Goal: Task Accomplishment & Management: Use online tool/utility

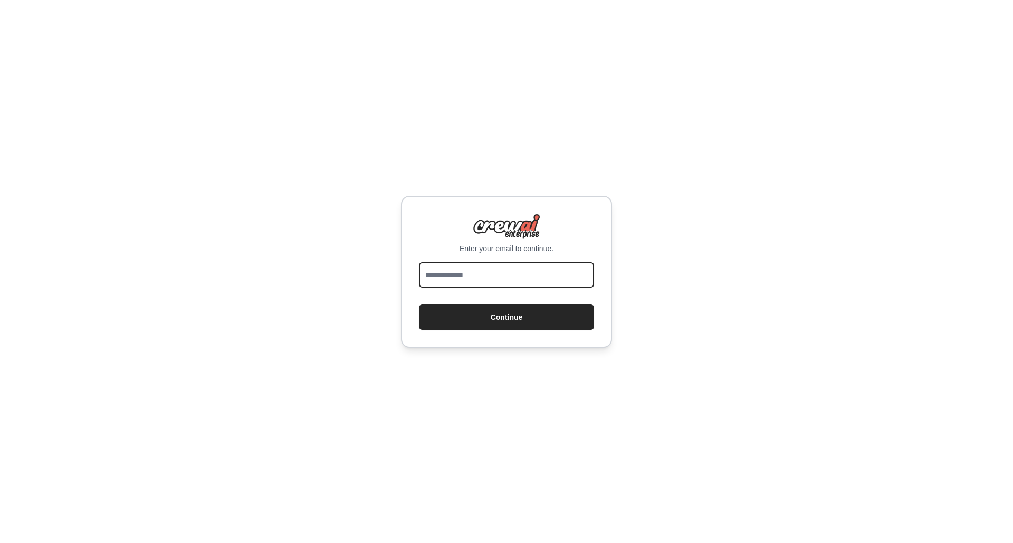
click at [472, 278] on input "email" at bounding box center [506, 274] width 175 height 25
type input "**********"
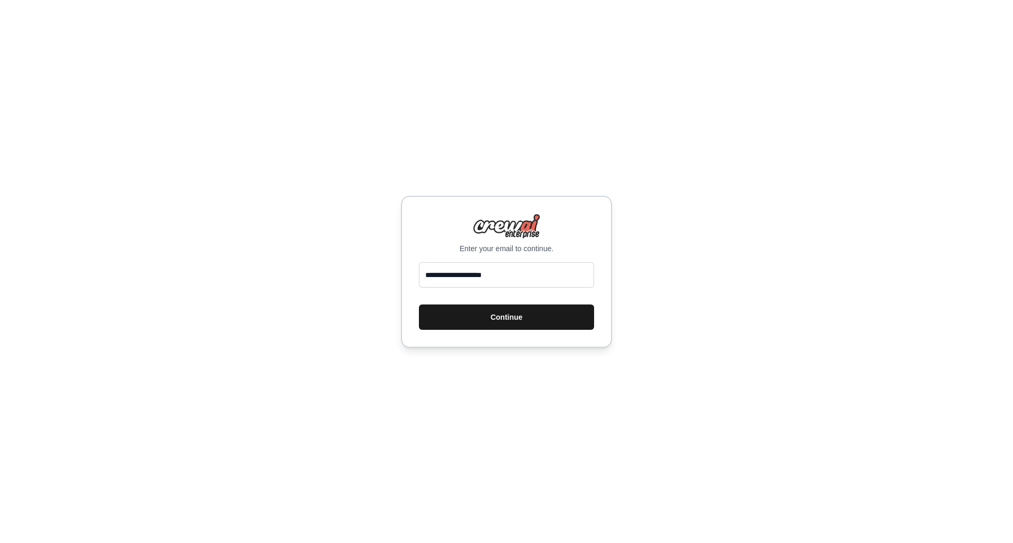
click at [497, 310] on button "Continue" at bounding box center [506, 317] width 175 height 25
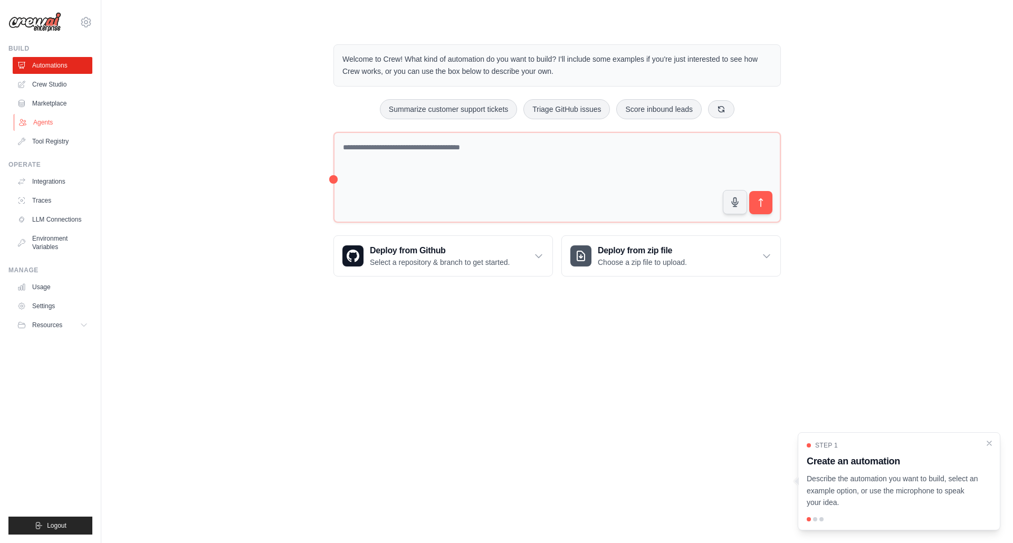
click at [59, 127] on link "Agents" at bounding box center [54, 122] width 80 height 17
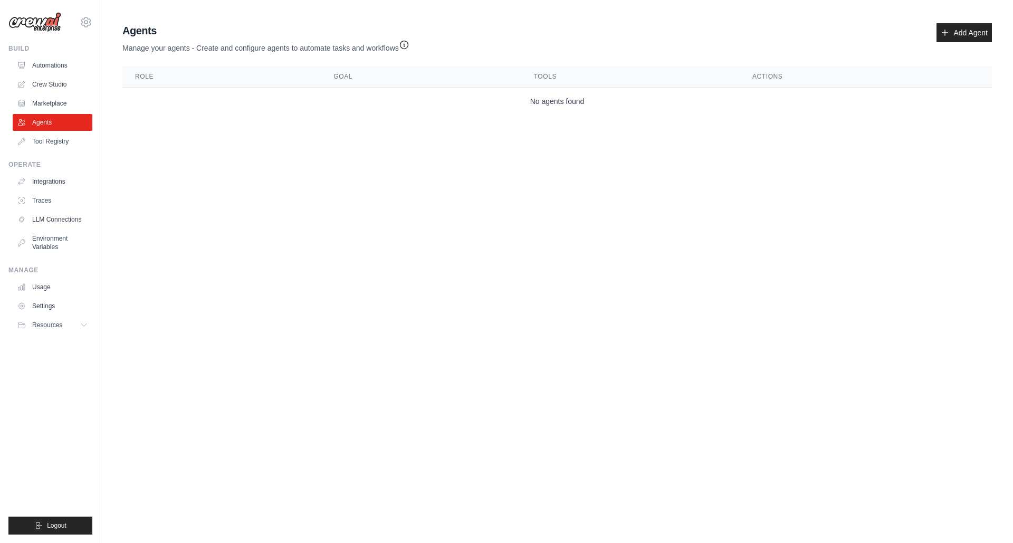
click at [405, 45] on icon "button" at bounding box center [404, 45] width 11 height 11
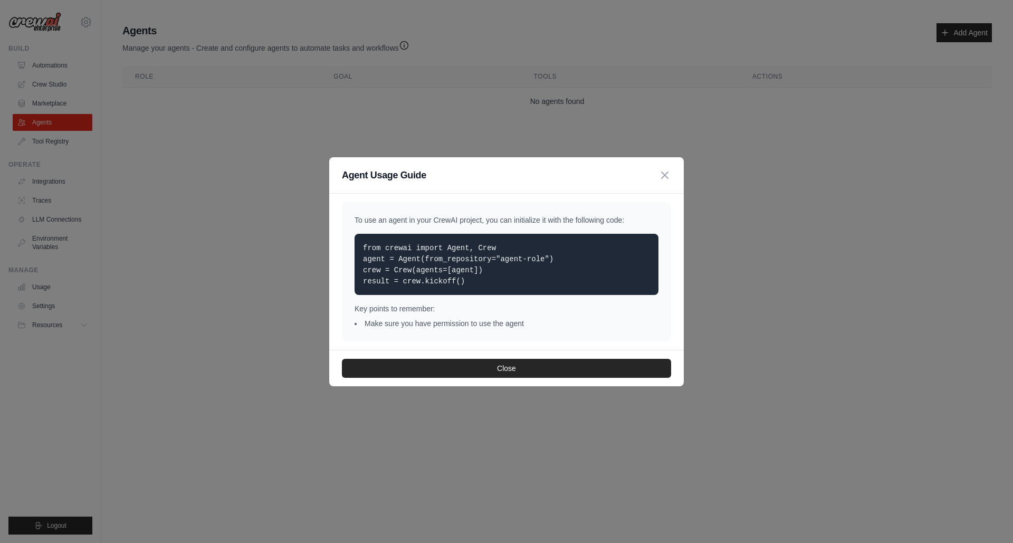
click at [154, 150] on div "Agent Usage Guide To use an agent in your CrewAI project, you can initialize it…" at bounding box center [506, 271] width 1013 height 543
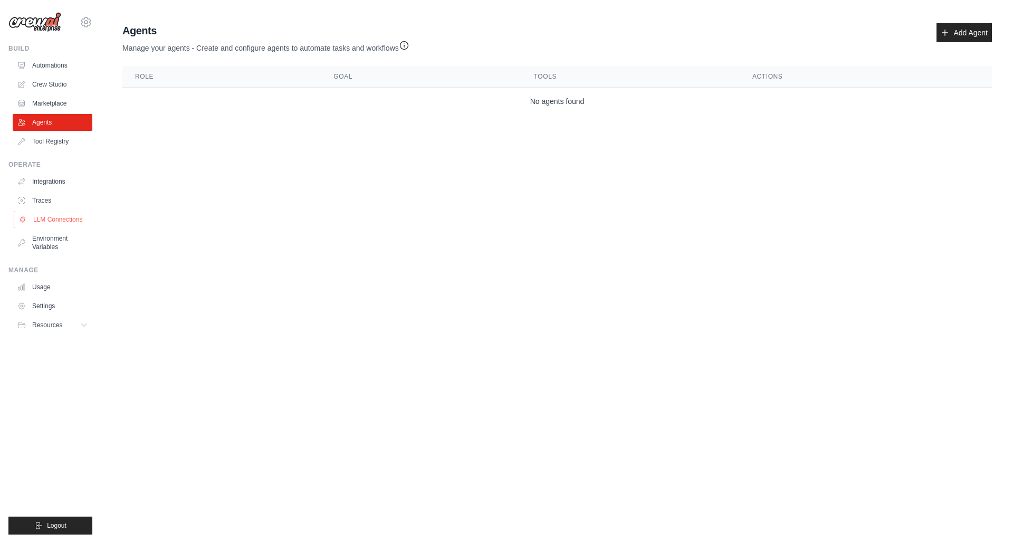
click at [59, 216] on link "LLM Connections" at bounding box center [54, 219] width 80 height 17
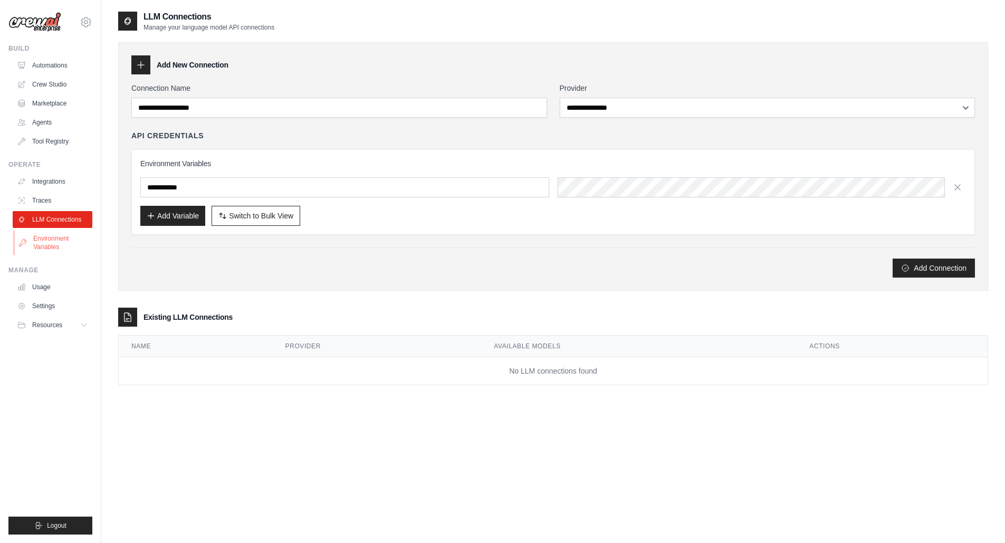
click at [41, 245] on link "Environment Variables" at bounding box center [54, 242] width 80 height 25
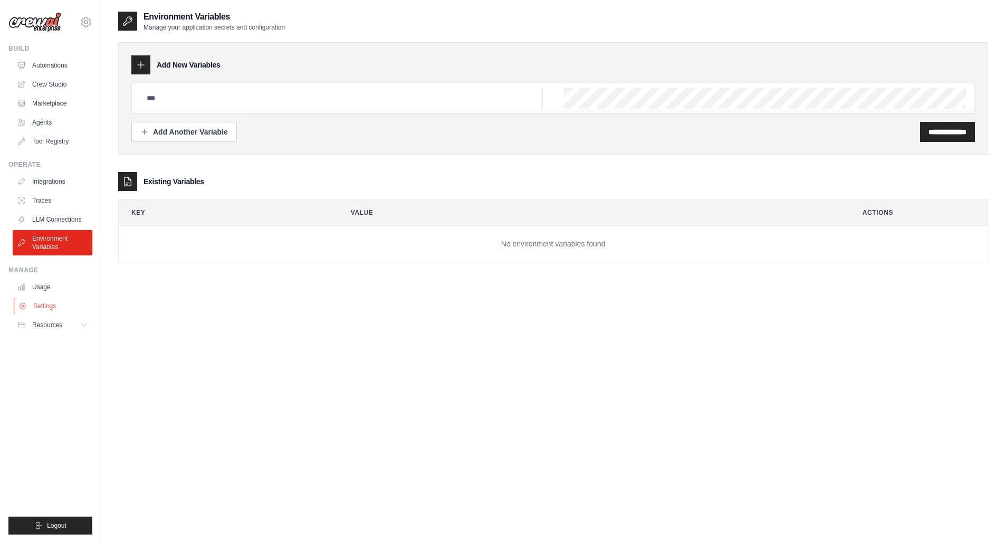
click at [43, 303] on link "Settings" at bounding box center [54, 306] width 80 height 17
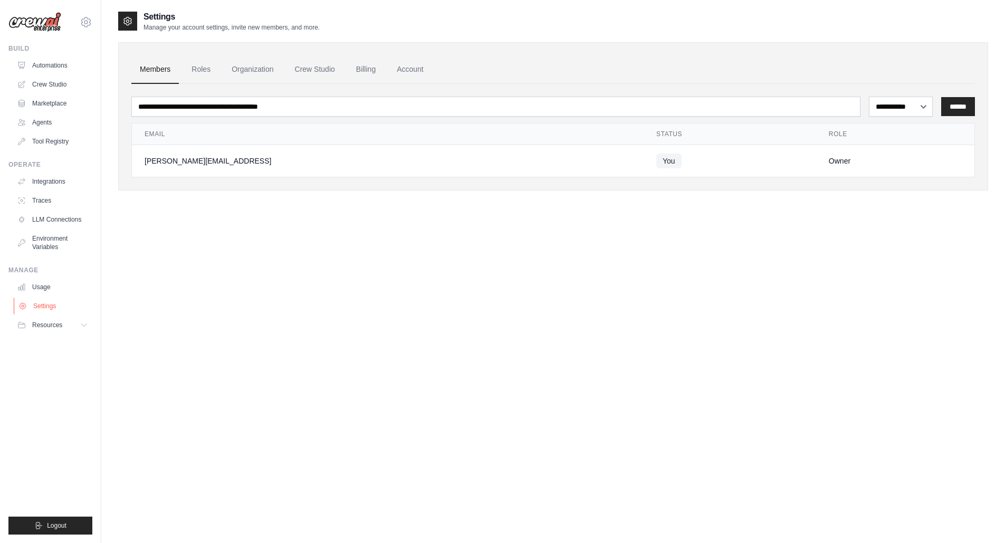
click at [41, 306] on link "Settings" at bounding box center [54, 306] width 80 height 17
click at [61, 88] on link "Crew Studio" at bounding box center [54, 84] width 80 height 17
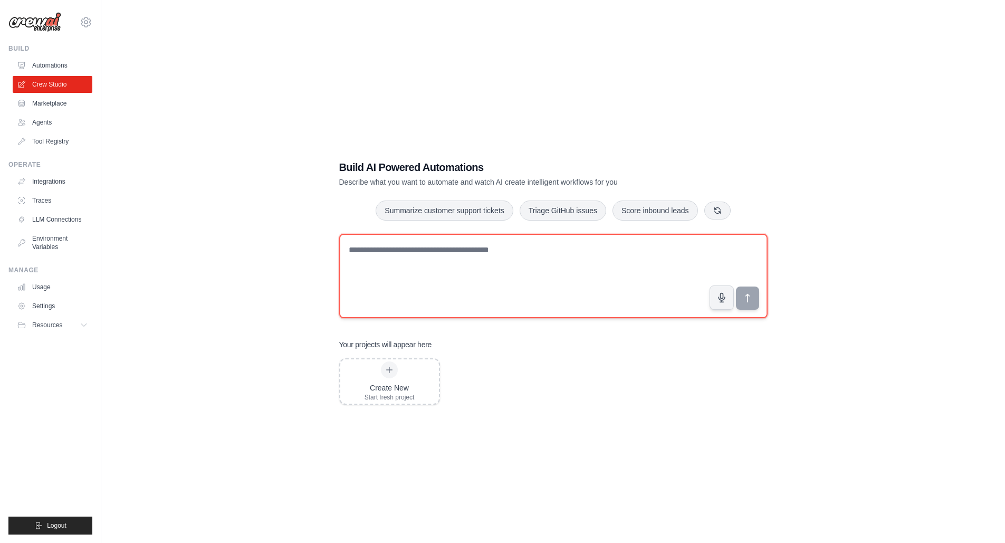
click at [380, 267] on textarea at bounding box center [553, 276] width 429 height 84
type textarea "*"
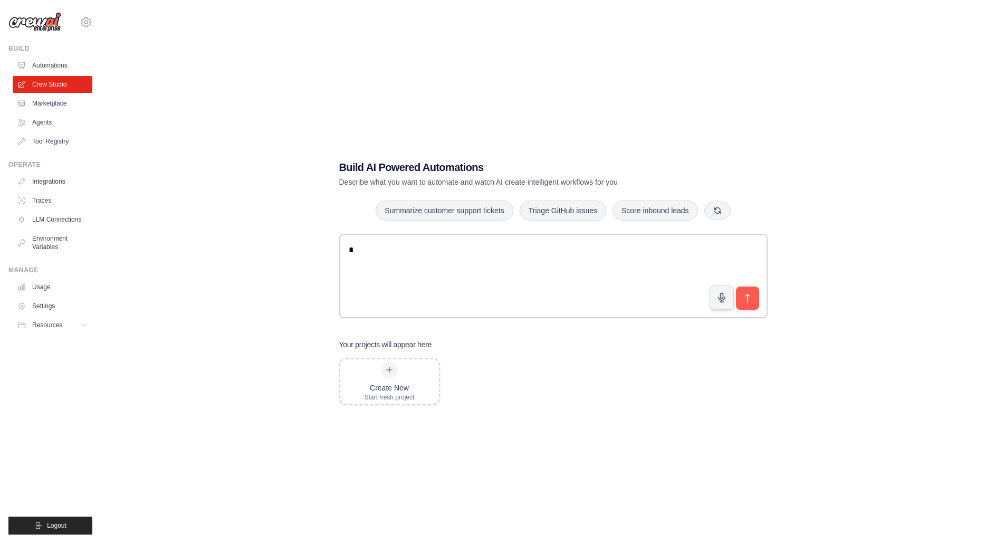
click at [179, 419] on div "Build AI Powered Automations Describe what you want to automate and watch AI cr…" at bounding box center [553, 282] width 870 height 543
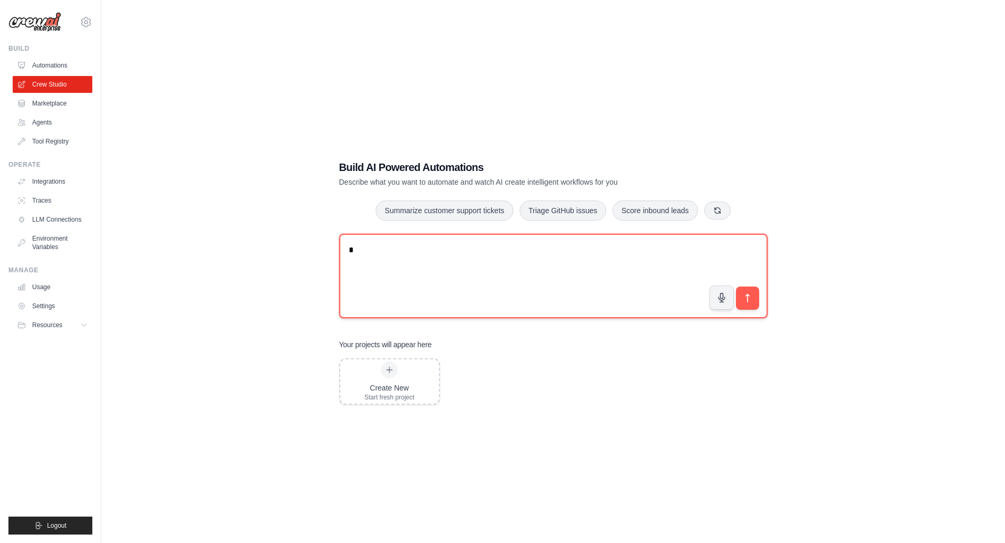
click at [416, 259] on textarea "*" at bounding box center [553, 276] width 429 height 84
type textarea "*"
click at [605, 250] on textarea "**********" at bounding box center [553, 276] width 429 height 84
type textarea "**********"
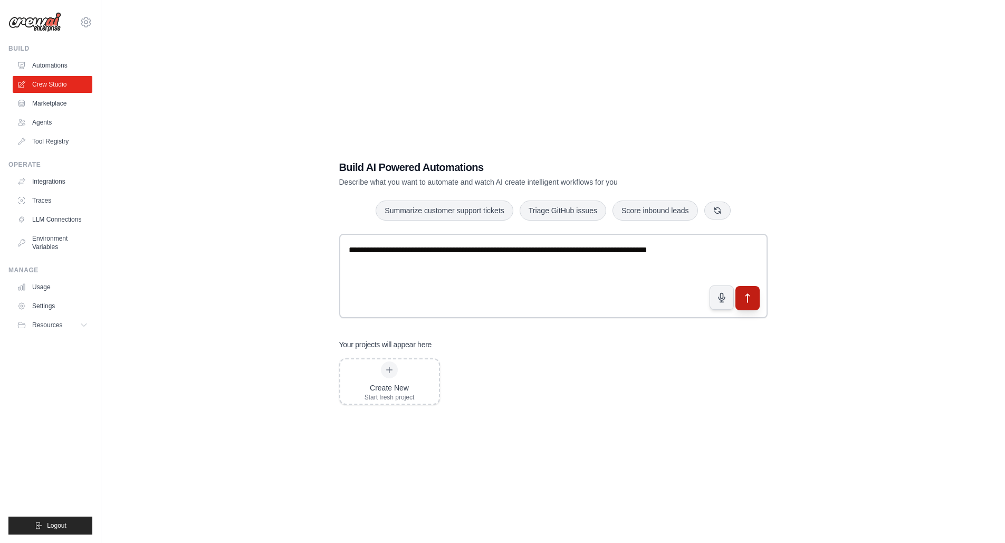
click at [750, 289] on button "submit" at bounding box center [747, 298] width 24 height 24
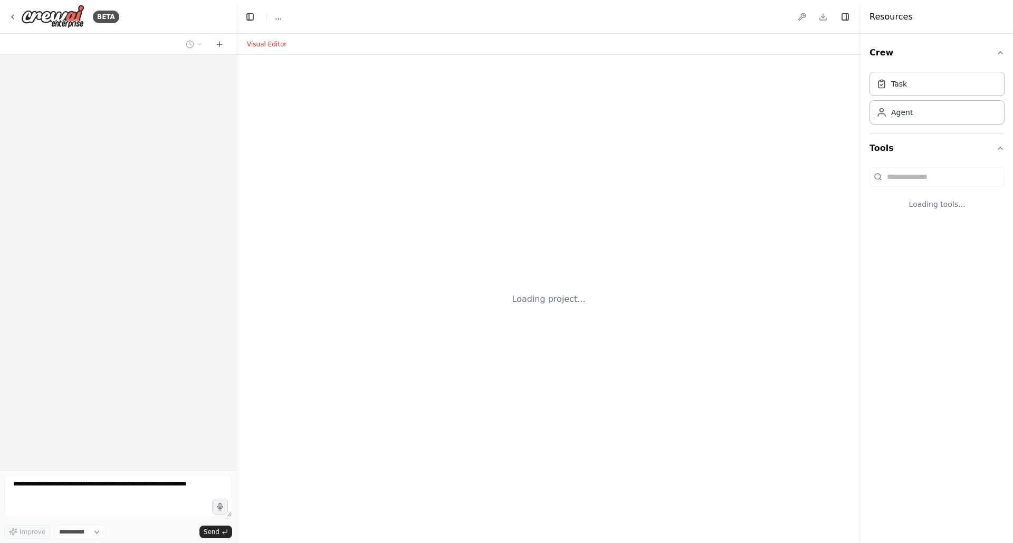
select select "****"
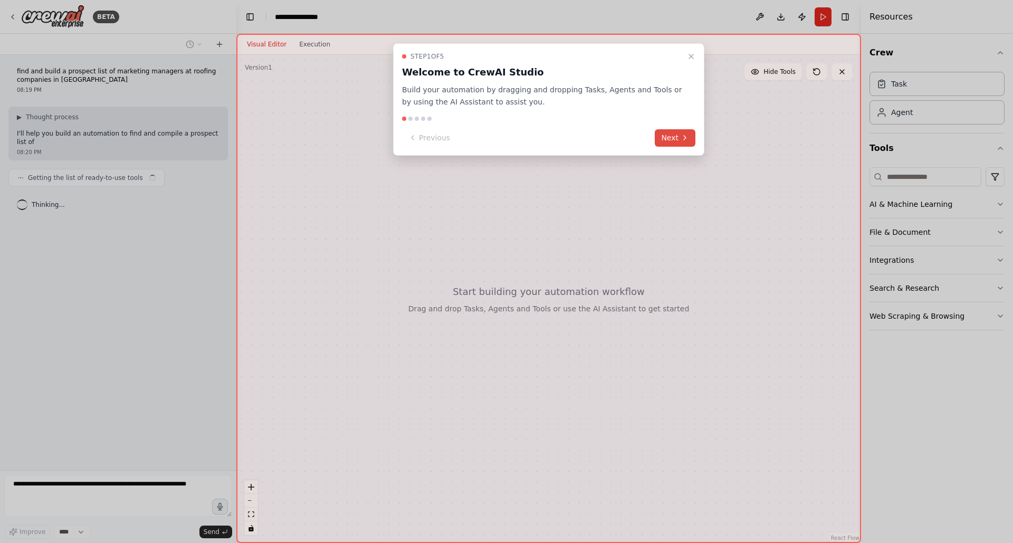
click at [680, 139] on button "Next" at bounding box center [675, 137] width 41 height 17
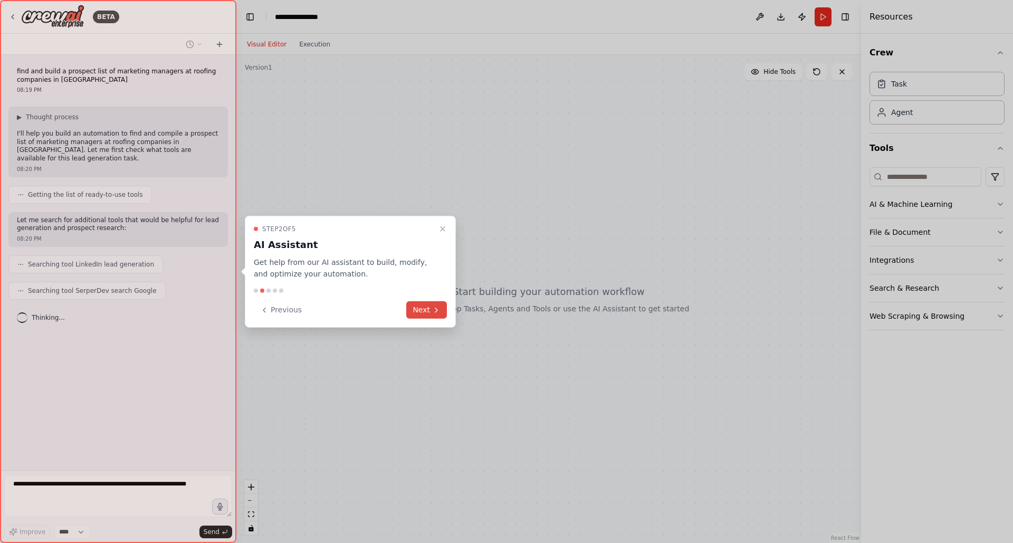
click at [432, 311] on button "Next" at bounding box center [426, 309] width 41 height 17
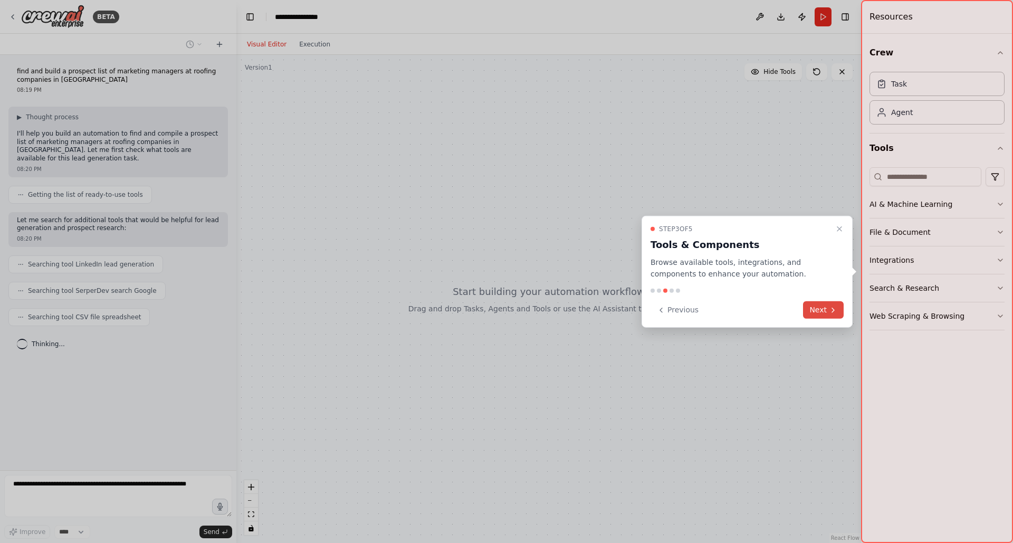
click at [824, 307] on button "Next" at bounding box center [823, 309] width 41 height 17
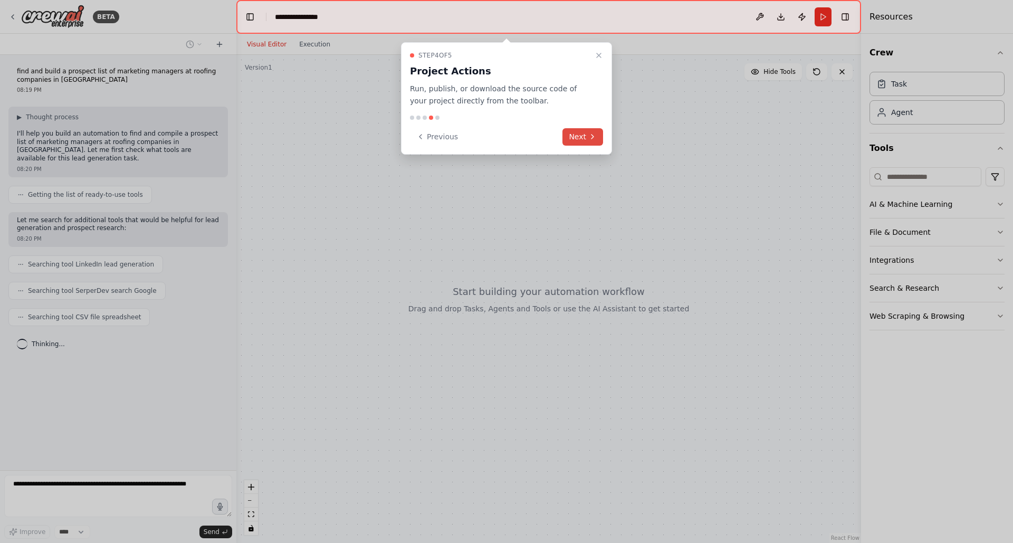
click at [589, 140] on icon at bounding box center [593, 136] width 8 height 8
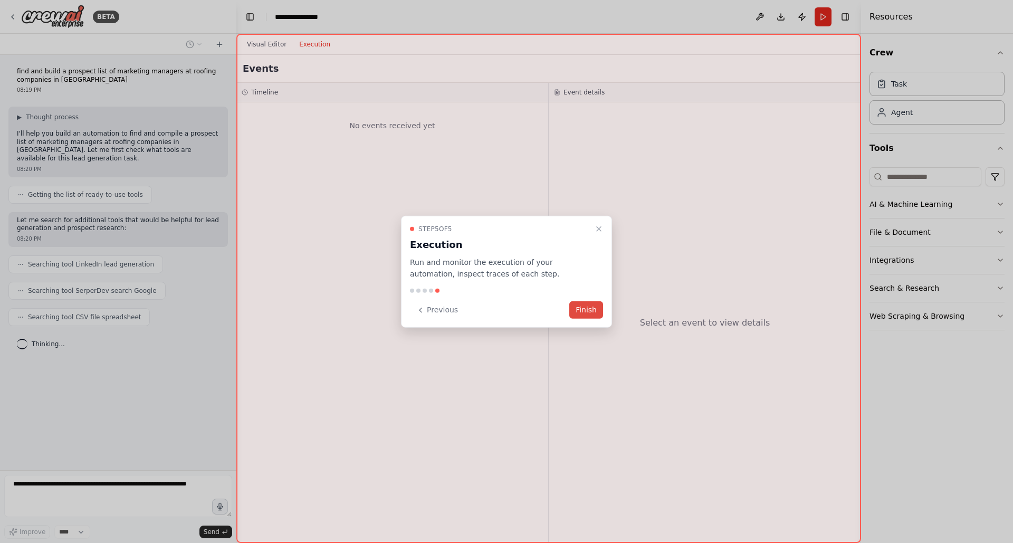
click at [586, 310] on button "Finish" at bounding box center [587, 309] width 34 height 17
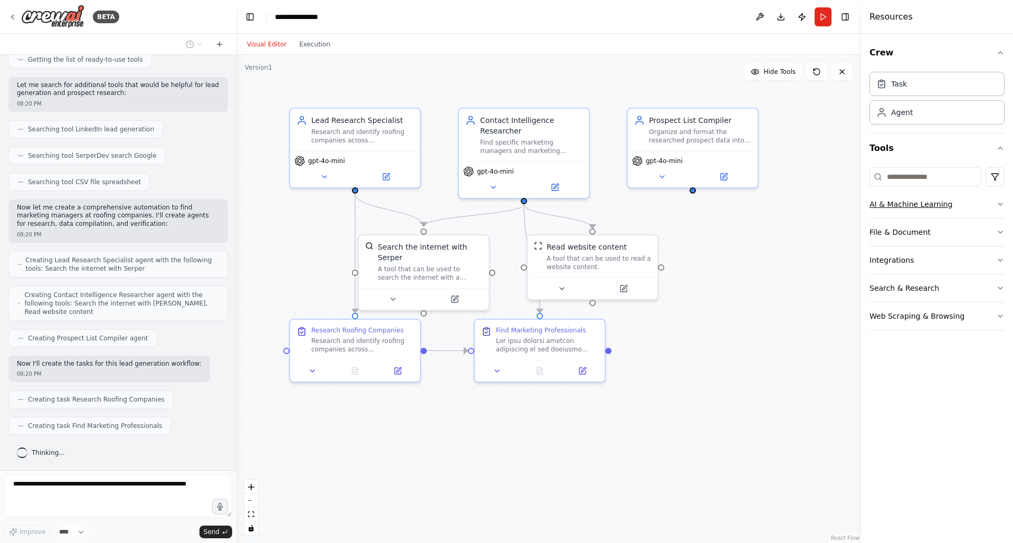
scroll to position [162, 0]
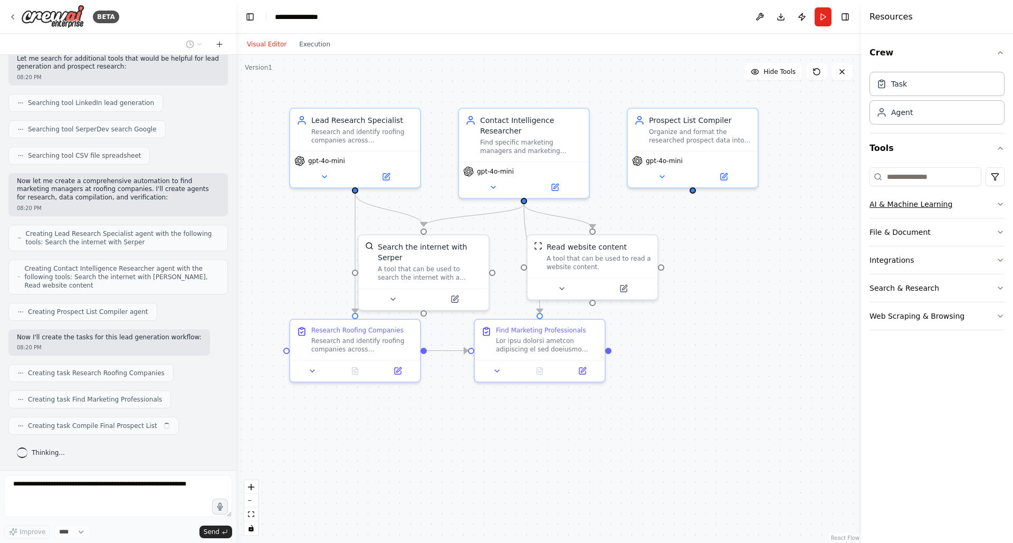
click at [928, 204] on button "AI & Machine Learning" at bounding box center [937, 204] width 135 height 27
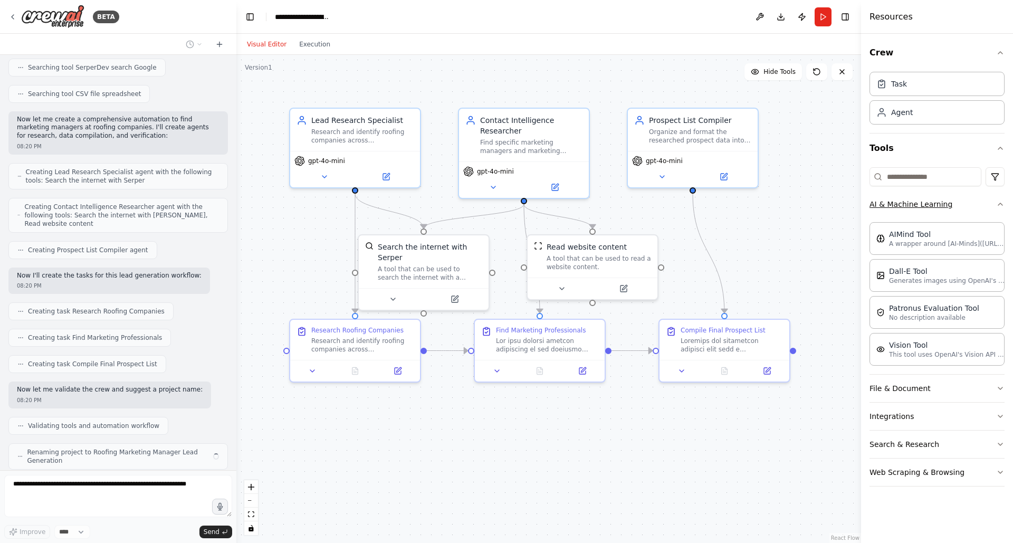
scroll to position [258, 0]
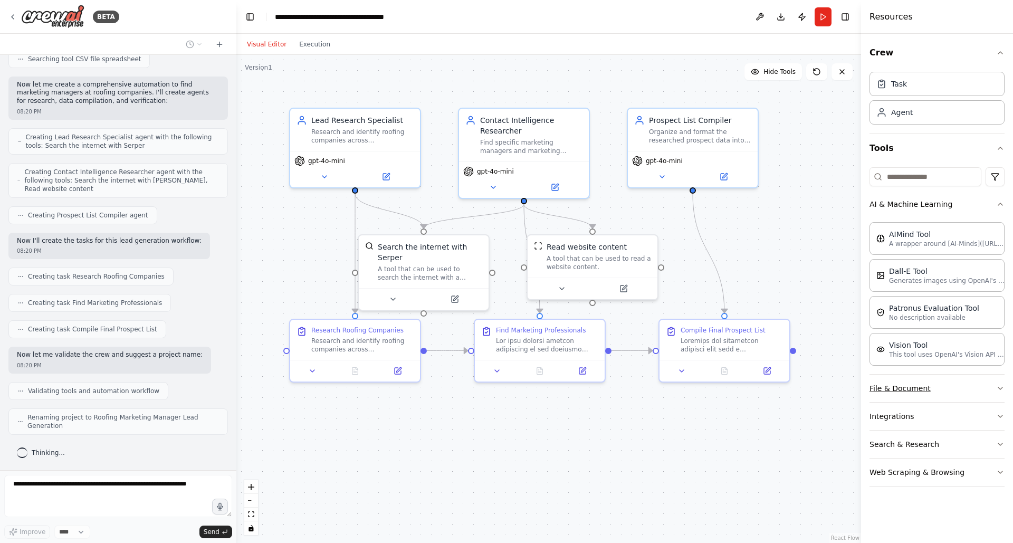
click at [916, 397] on button "File & Document" at bounding box center [937, 388] width 135 height 27
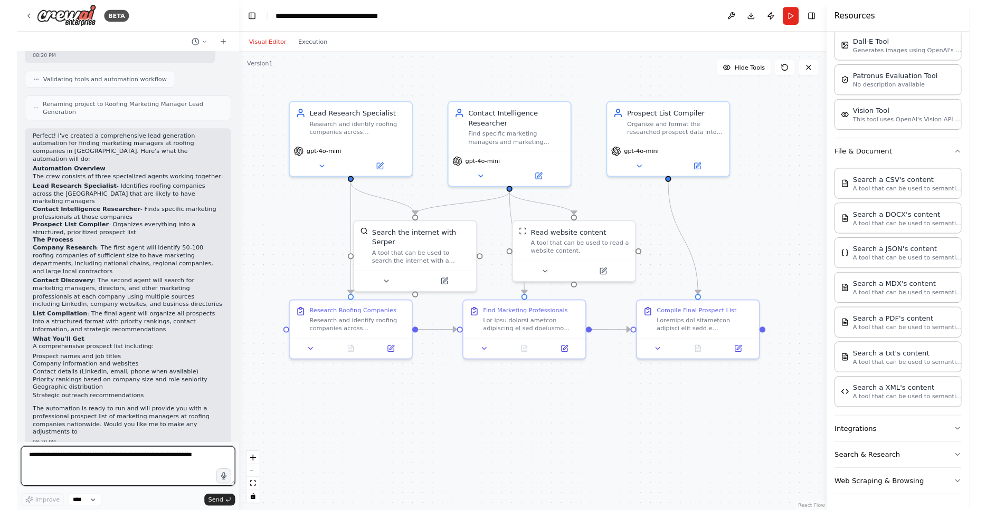
scroll to position [573, 0]
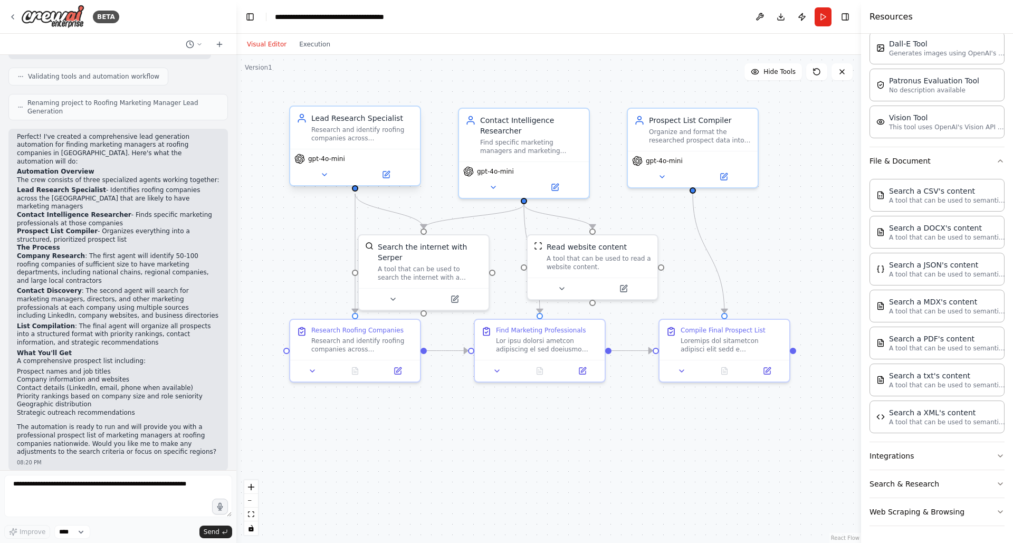
click at [355, 140] on div "Research and identify roofing companies across the United States, focusing on c…" at bounding box center [362, 134] width 102 height 17
click at [394, 173] on button at bounding box center [386, 174] width 60 height 13
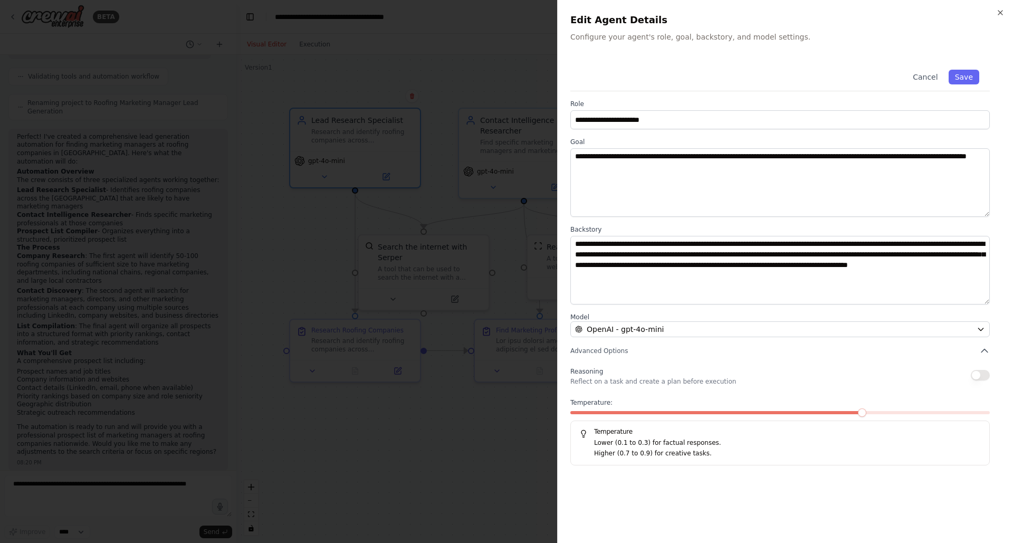
click at [267, 276] on div at bounding box center [506, 271] width 1013 height 543
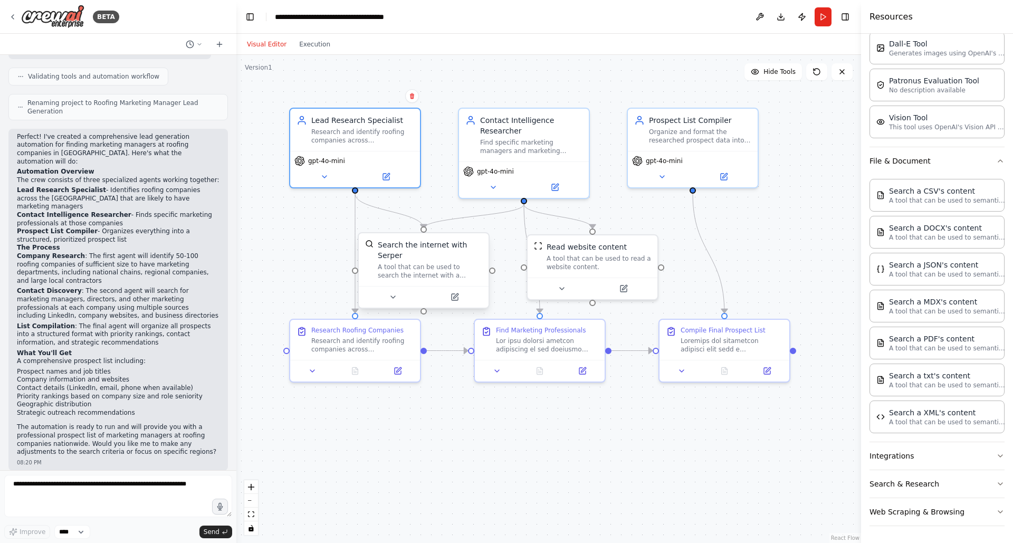
click at [431, 278] on div "A tool that can be used to search the internet with a search_query. Supports di…" at bounding box center [430, 271] width 105 height 17
click at [469, 251] on div "Search the internet with Serper" at bounding box center [430, 250] width 105 height 21
click at [457, 297] on icon at bounding box center [455, 297] width 6 height 6
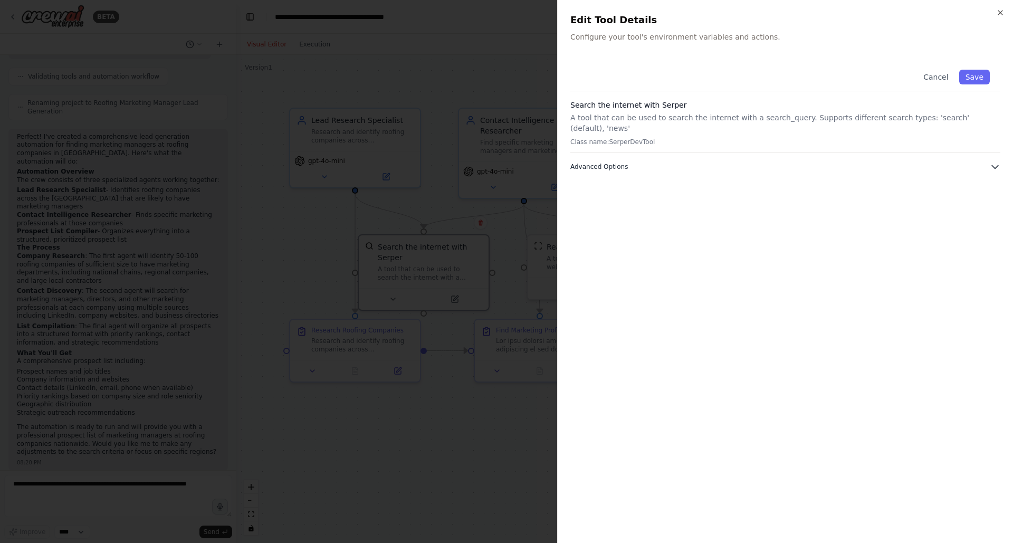
click at [823, 162] on button "Advanced Options" at bounding box center [786, 167] width 430 height 11
click at [671, 103] on h3 "Search the internet with Serper" at bounding box center [786, 105] width 430 height 11
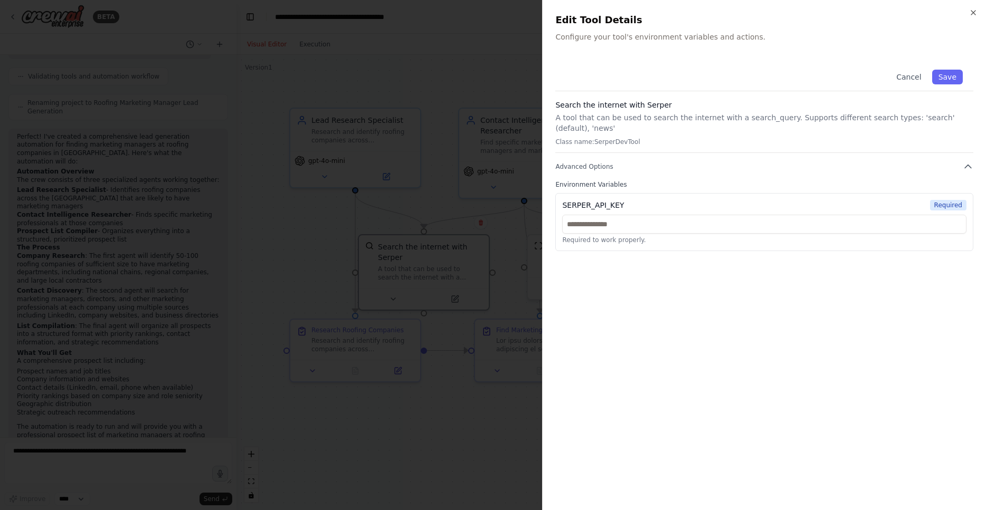
click at [367, 110] on div at bounding box center [493, 255] width 986 height 510
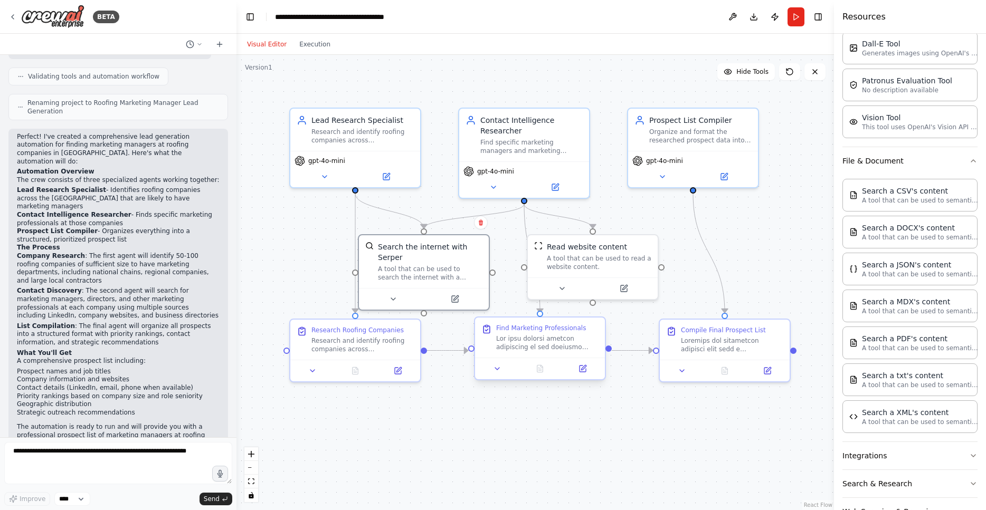
click at [559, 337] on div at bounding box center [547, 343] width 102 height 17
click at [581, 371] on icon at bounding box center [583, 369] width 6 height 6
click at [313, 41] on button "Execution" at bounding box center [315, 44] width 44 height 13
click at [273, 43] on button "Visual Editor" at bounding box center [267, 44] width 52 height 13
click at [734, 13] on button at bounding box center [732, 16] width 17 height 19
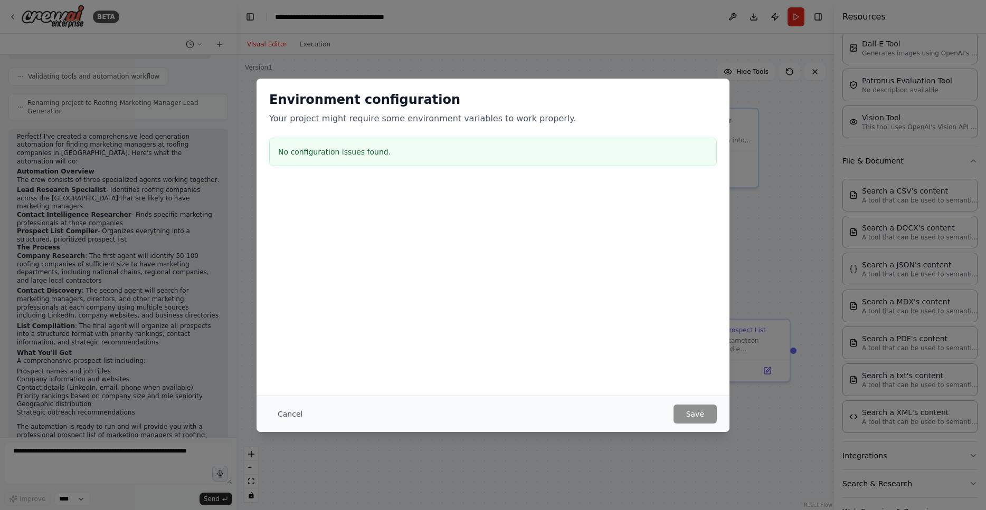
click at [613, 42] on div "Environment configuration Your project might require some environment variables…" at bounding box center [493, 255] width 986 height 510
click at [287, 406] on button "Cancel" at bounding box center [290, 414] width 42 height 19
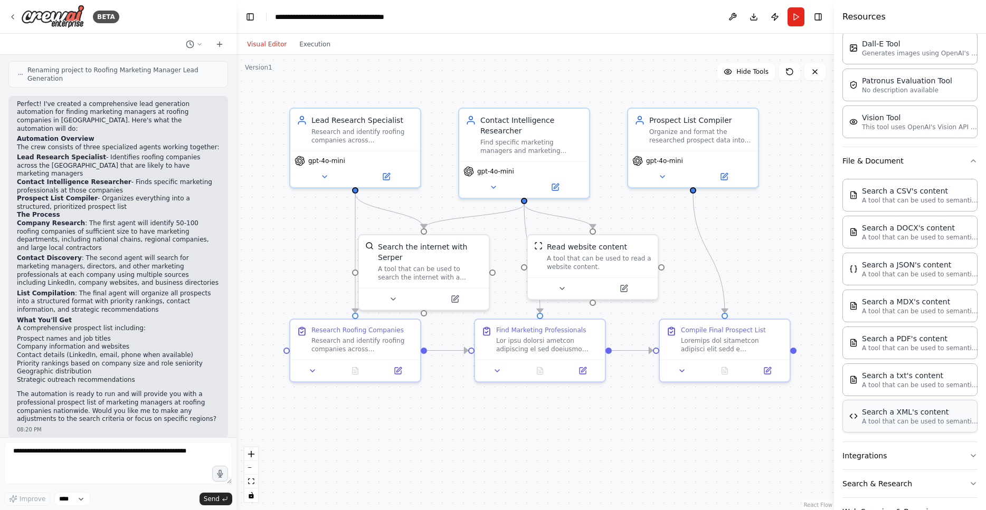
scroll to position [260, 0]
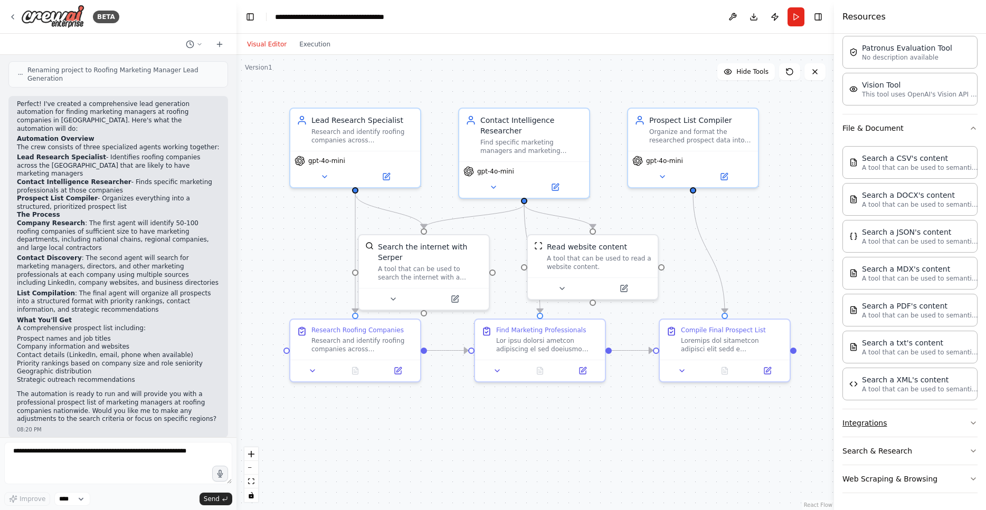
click at [887, 420] on button "Integrations" at bounding box center [909, 423] width 135 height 27
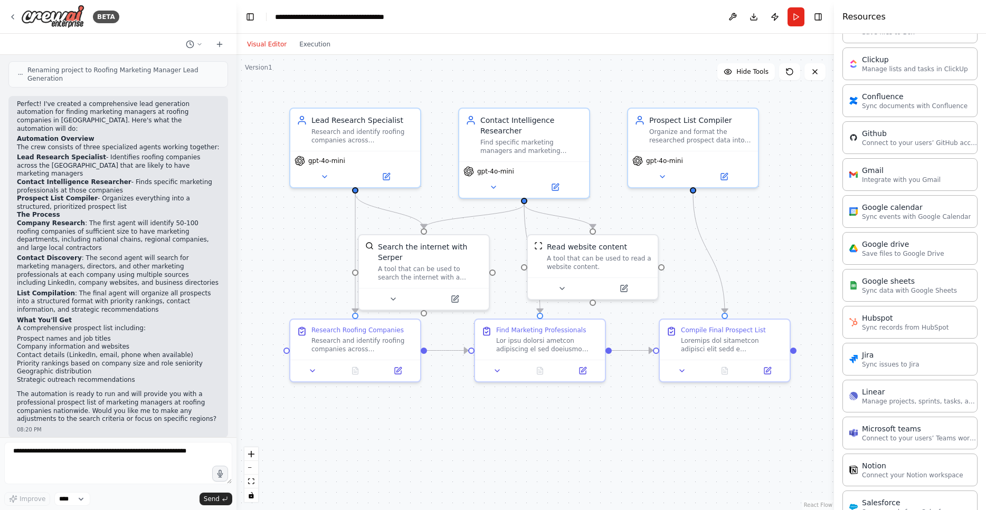
scroll to position [971, 0]
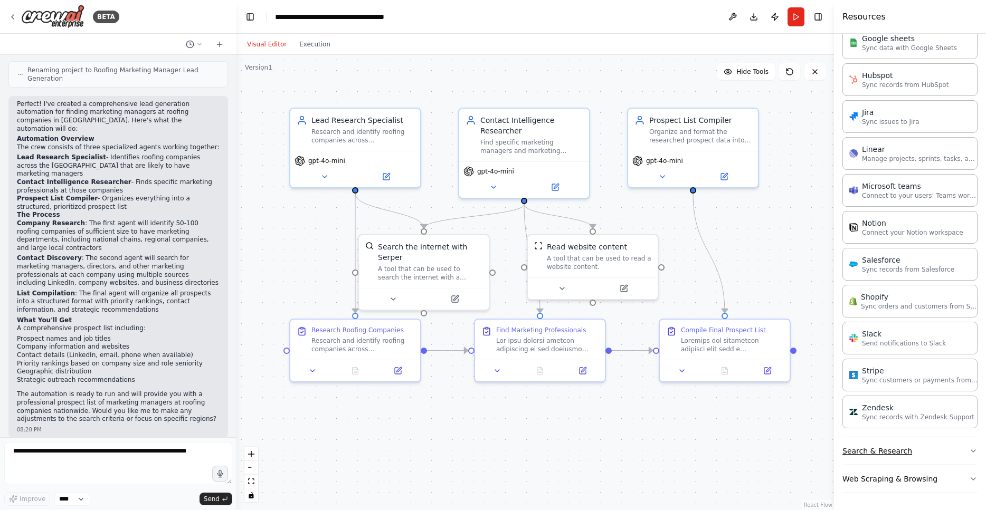
click at [915, 453] on button "Search & Research" at bounding box center [909, 451] width 135 height 27
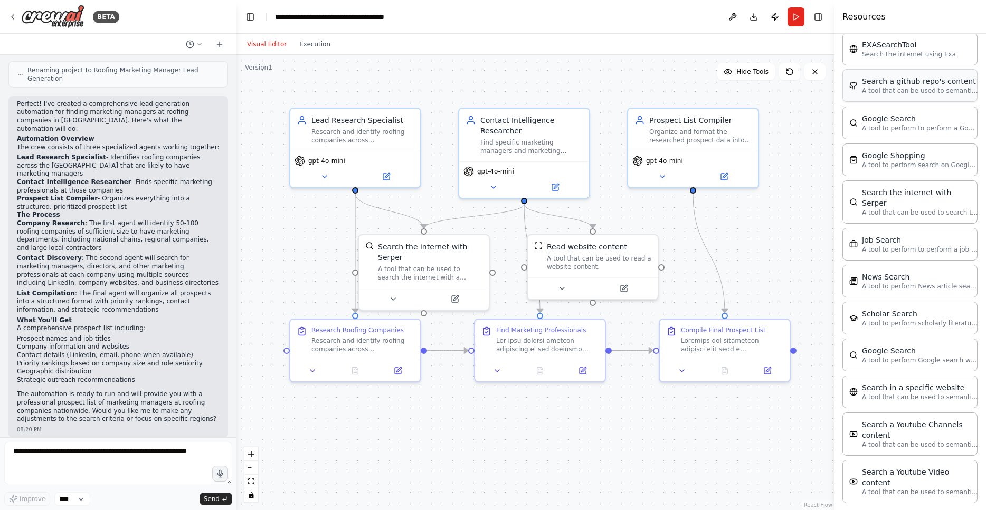
scroll to position [1507, 0]
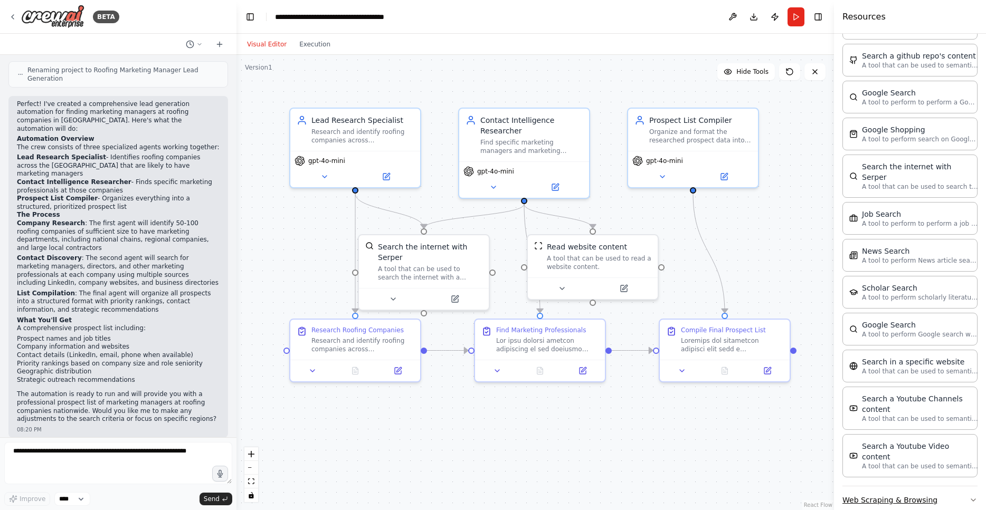
click at [896, 487] on button "Web Scraping & Browsing" at bounding box center [909, 500] width 135 height 27
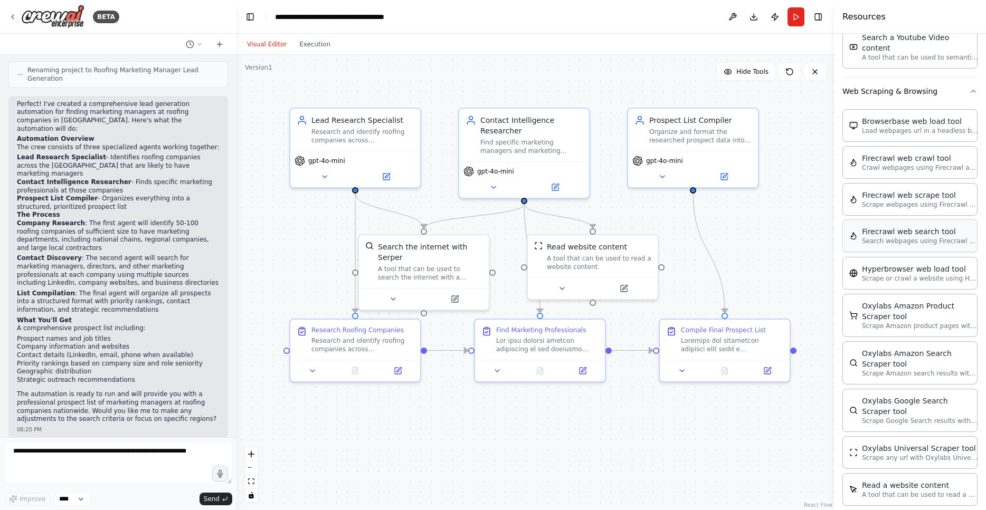
scroll to position [1909, 0]
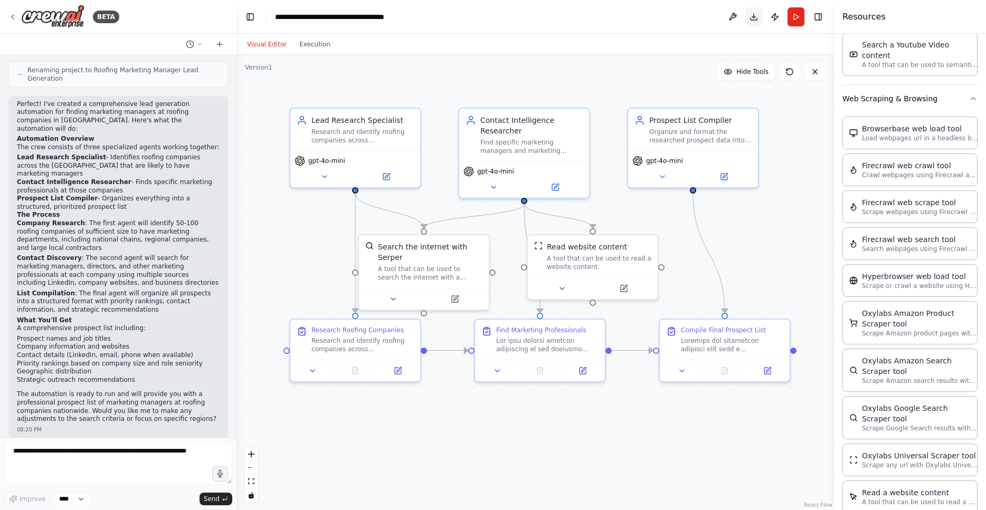
click at [754, 18] on button "Download" at bounding box center [753, 16] width 17 height 19
click at [587, 38] on div "Visual Editor Execution" at bounding box center [534, 44] width 597 height 21
click at [772, 17] on button "Publish" at bounding box center [774, 16] width 17 height 19
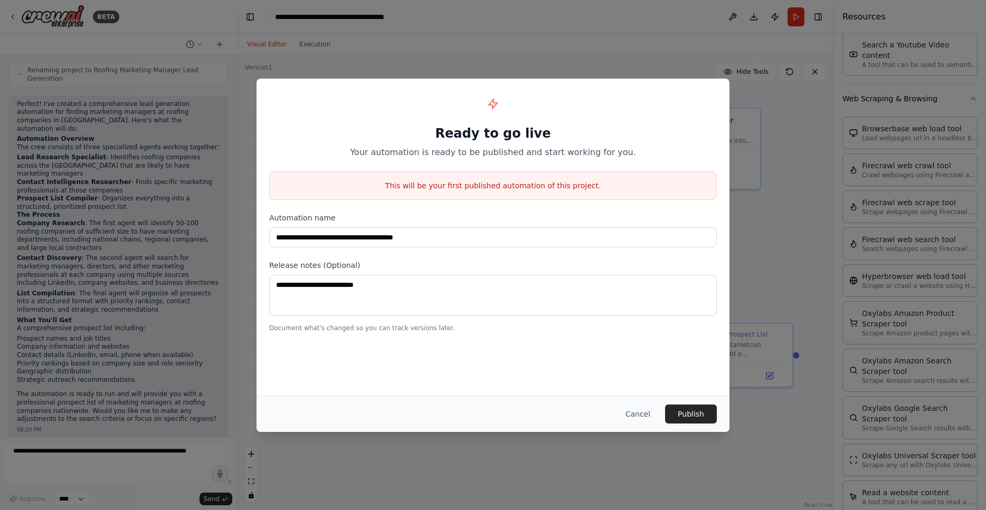
click at [715, 32] on div "**********" at bounding box center [493, 255] width 986 height 510
click at [638, 413] on button "Cancel" at bounding box center [638, 414] width 42 height 19
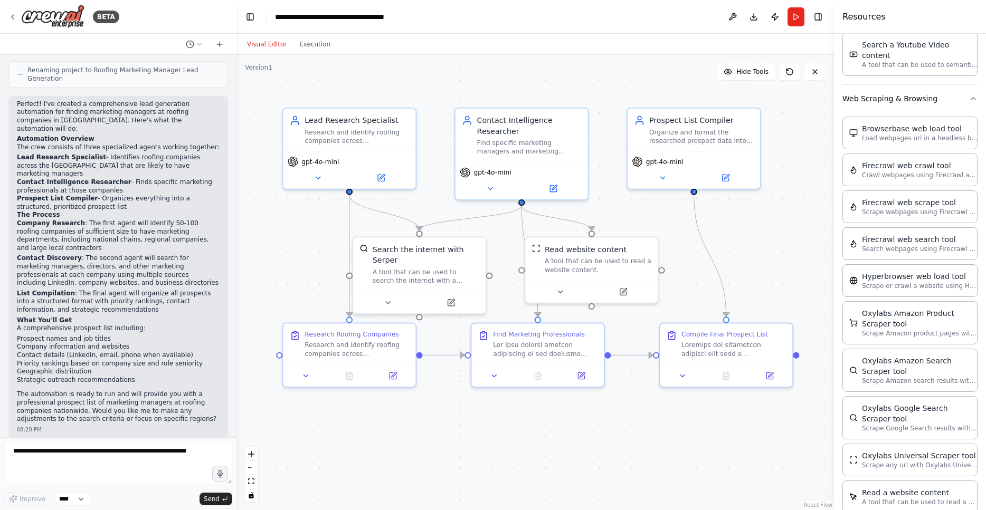
click at [826, 16] on header "**********" at bounding box center [534, 17] width 597 height 34
click at [814, 16] on button "Toggle Right Sidebar" at bounding box center [818, 17] width 15 height 15
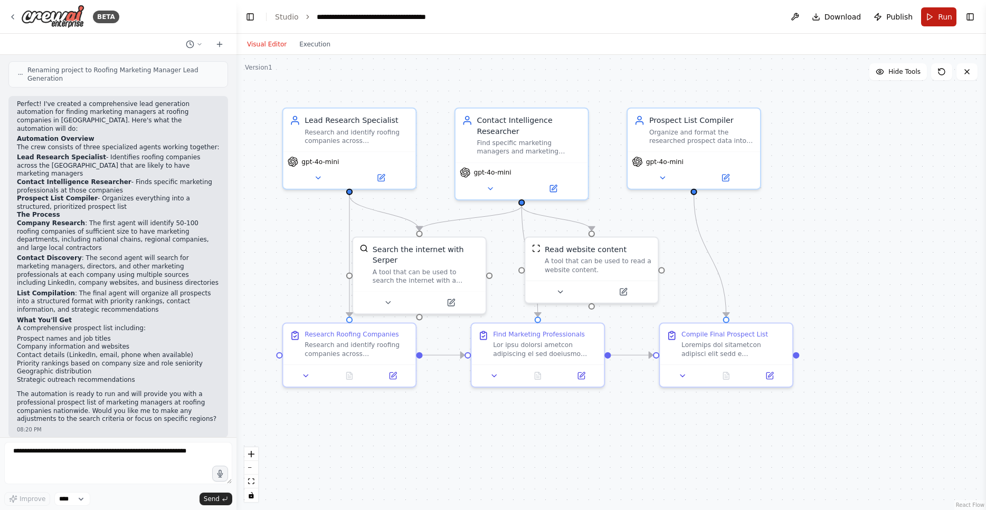
click at [943, 20] on span "Run" at bounding box center [945, 17] width 14 height 11
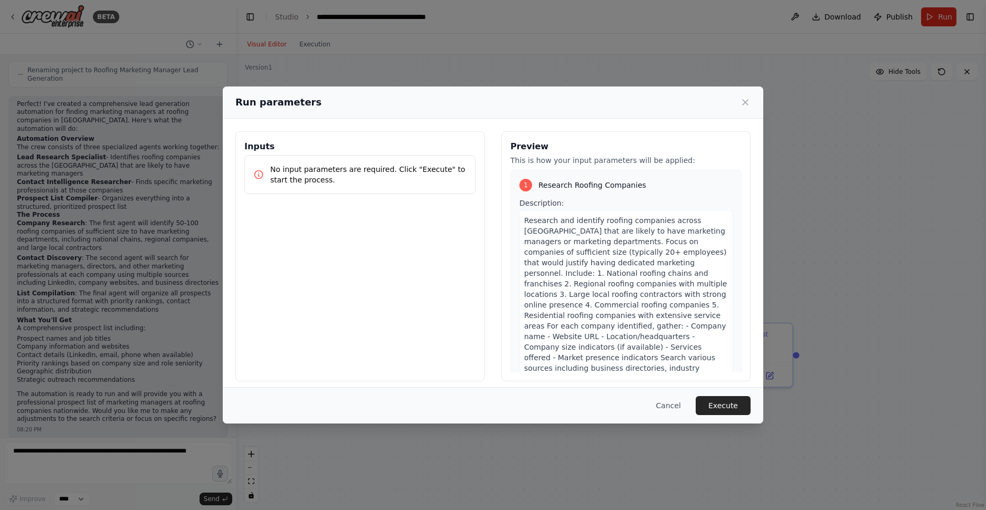
scroll to position [59, 0]
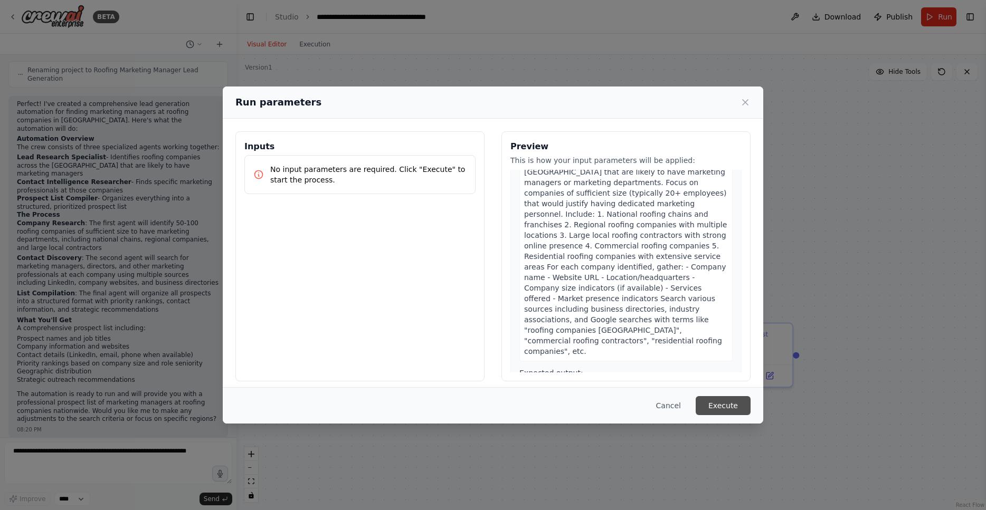
click at [721, 411] on button "Execute" at bounding box center [723, 405] width 55 height 19
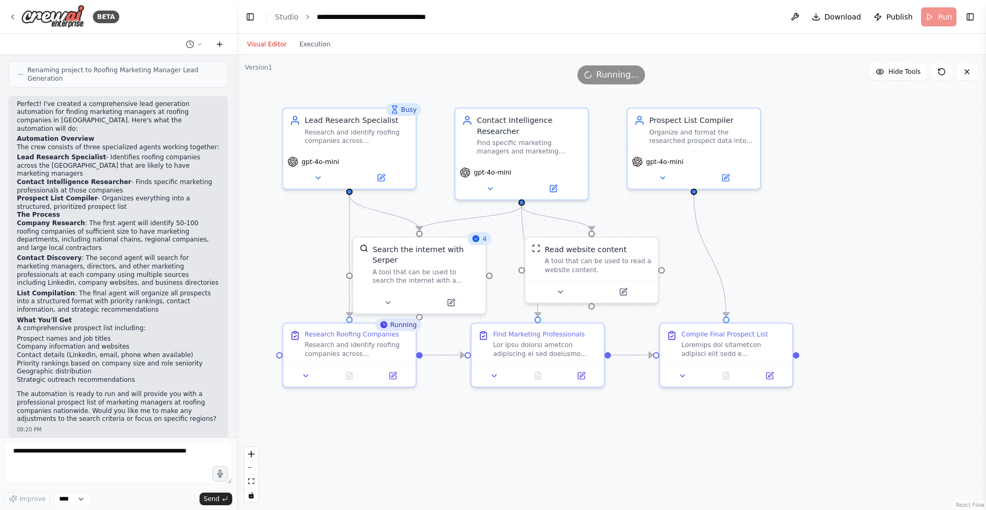
click at [217, 43] on icon at bounding box center [219, 44] width 8 height 8
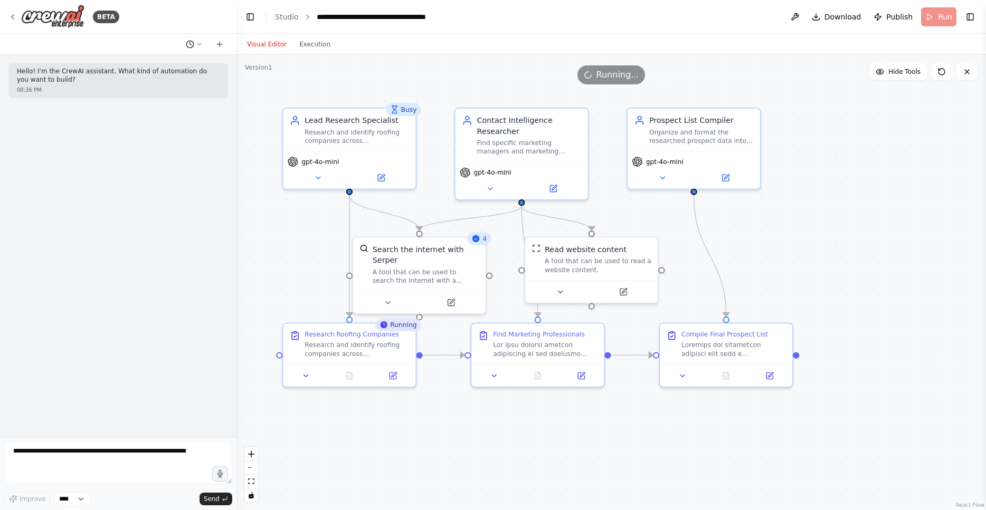
click at [193, 43] on icon at bounding box center [190, 44] width 8 height 8
click at [169, 80] on span "find and build a prospect list of marketing managers at roofing companies in th…" at bounding box center [149, 83] width 69 height 8
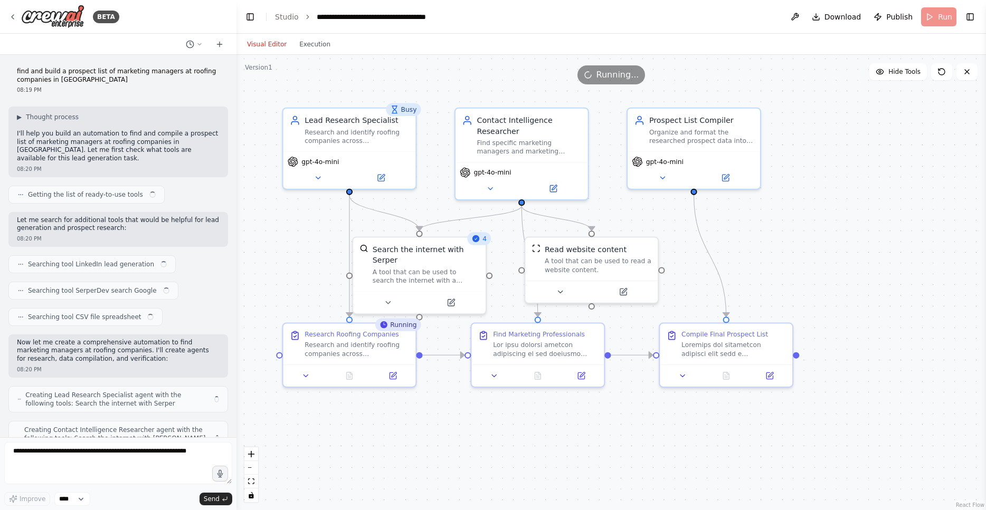
scroll to position [605, 0]
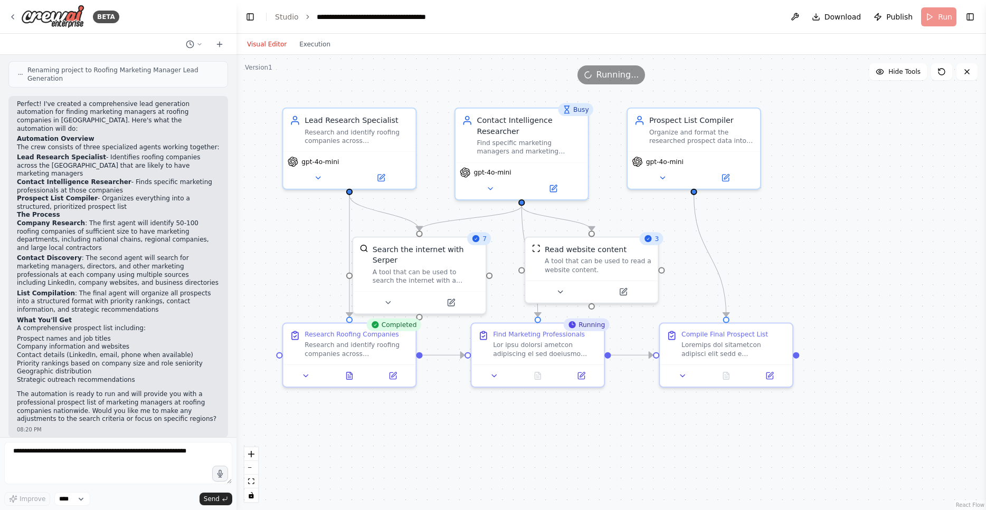
click at [151, 11] on div "BETA" at bounding box center [118, 17] width 236 height 34
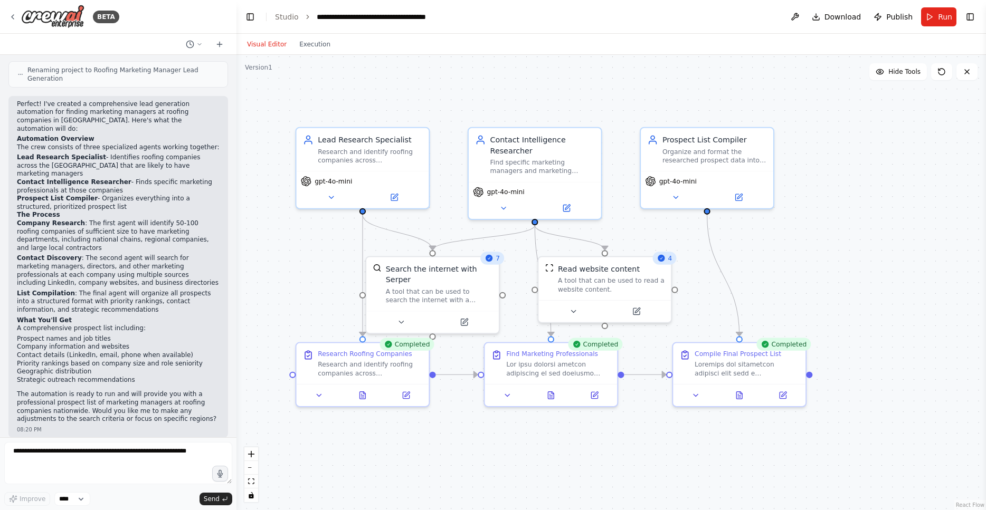
drag, startPoint x: 824, startPoint y: 238, endPoint x: 837, endPoint y: 257, distance: 23.6
click at [837, 257] on div ".deletable-edge-delete-btn { width: 20px; height: 20px; border: 0px solid #ffff…" at bounding box center [611, 283] width 750 height 456
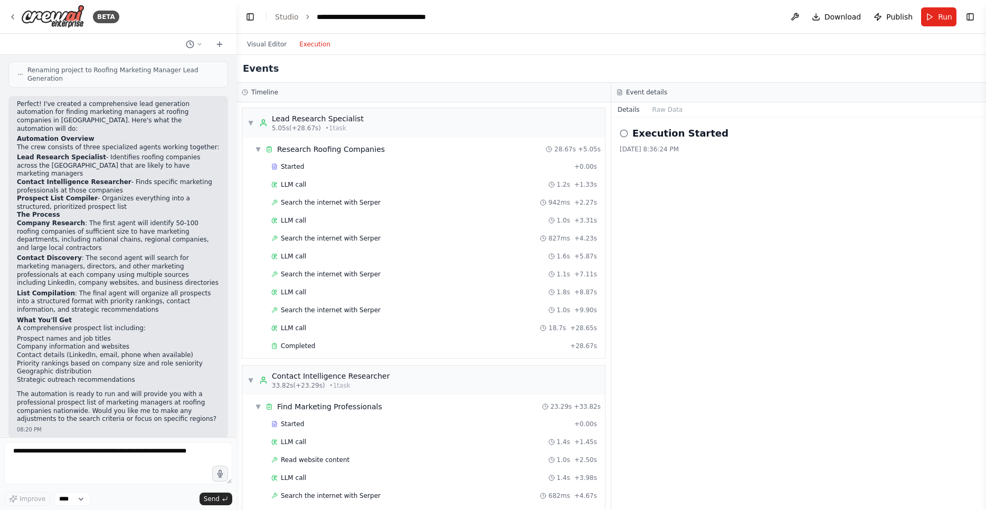
click at [308, 48] on button "Execution" at bounding box center [315, 44] width 44 height 13
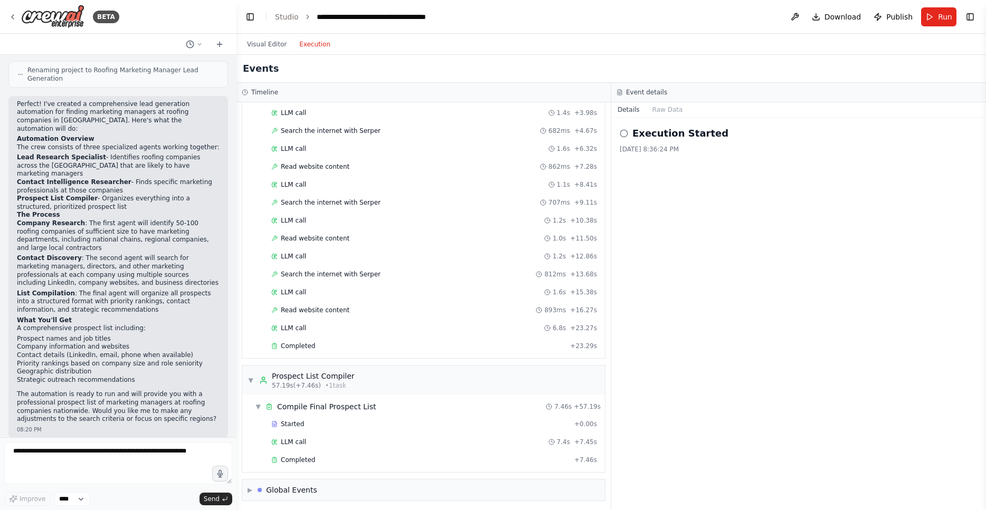
scroll to position [368, 0]
click at [309, 62] on div "Events" at bounding box center [611, 69] width 750 height 28
click at [936, 8] on button "Run" at bounding box center [938, 16] width 35 height 19
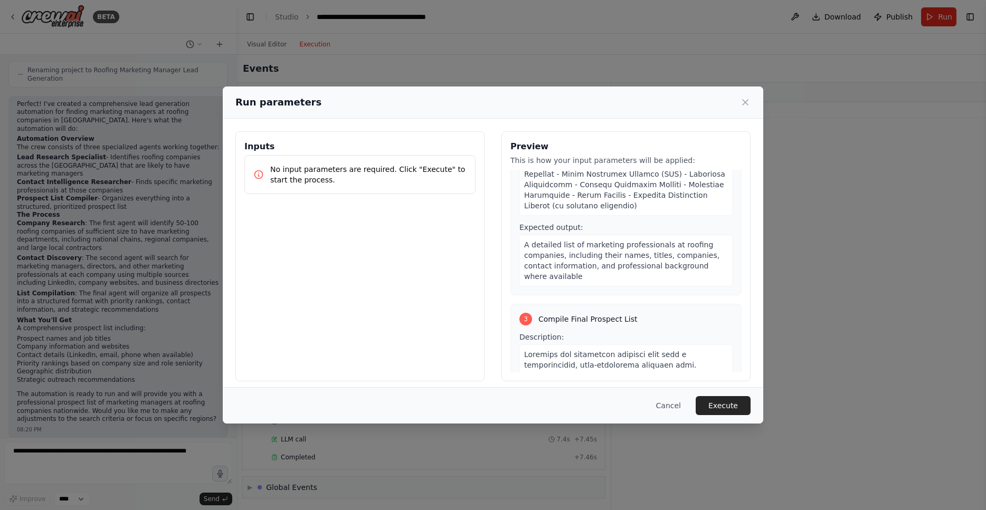
scroll to position [848, 0]
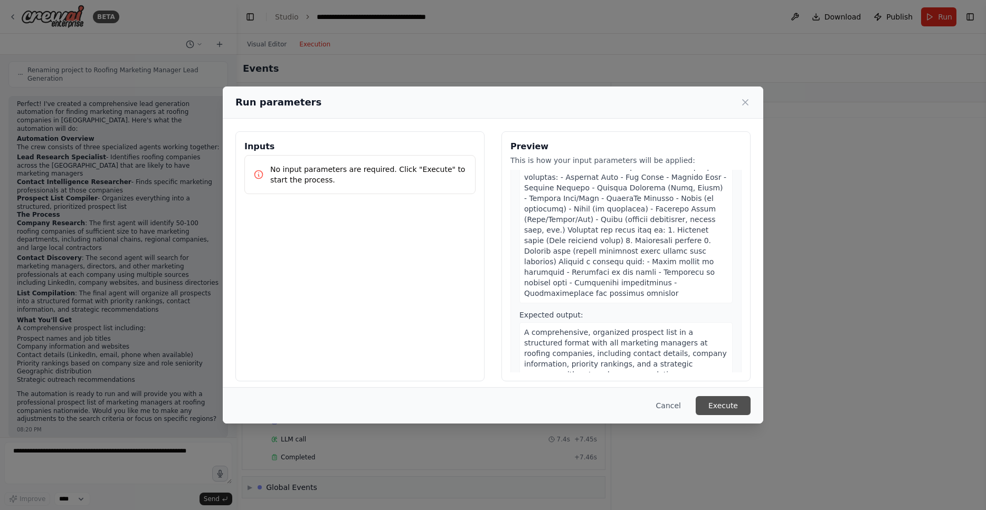
click at [729, 409] on button "Execute" at bounding box center [723, 405] width 55 height 19
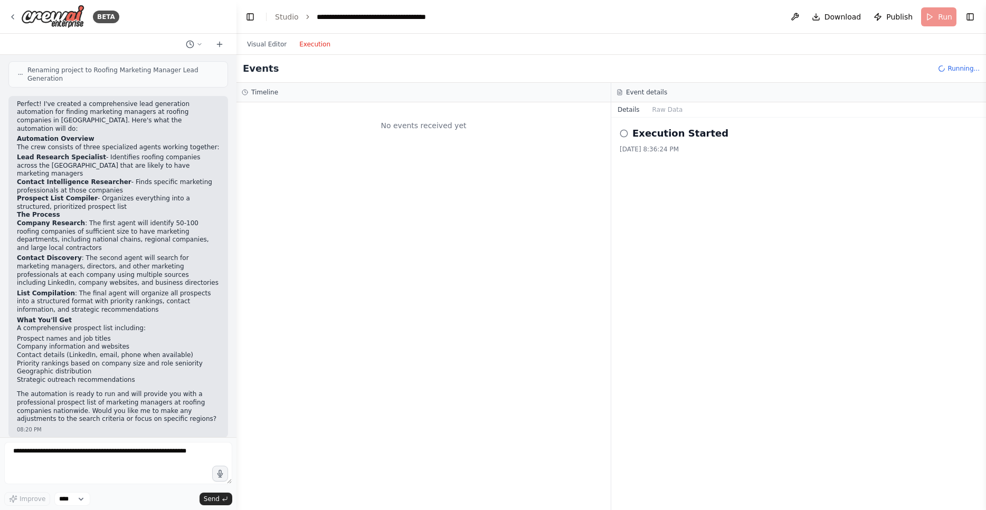
scroll to position [0, 0]
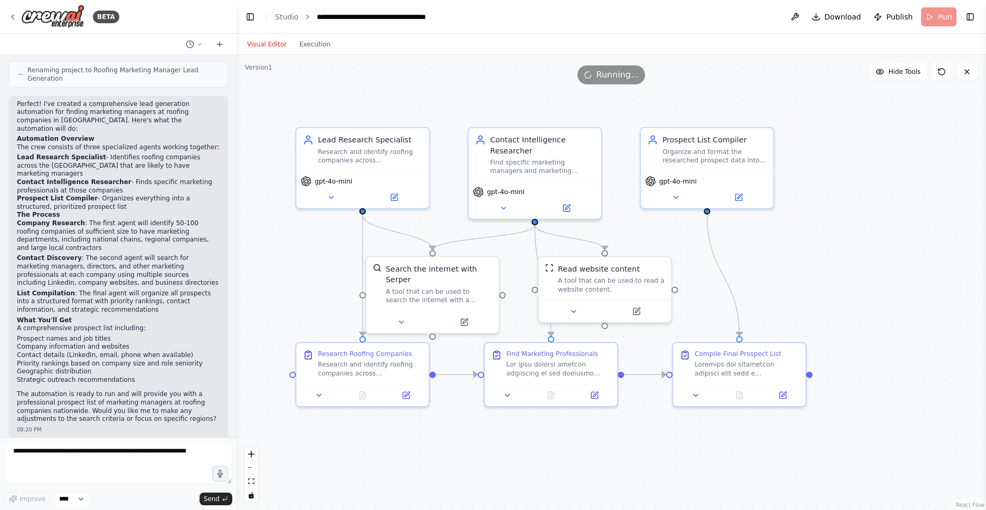
click at [271, 42] on button "Visual Editor" at bounding box center [267, 44] width 52 height 13
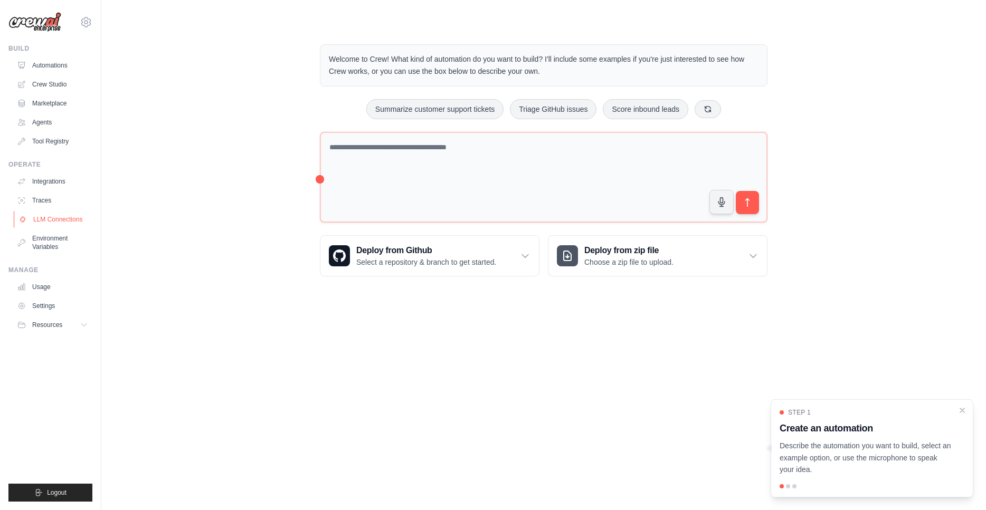
click at [50, 212] on link "LLM Connections" at bounding box center [54, 219] width 80 height 17
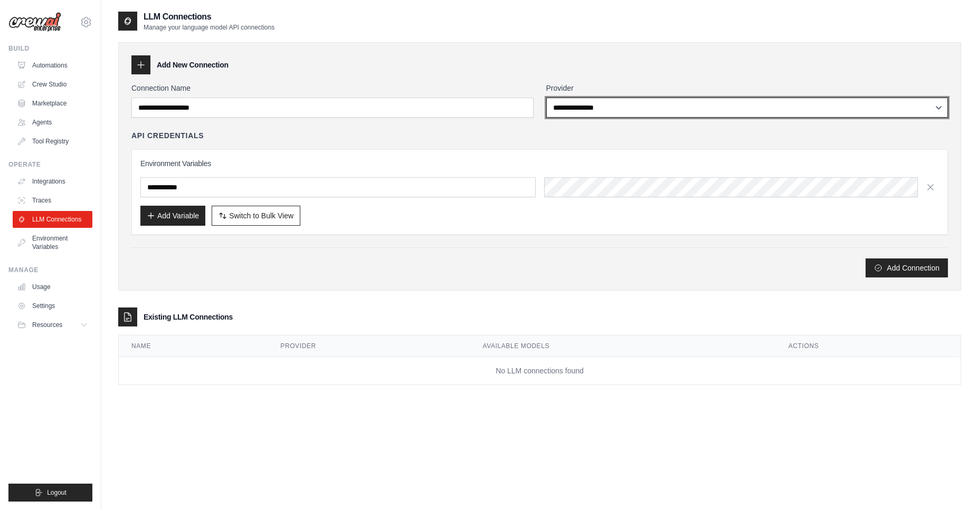
drag, startPoint x: 605, startPoint y: 106, endPoint x: 414, endPoint y: 132, distance: 192.9
click at [414, 132] on div "**********" at bounding box center [539, 180] width 817 height 195
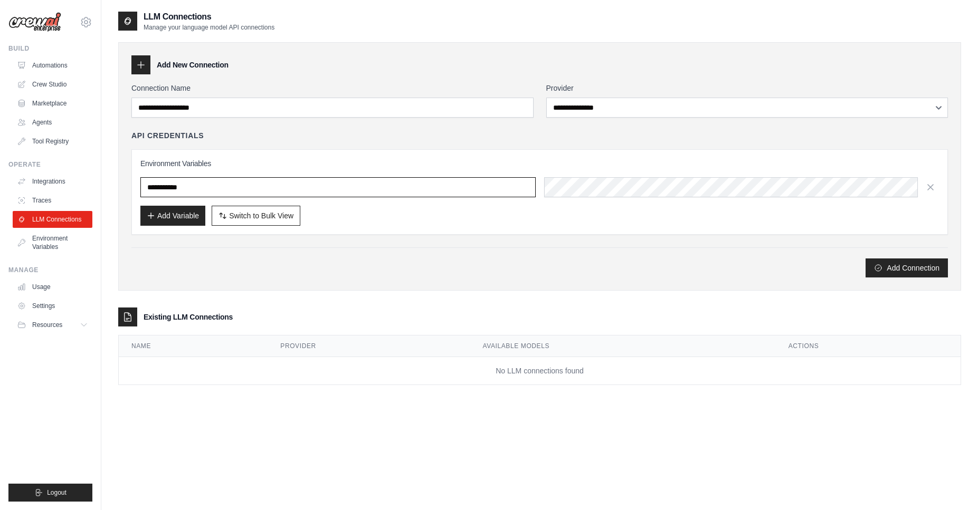
click at [191, 189] on input "text" at bounding box center [337, 187] width 395 height 20
click at [42, 247] on link "Environment Variables" at bounding box center [54, 242] width 80 height 25
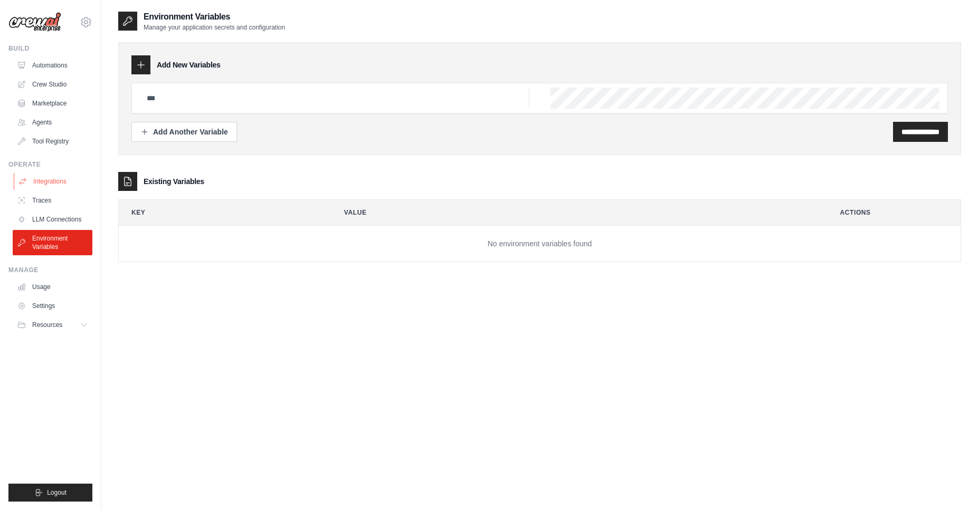
click at [49, 183] on link "Integrations" at bounding box center [54, 181] width 80 height 17
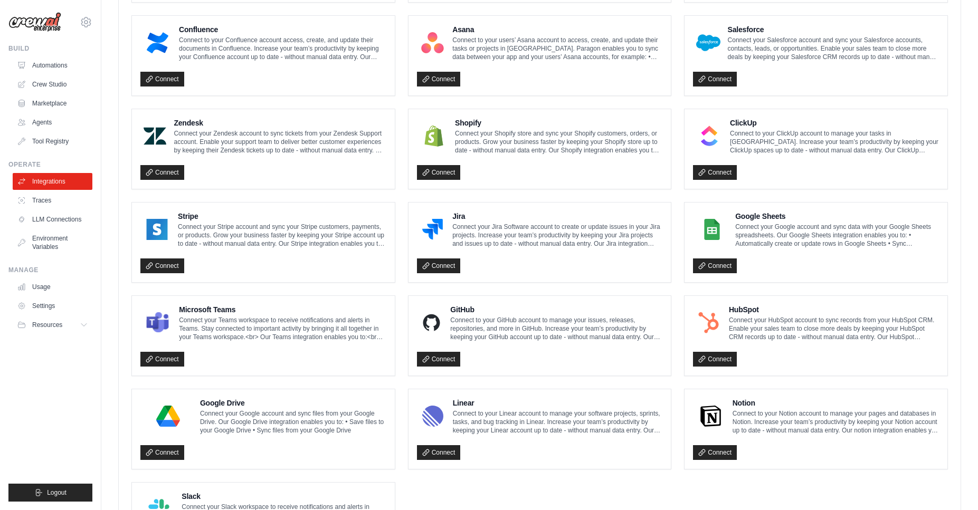
scroll to position [392, 0]
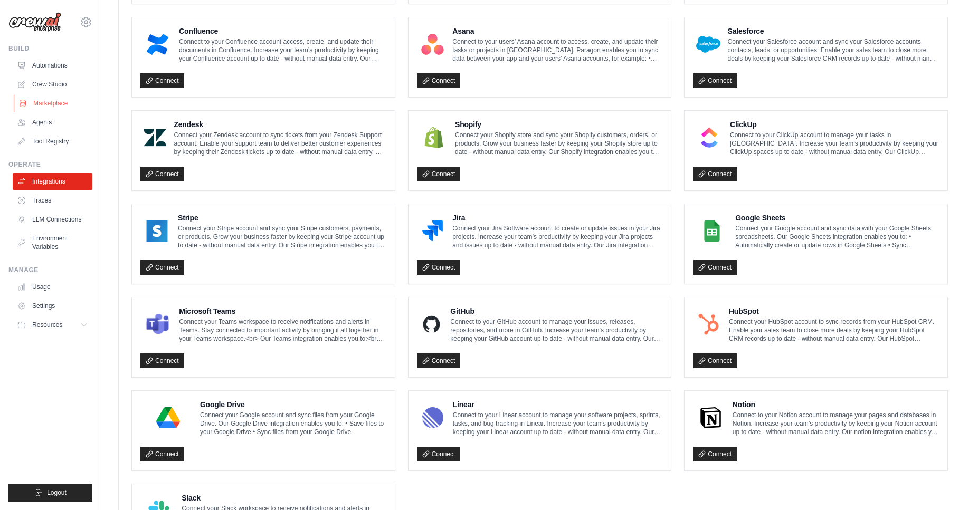
click at [50, 107] on link "Marketplace" at bounding box center [54, 103] width 80 height 17
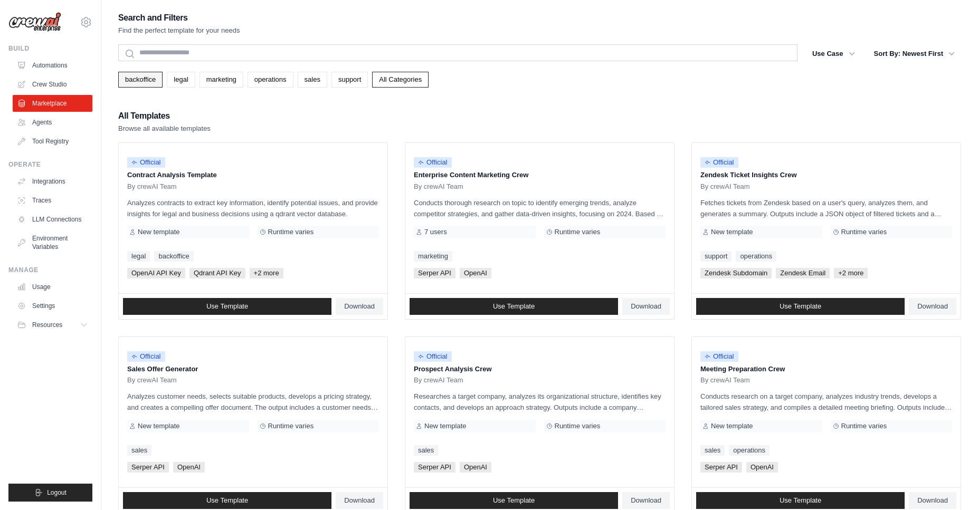
click at [146, 80] on link "backoffice" at bounding box center [140, 80] width 44 height 16
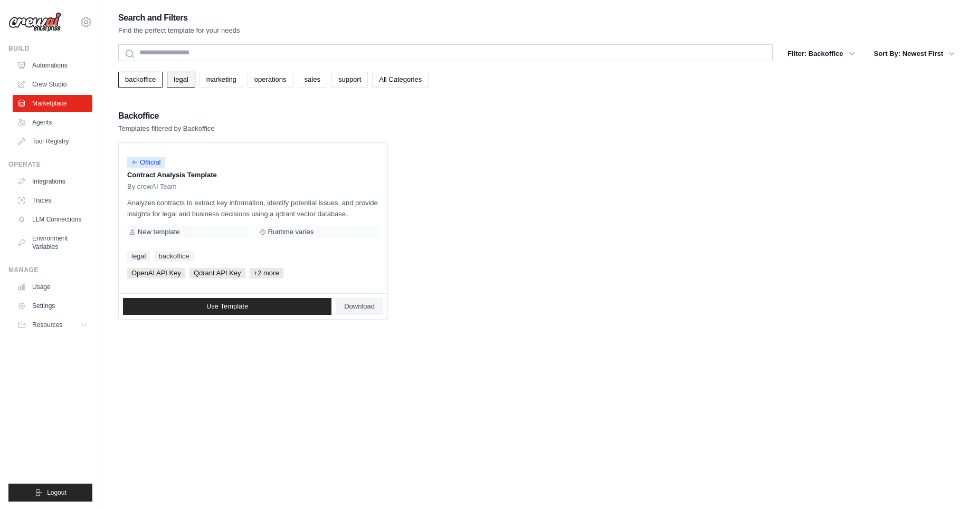
click at [177, 77] on link "legal" at bounding box center [181, 80] width 28 height 16
click at [216, 83] on link "marketing" at bounding box center [222, 80] width 44 height 16
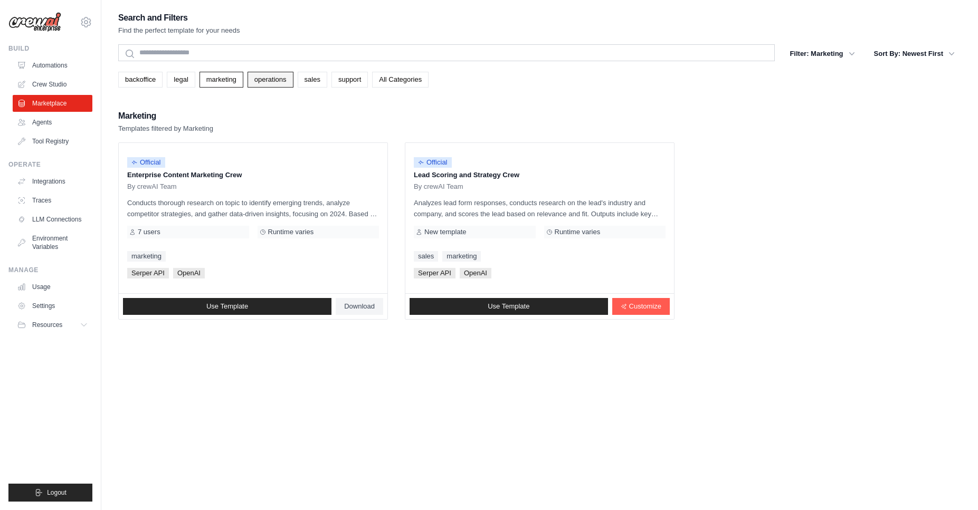
click at [281, 80] on link "operations" at bounding box center [271, 80] width 46 height 16
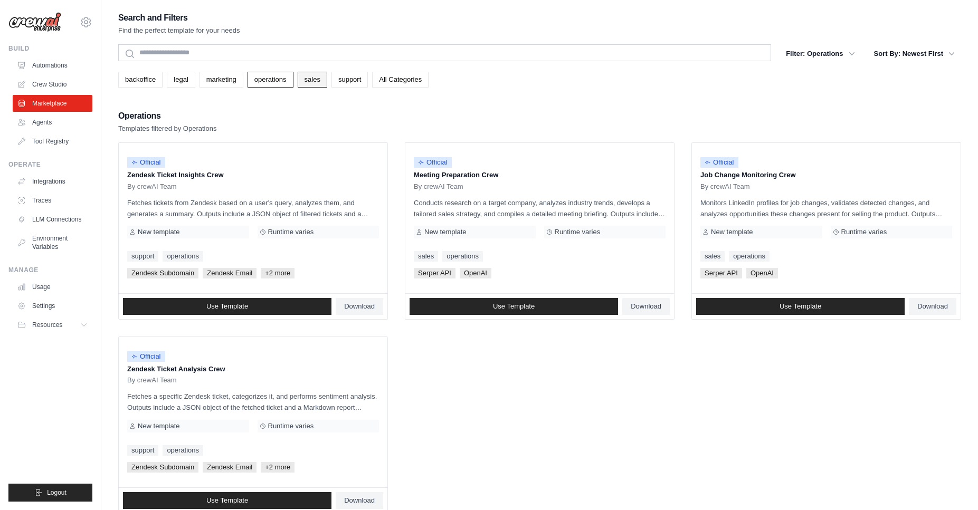
click at [304, 82] on link "sales" at bounding box center [313, 80] width 30 height 16
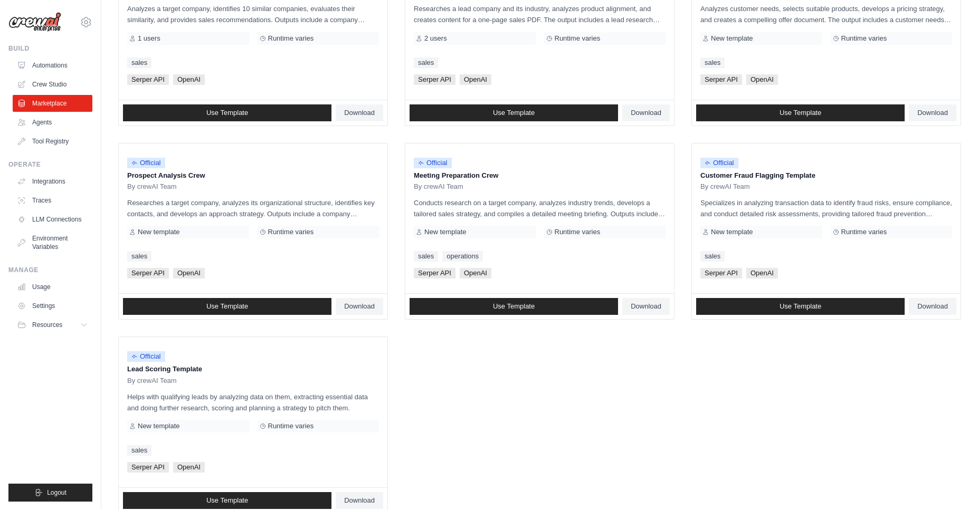
scroll to position [415, 0]
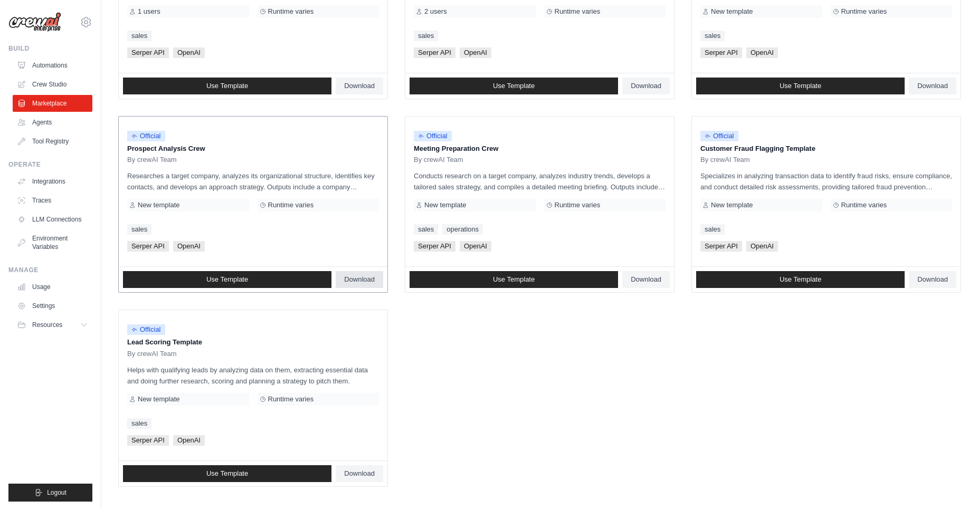
click at [369, 276] on span "Download" at bounding box center [359, 280] width 31 height 8
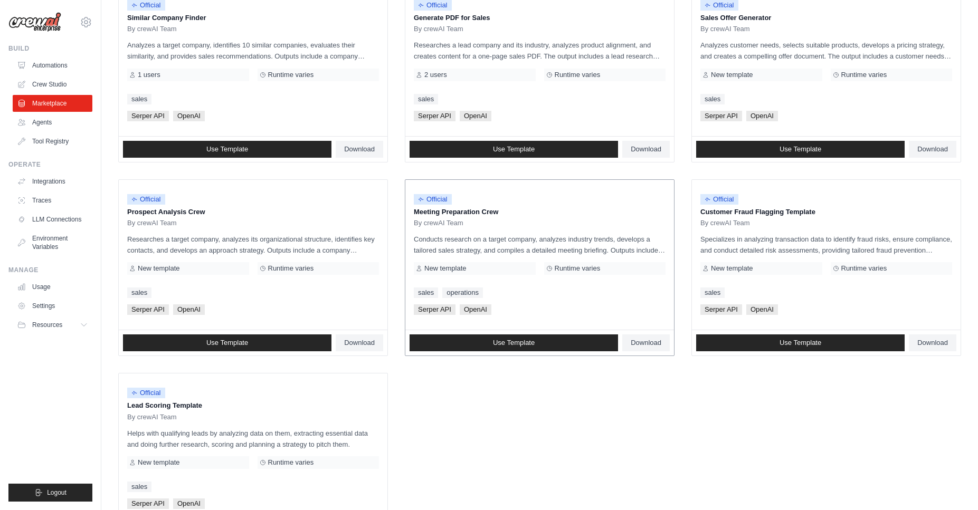
scroll to position [354, 0]
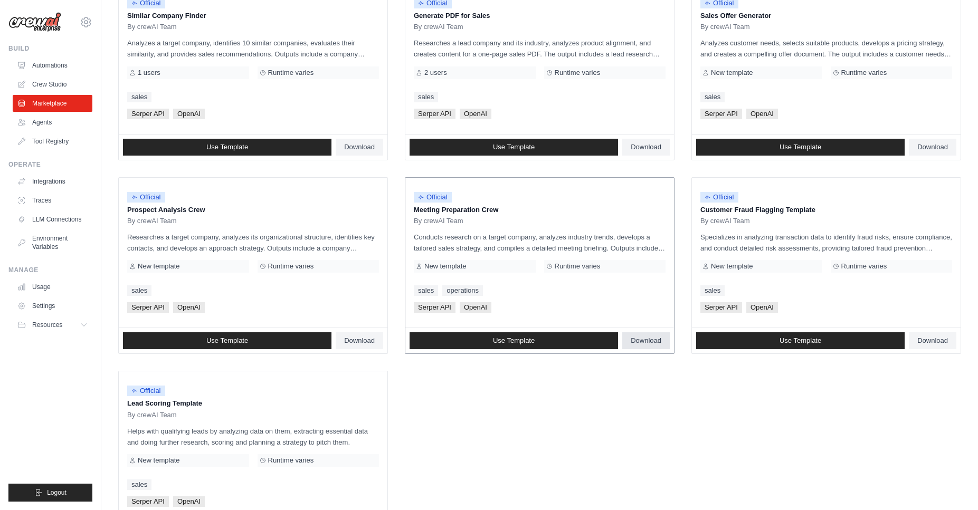
click at [658, 341] on span "Download" at bounding box center [646, 341] width 31 height 8
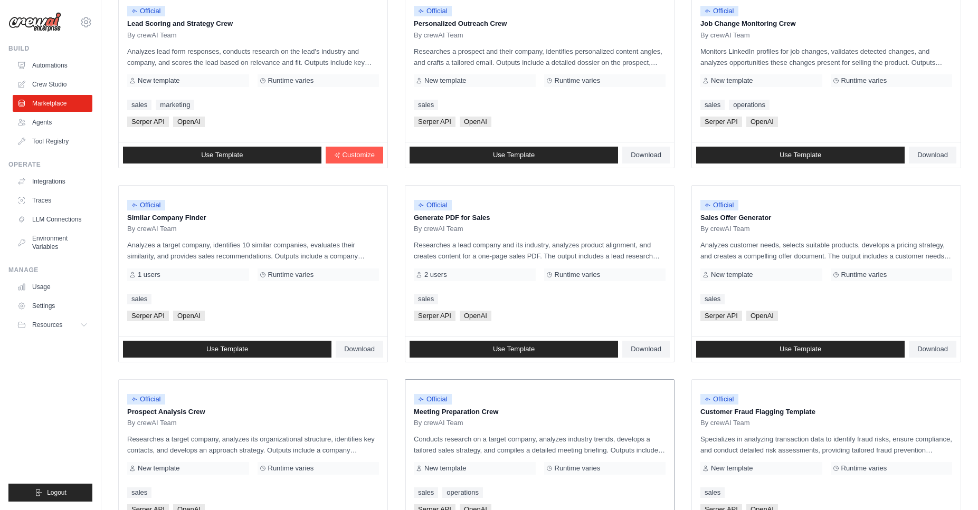
scroll to position [149, 0]
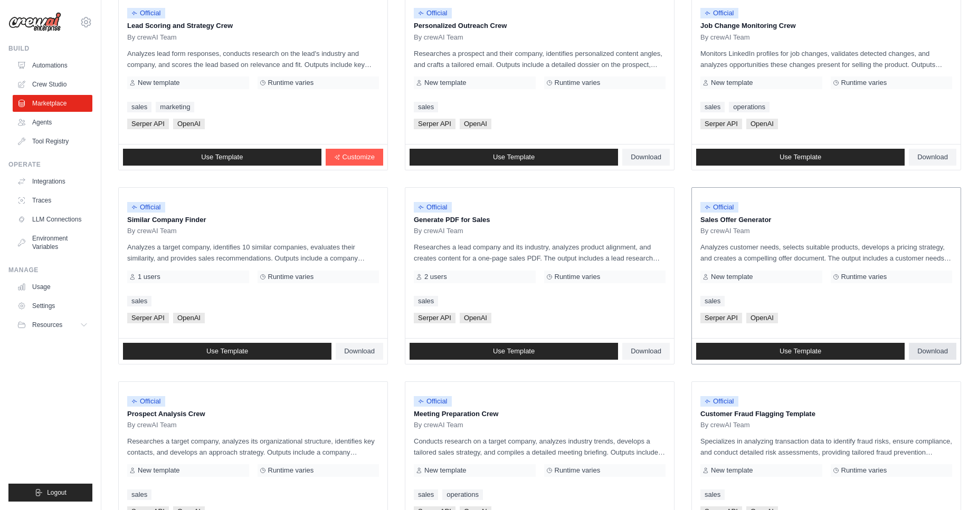
click at [934, 346] on link "Download" at bounding box center [933, 351] width 48 height 17
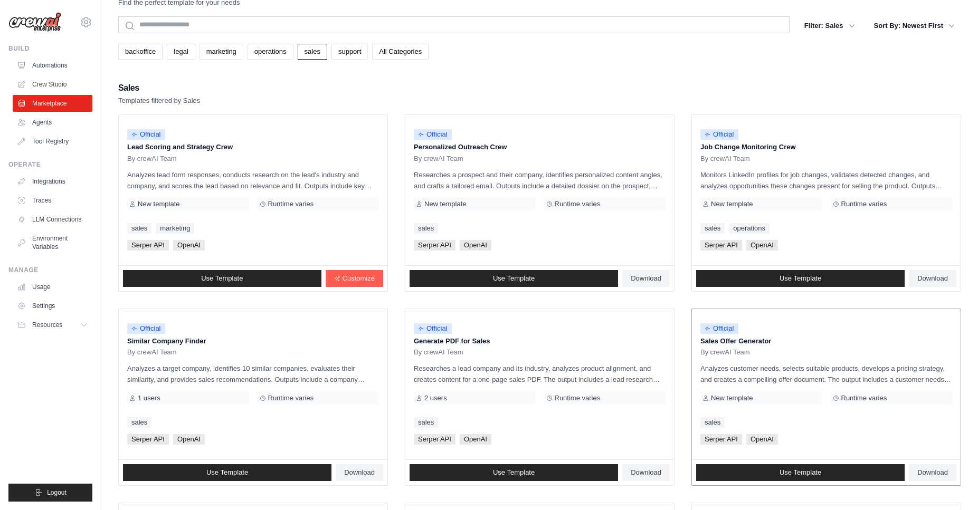
scroll to position [30, 0]
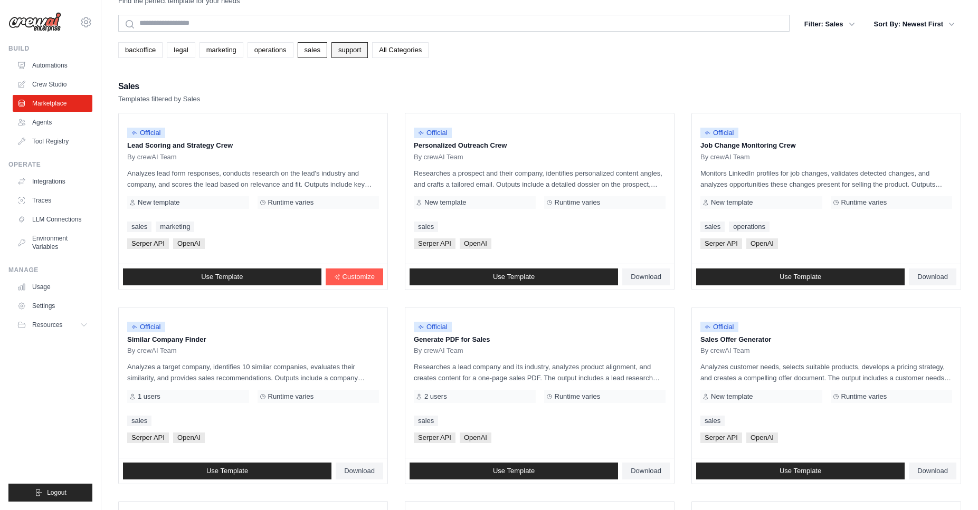
click at [362, 52] on link "support" at bounding box center [349, 50] width 36 height 16
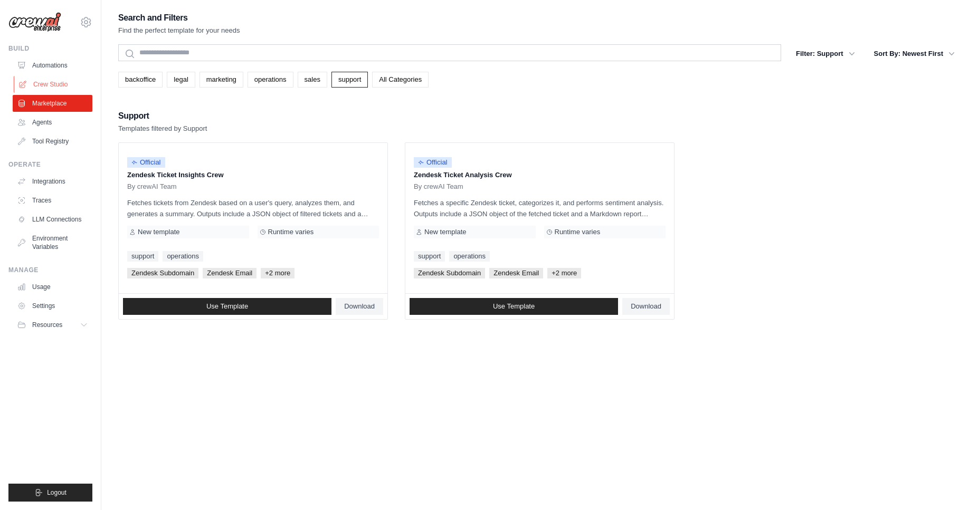
click at [58, 82] on link "Crew Studio" at bounding box center [54, 84] width 80 height 17
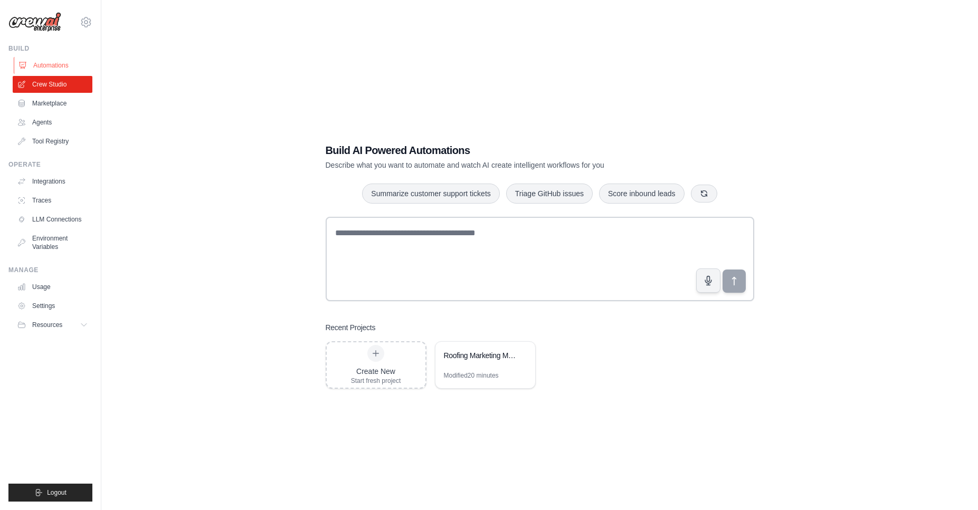
click at [44, 62] on link "Automations" at bounding box center [54, 65] width 80 height 17
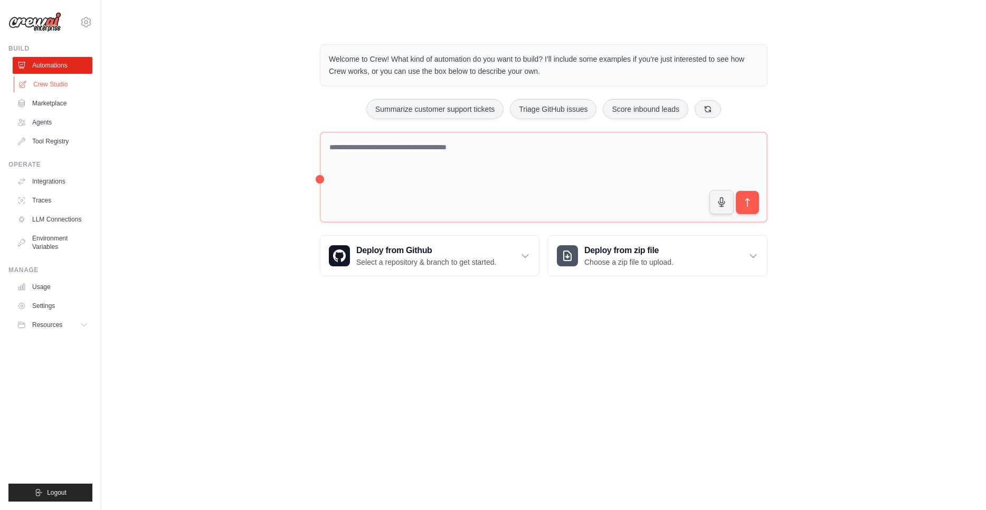
click at [50, 77] on link "Crew Studio" at bounding box center [54, 84] width 80 height 17
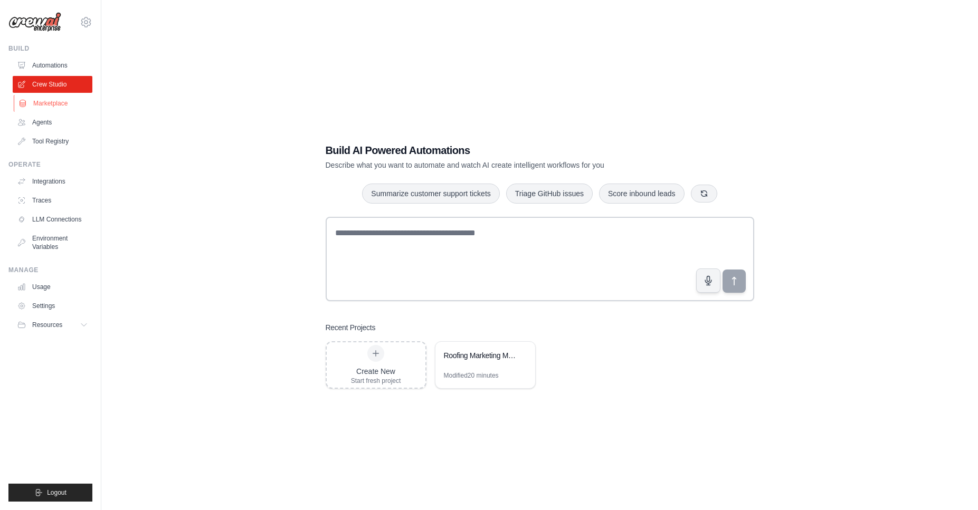
click at [53, 107] on link "Marketplace" at bounding box center [54, 103] width 80 height 17
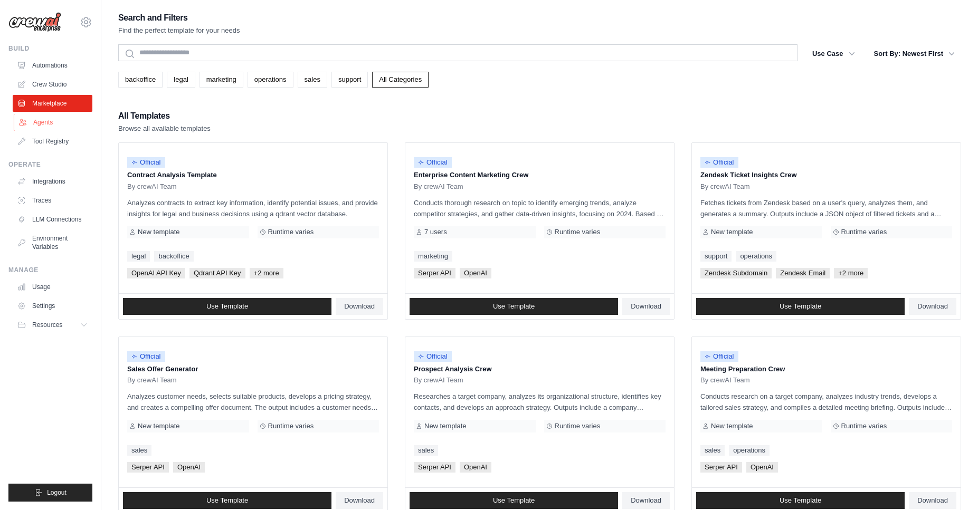
click at [47, 119] on link "Agents" at bounding box center [54, 122] width 80 height 17
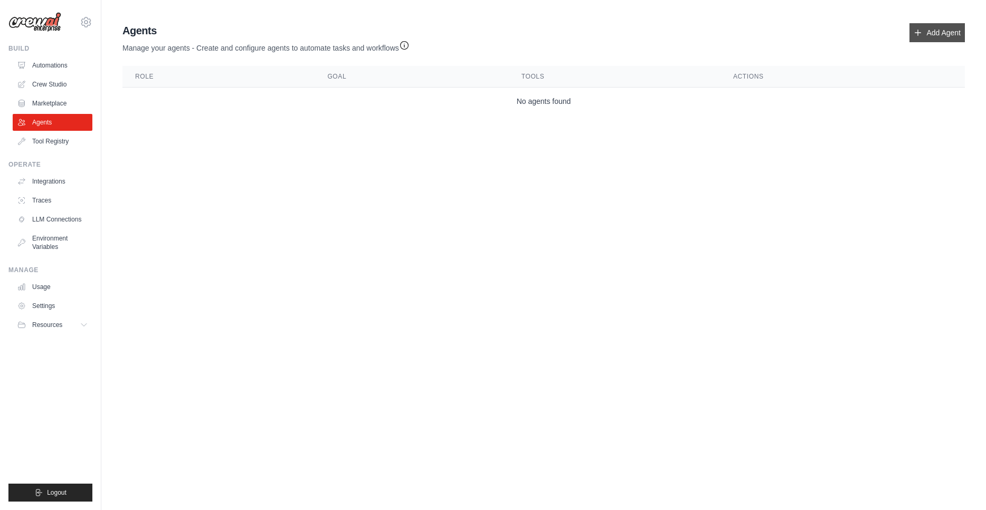
click at [944, 42] on link "Add Agent" at bounding box center [936, 32] width 55 height 19
click at [927, 33] on link "Add Agent" at bounding box center [936, 32] width 55 height 19
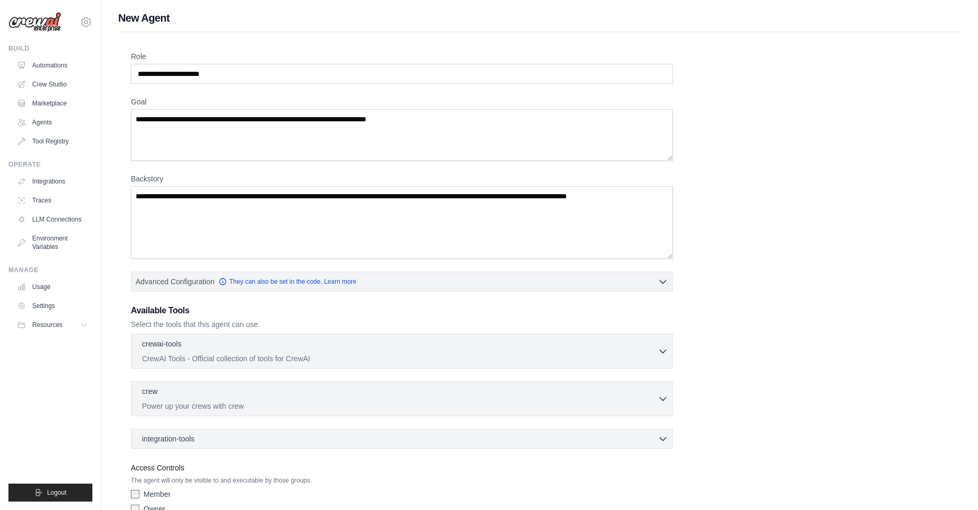
scroll to position [56, 0]
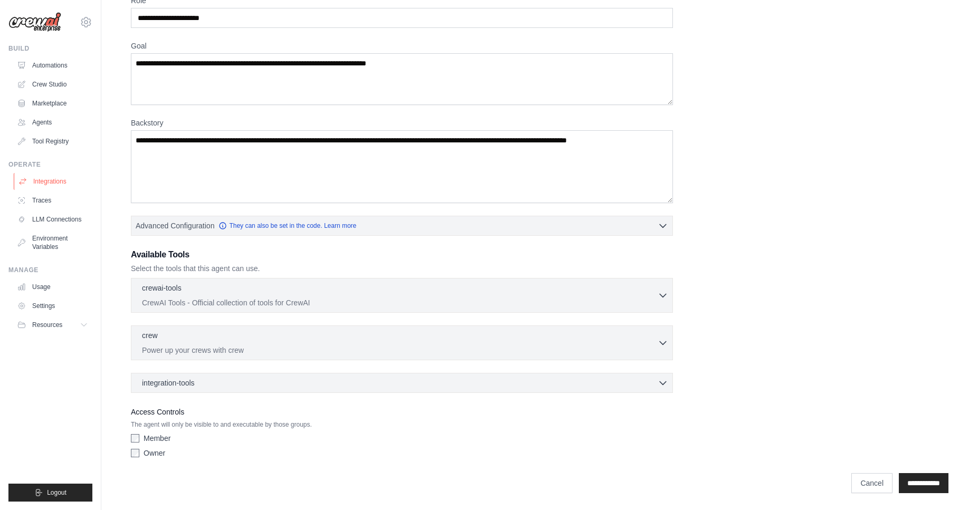
click at [59, 178] on link "Integrations" at bounding box center [54, 181] width 80 height 17
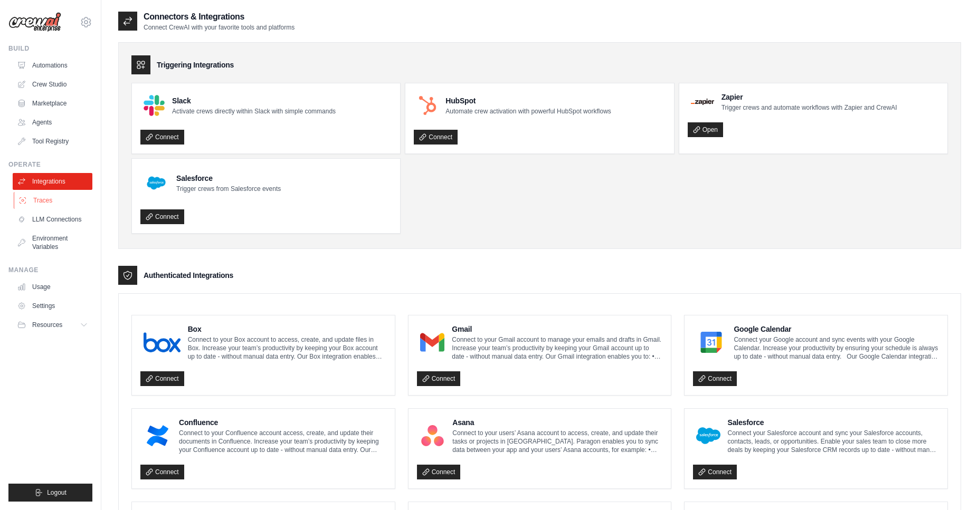
click at [49, 201] on link "Traces" at bounding box center [54, 200] width 80 height 17
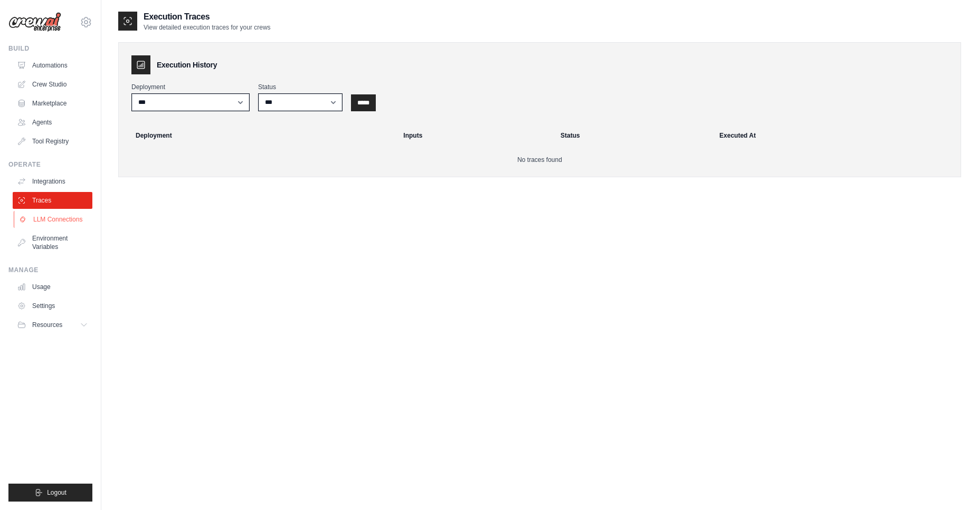
click at [49, 214] on link "LLM Connections" at bounding box center [54, 219] width 80 height 17
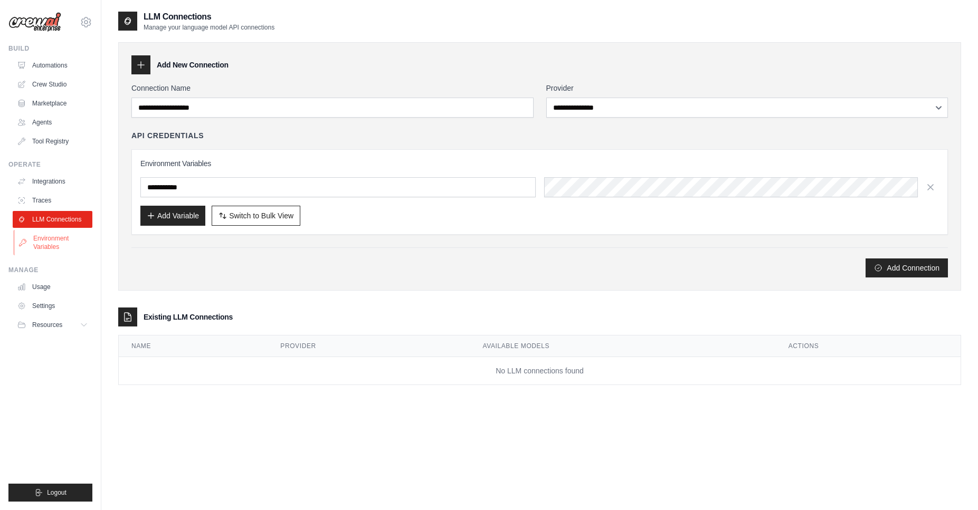
click at [45, 240] on link "Environment Variables" at bounding box center [54, 242] width 80 height 25
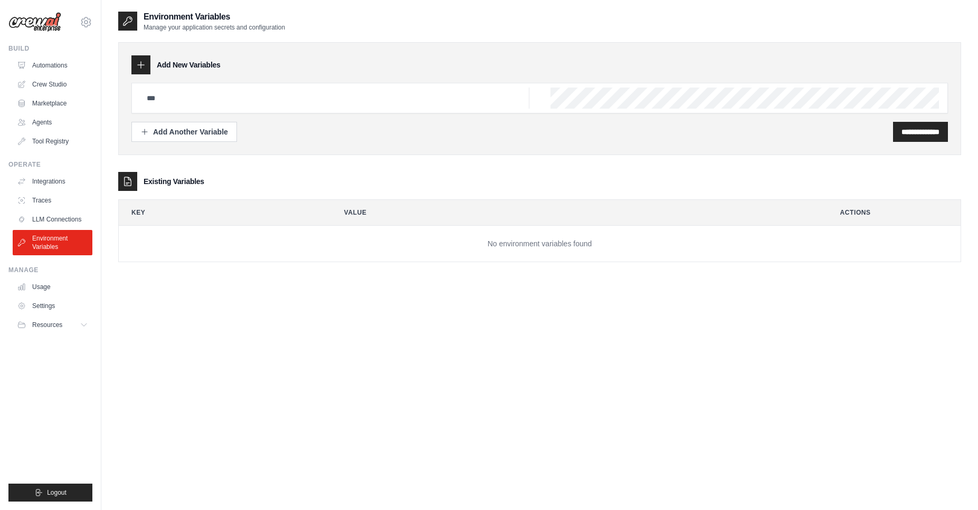
click at [122, 277] on div "**********" at bounding box center [539, 145] width 843 height 269
click at [65, 177] on link "Integrations" at bounding box center [54, 181] width 80 height 17
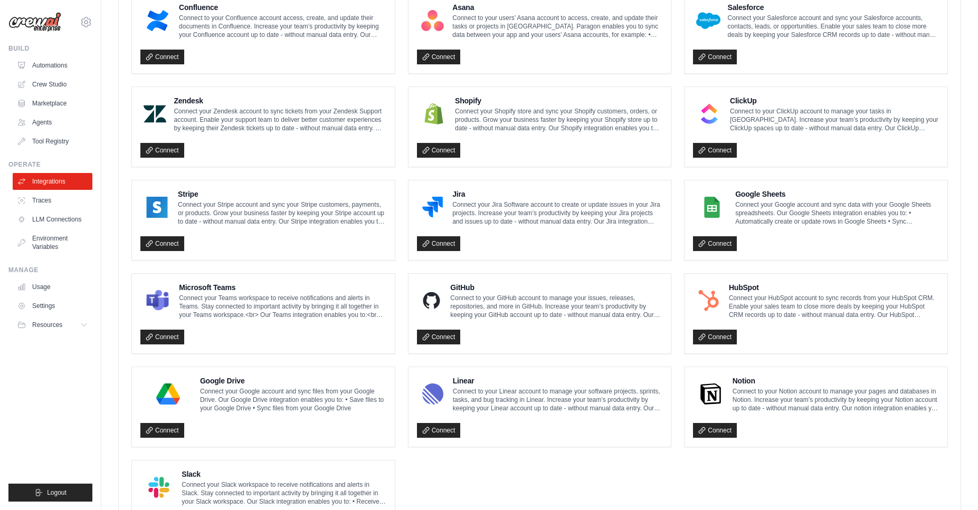
scroll to position [482, 0]
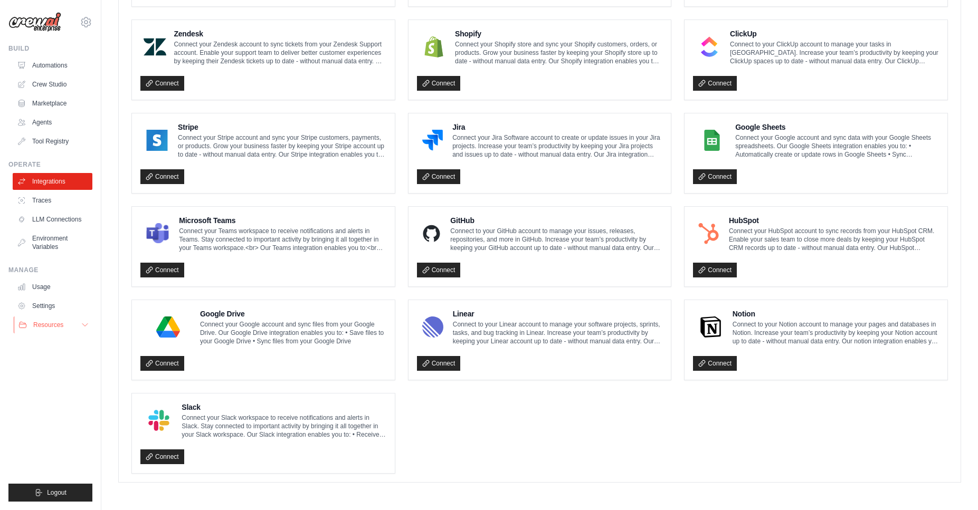
click at [66, 321] on button "Resources" at bounding box center [54, 325] width 80 height 17
click at [55, 342] on span "Documentation" at bounding box center [58, 343] width 43 height 8
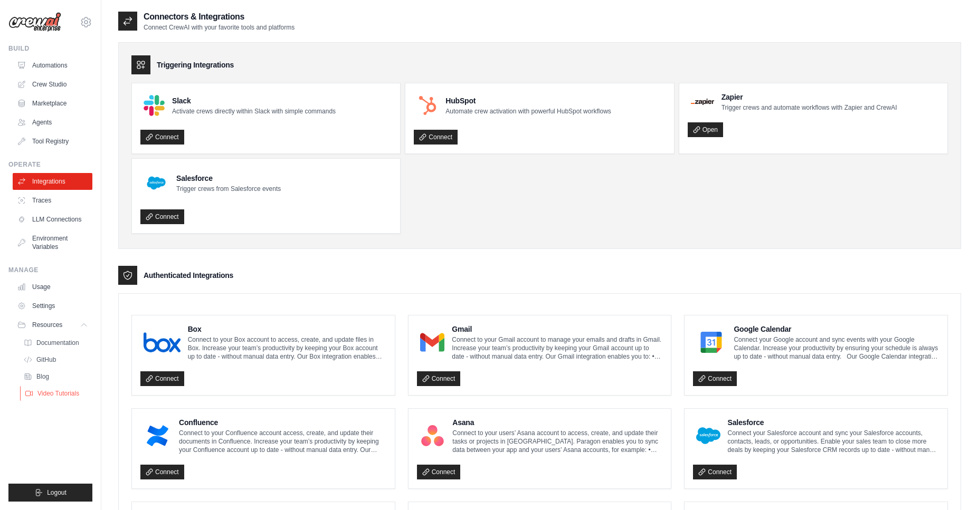
click at [60, 388] on link "Video Tutorials" at bounding box center [56, 393] width 73 height 15
click at [44, 344] on span "Documentation" at bounding box center [58, 343] width 43 height 8
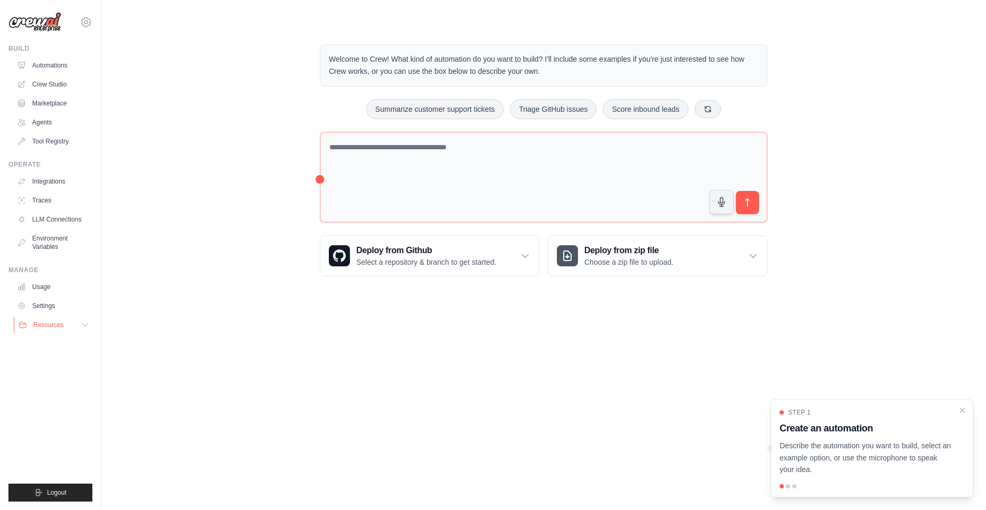
click at [61, 317] on button "Resources" at bounding box center [54, 325] width 80 height 17
click at [65, 309] on link "Settings" at bounding box center [54, 306] width 80 height 17
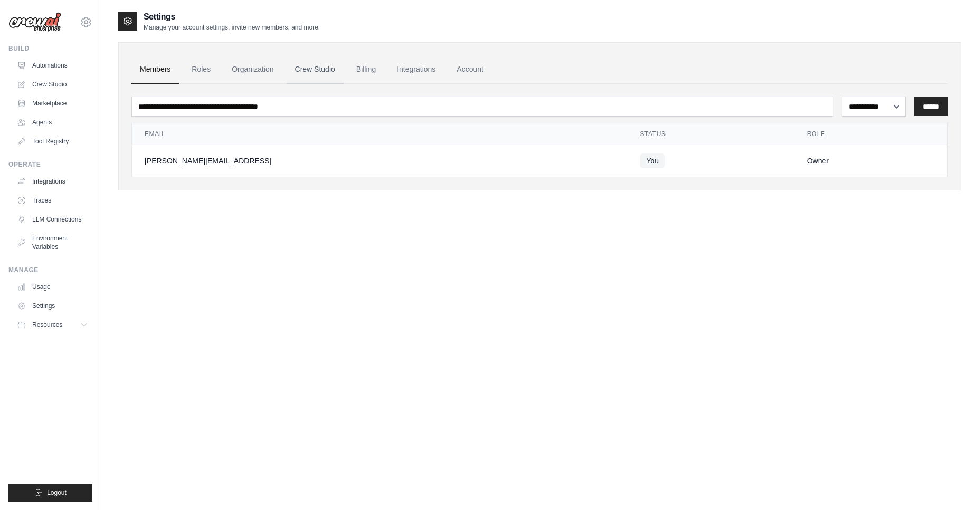
click at [305, 68] on link "Crew Studio" at bounding box center [315, 69] width 57 height 29
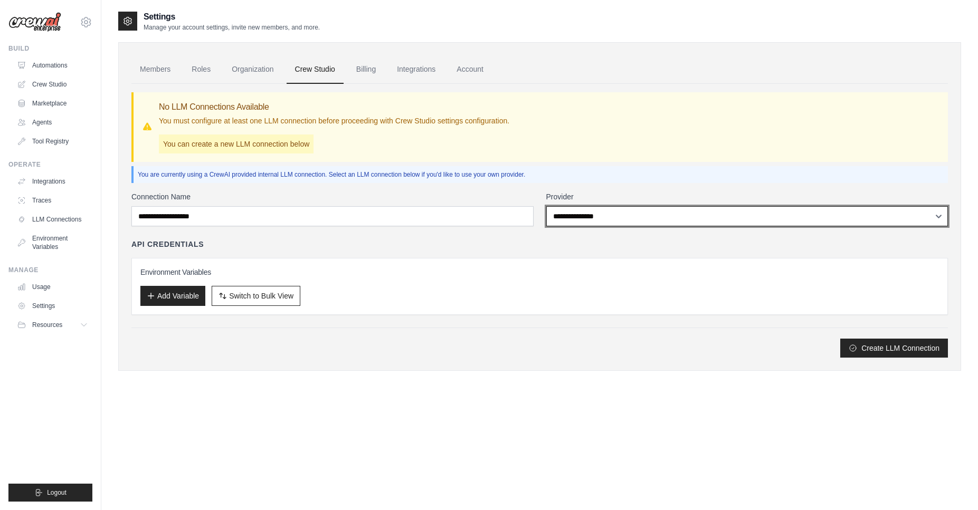
select select "*********"
click at [546, 206] on select "**********" at bounding box center [747, 216] width 402 height 20
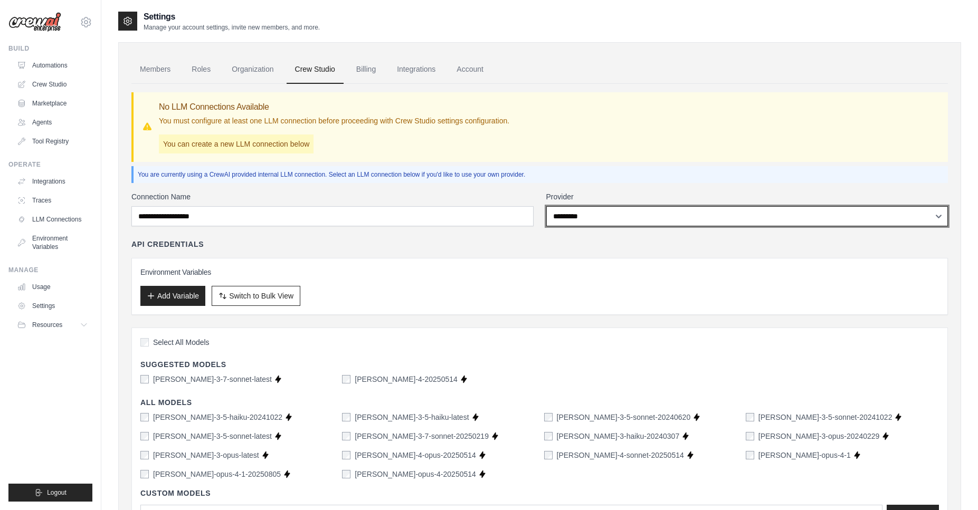
scroll to position [6, 0]
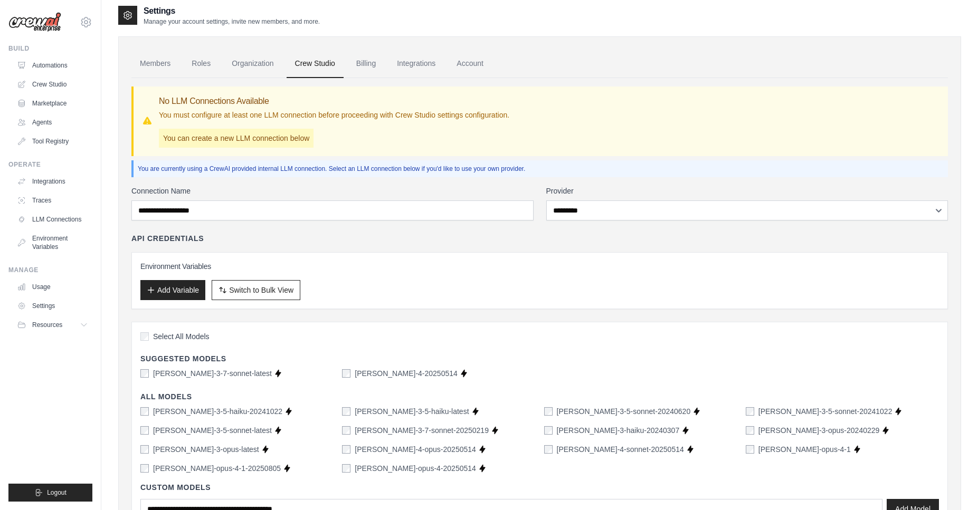
click at [233, 118] on p "You must configure at least one LLM connection before proceeding with Crew Stud…" at bounding box center [334, 115] width 350 height 11
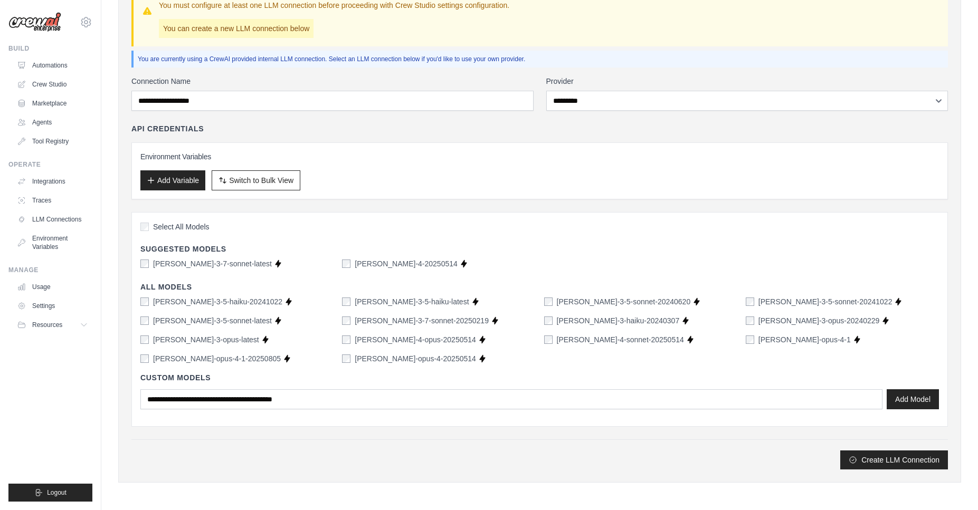
scroll to position [0, 0]
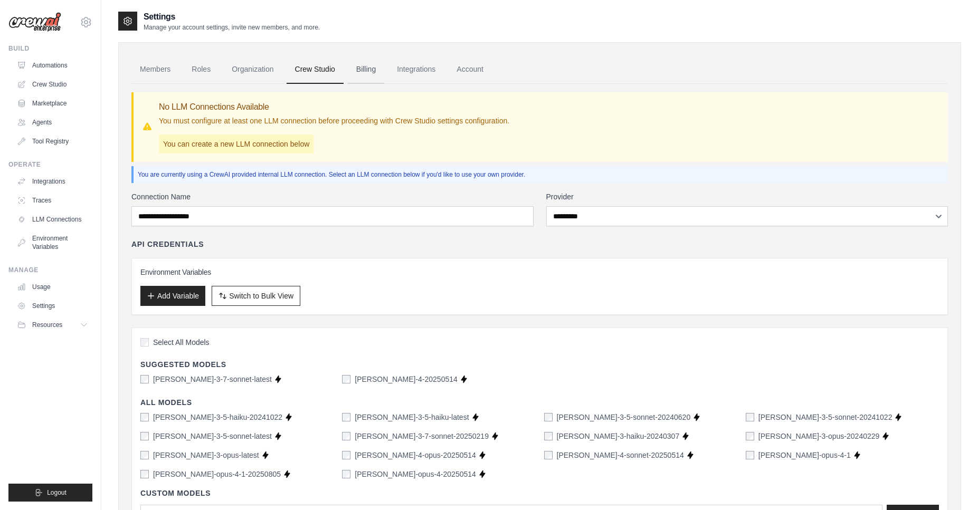
click at [360, 76] on link "Billing" at bounding box center [366, 69] width 36 height 29
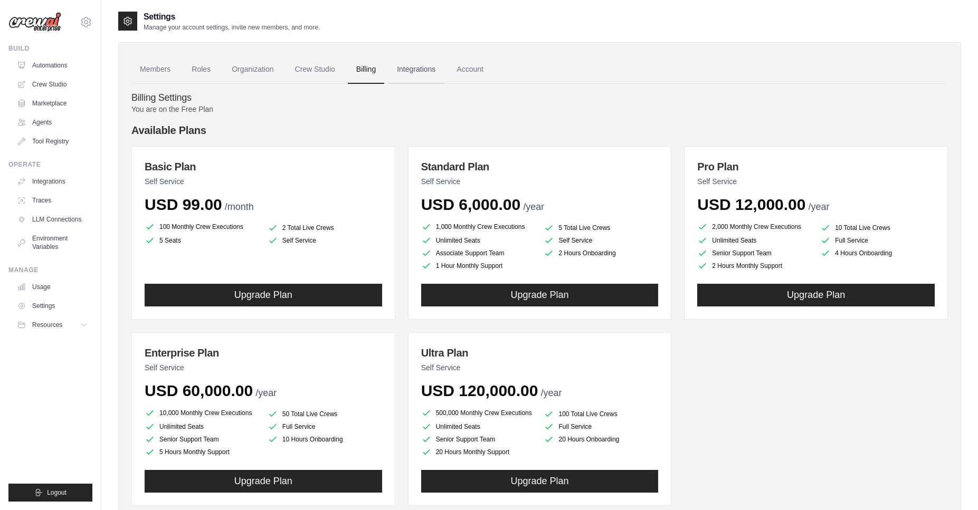
click at [421, 73] on link "Integrations" at bounding box center [415, 69] width 55 height 29
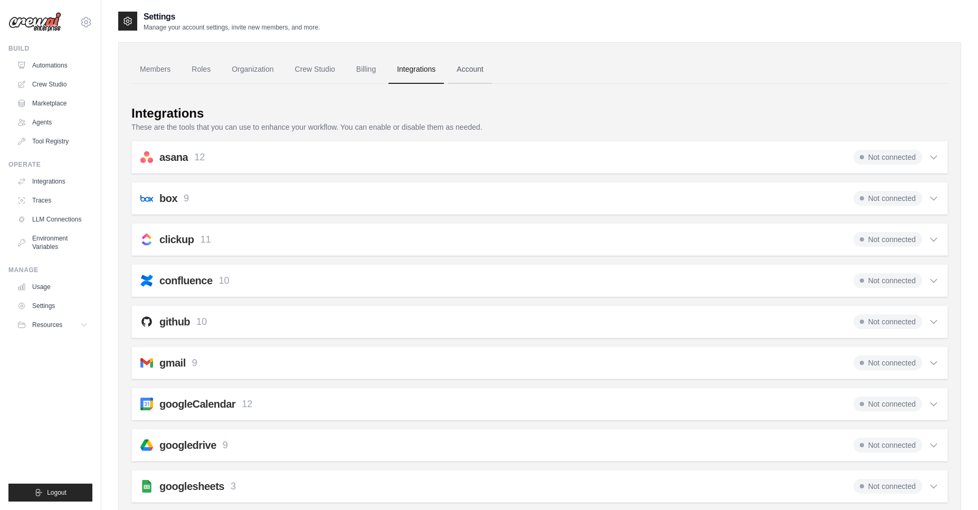
click at [478, 79] on link "Account" at bounding box center [470, 69] width 44 height 29
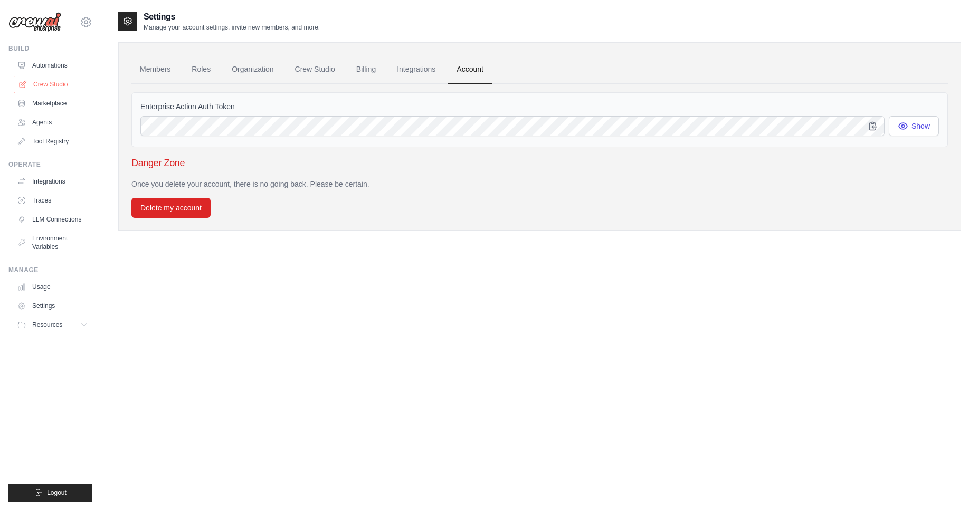
drag, startPoint x: 64, startPoint y: 74, endPoint x: 58, endPoint y: 81, distance: 8.6
click at [62, 75] on ul "Automations Crew Studio Marketplace Agents Tool Registry" at bounding box center [53, 103] width 80 height 93
click at [67, 58] on link "Automations" at bounding box center [54, 65] width 80 height 17
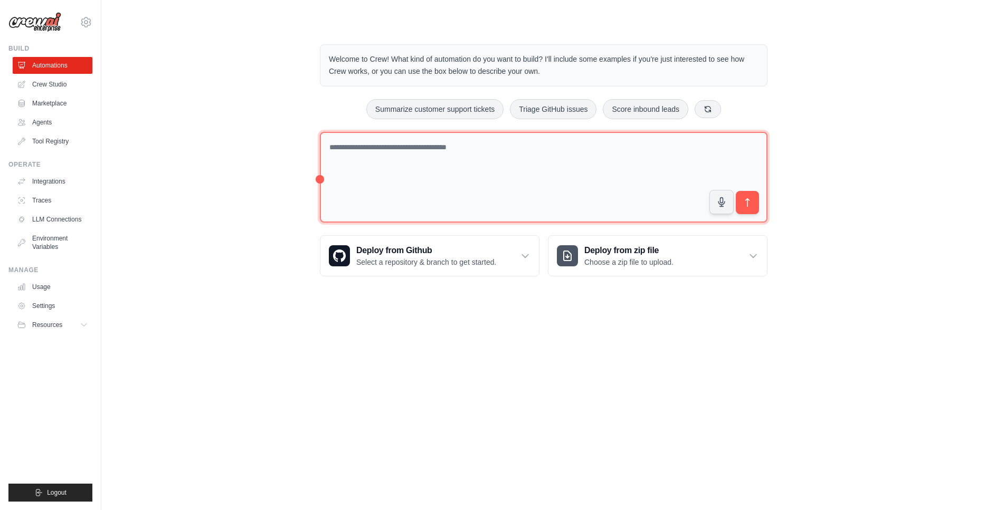
click at [416, 173] on textarea at bounding box center [544, 177] width 448 height 91
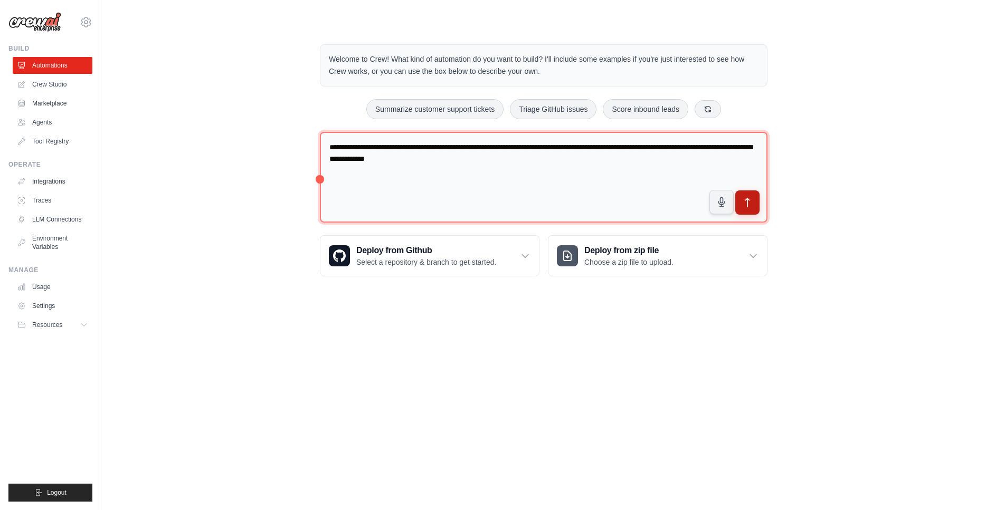
type textarea "**********"
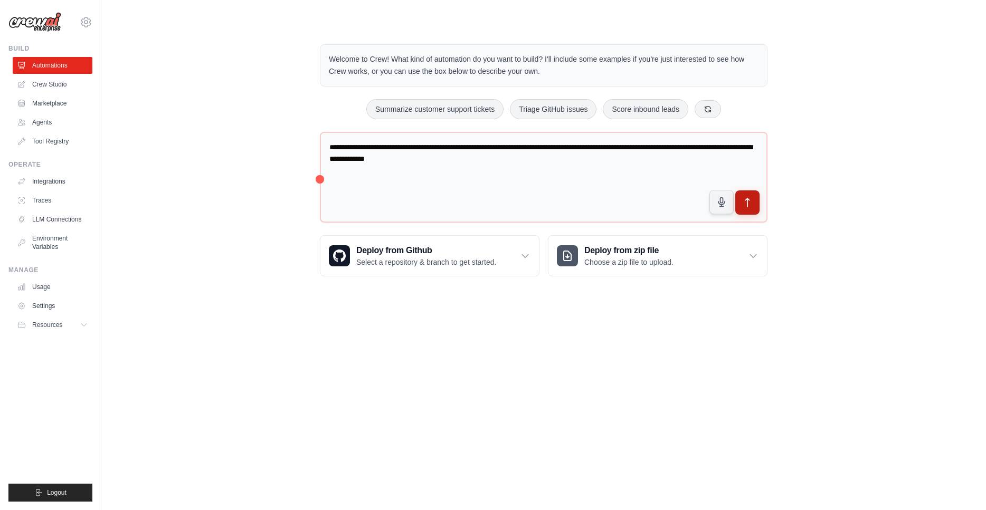
click at [751, 207] on icon "submit" at bounding box center [747, 202] width 11 height 11
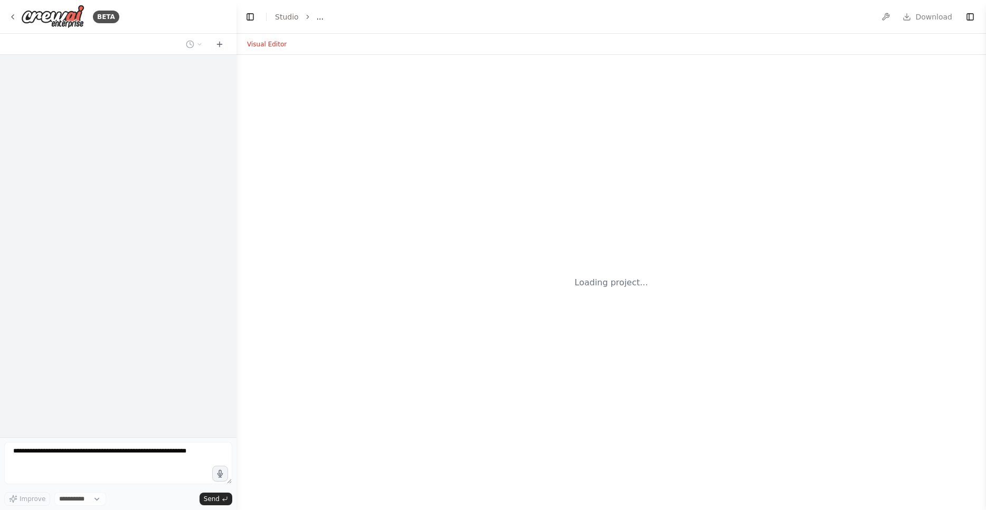
select select "****"
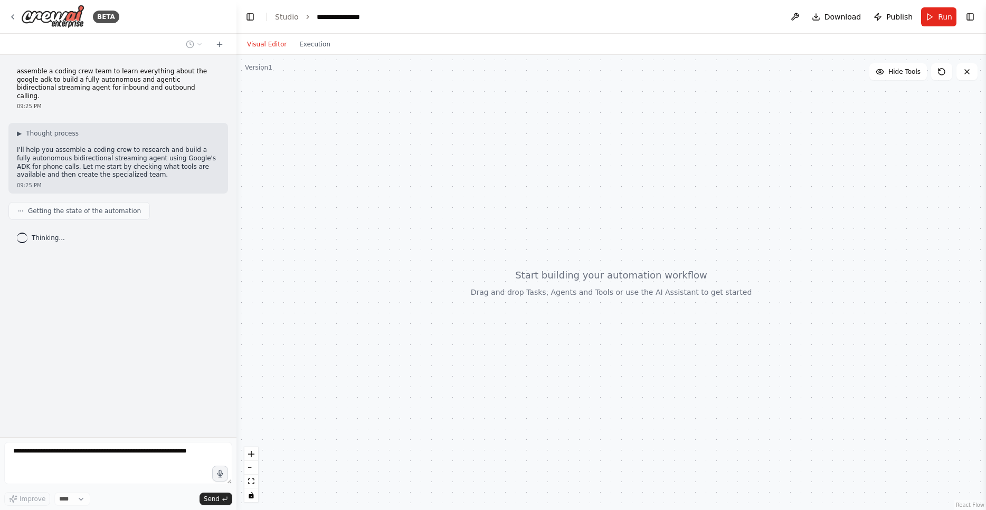
click at [75, 70] on p "assemble a coding crew team to learn everything about the google adk to build a…" at bounding box center [118, 84] width 203 height 33
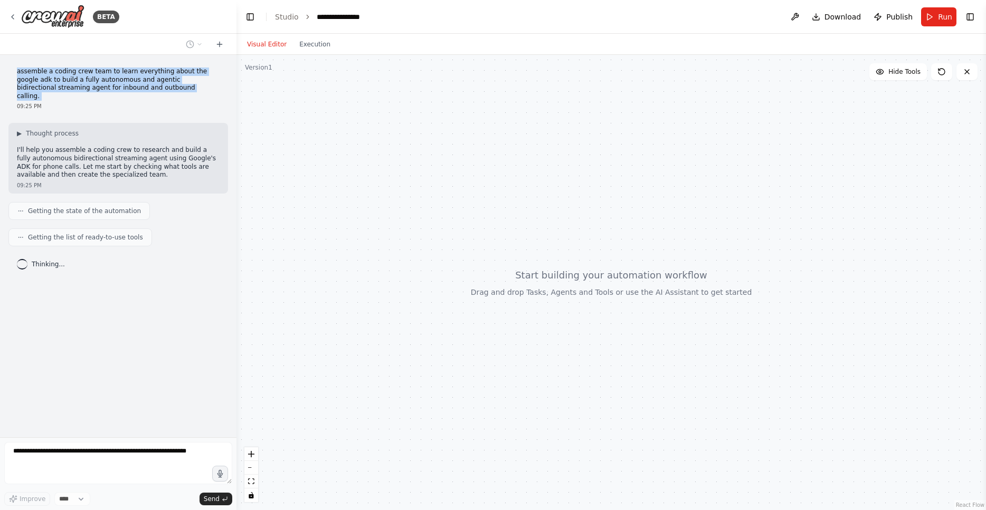
copy p "assemble a coding crew team to learn everything about the google adk to build a…"
click at [146, 72] on p "assemble a coding crew team to learn everything about the google adk to build a…" at bounding box center [118, 84] width 203 height 33
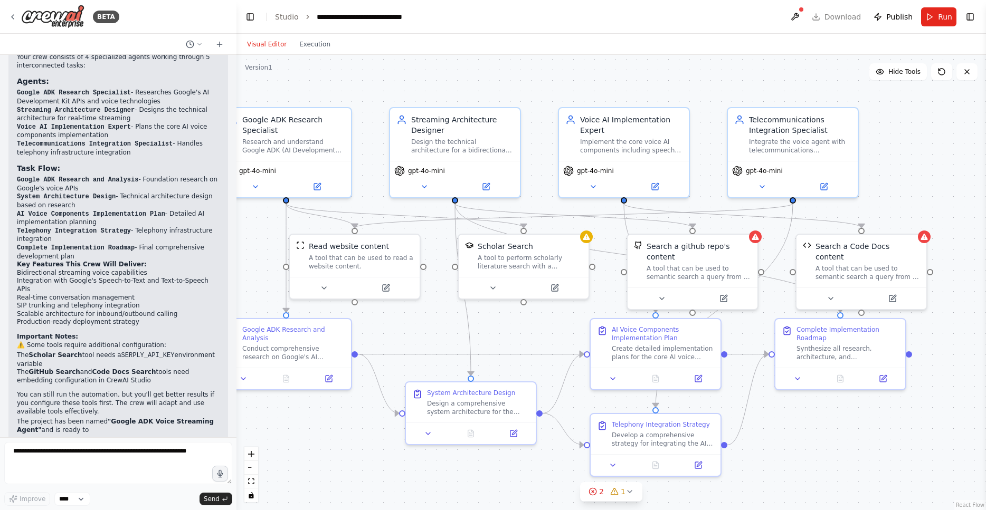
scroll to position [817, 0]
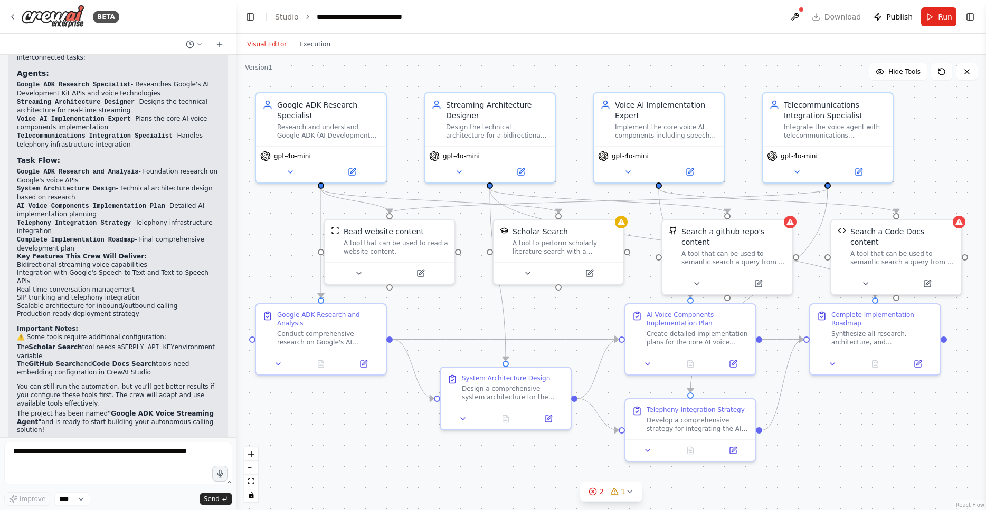
drag, startPoint x: 545, startPoint y: 65, endPoint x: 510, endPoint y: 50, distance: 37.6
click at [510, 50] on div "Visual Editor Execution Version 1 Hide Tools .deletable-edge-delete-btn { width…" at bounding box center [611, 272] width 750 height 477
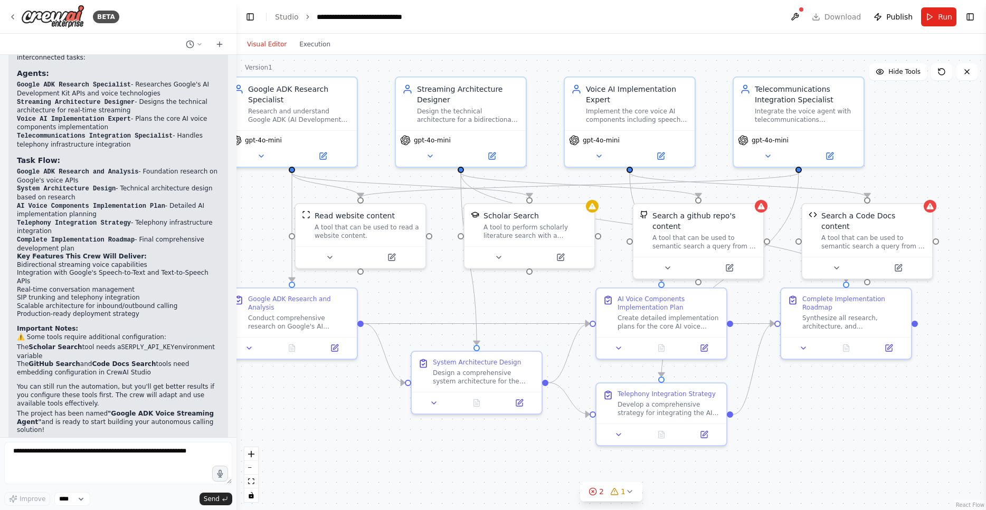
drag, startPoint x: 485, startPoint y: 302, endPoint x: 456, endPoint y: 286, distance: 33.1
click at [456, 286] on div ".deletable-edge-delete-btn { width: 20px; height: 20px; border: 0px solid #ffff…" at bounding box center [611, 283] width 750 height 456
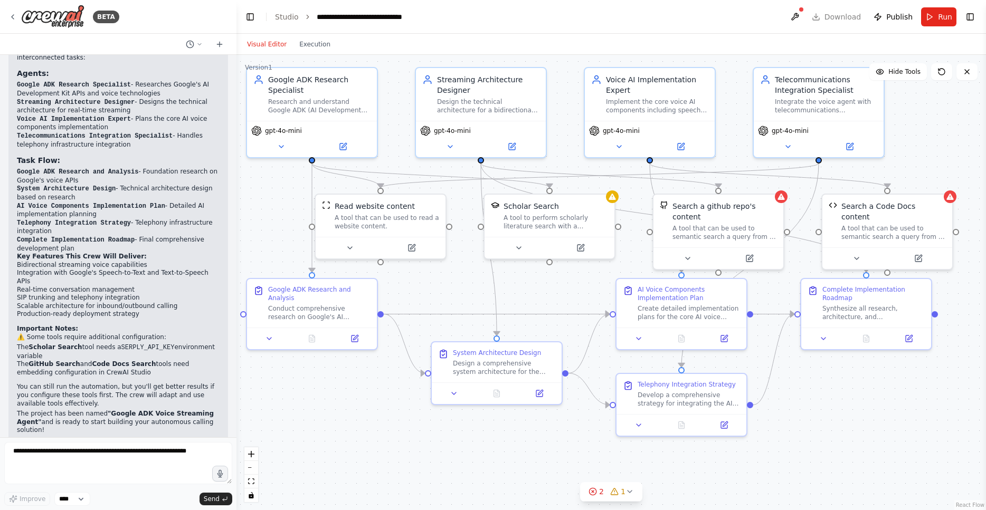
drag, startPoint x: 437, startPoint y: 295, endPoint x: 456, endPoint y: 285, distance: 21.7
click at [456, 285] on div ".deletable-edge-delete-btn { width: 20px; height: 20px; border: 0px solid #ffff…" at bounding box center [611, 283] width 750 height 456
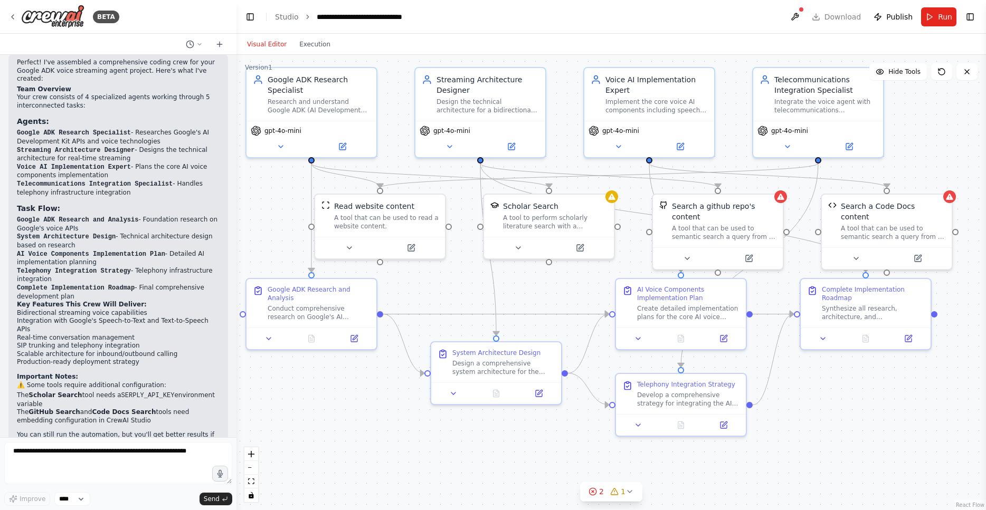
scroll to position [777, 0]
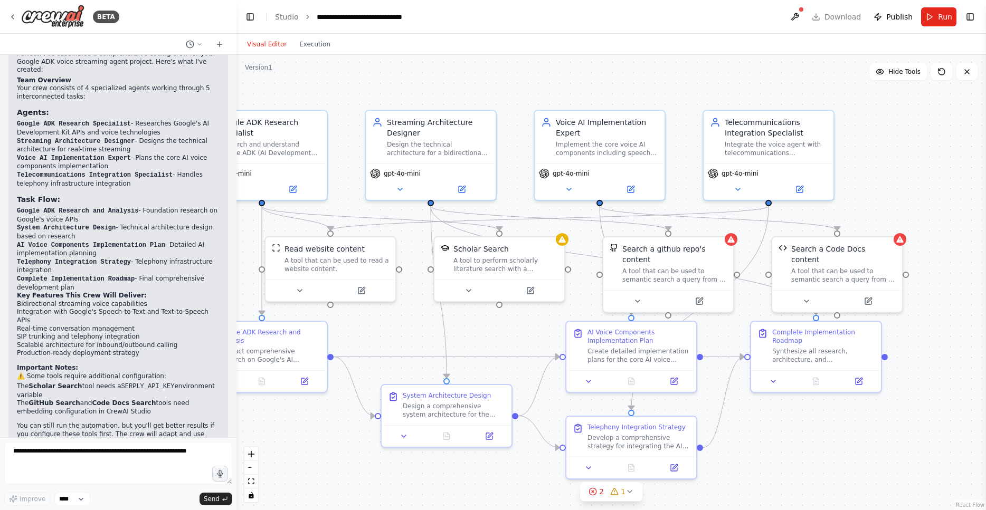
drag, startPoint x: 567, startPoint y: 93, endPoint x: 518, endPoint y: 136, distance: 65.5
click at [518, 136] on div ".deletable-edge-delete-btn { width: 20px; height: 20px; border: 0px solid #ffff…" at bounding box center [611, 283] width 750 height 456
click at [836, 20] on header "**********" at bounding box center [611, 17] width 750 height 34
click at [798, 16] on button at bounding box center [794, 16] width 17 height 19
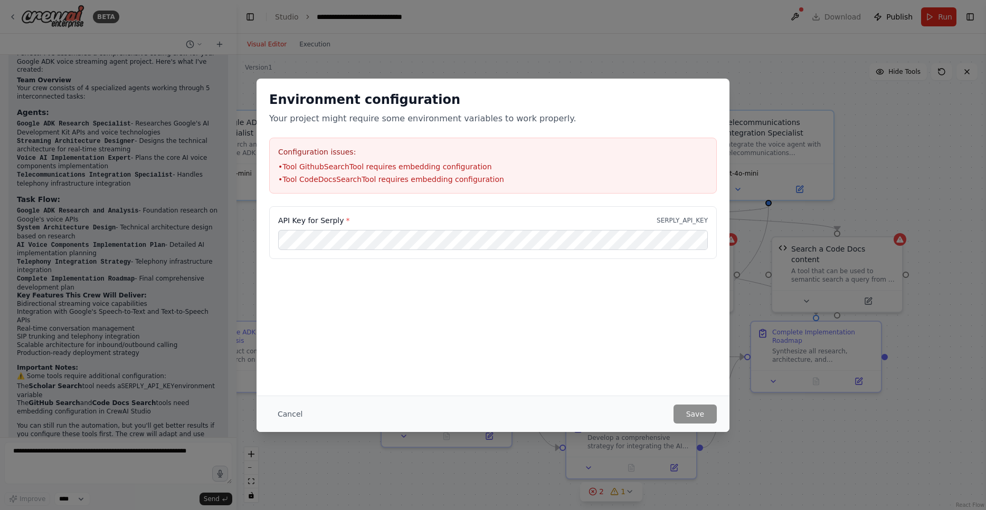
click at [792, 44] on div "Environment configuration Your project might require some environment variables…" at bounding box center [493, 255] width 986 height 510
click at [299, 406] on button "Cancel" at bounding box center [290, 414] width 42 height 19
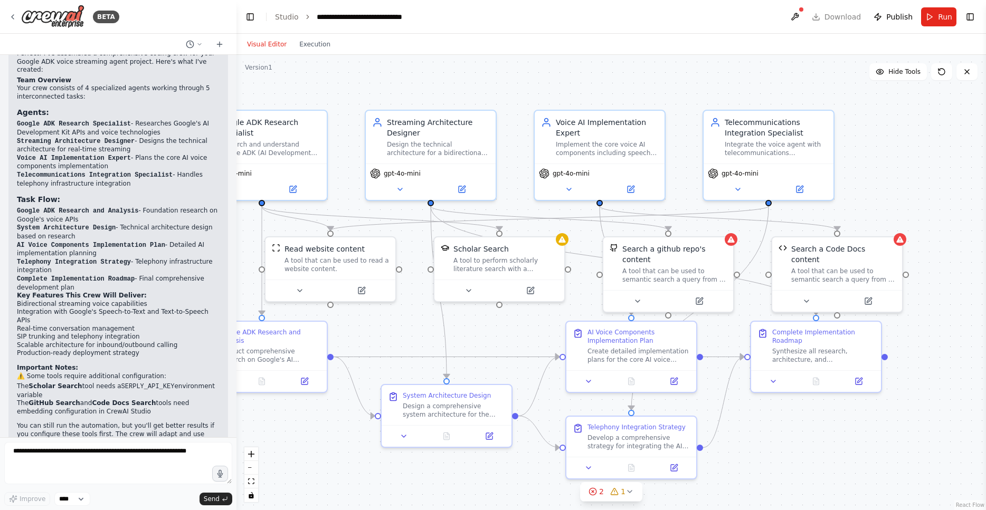
click at [934, 5] on header "**********" at bounding box center [611, 17] width 750 height 34
click at [933, 18] on button "Run" at bounding box center [938, 16] width 35 height 19
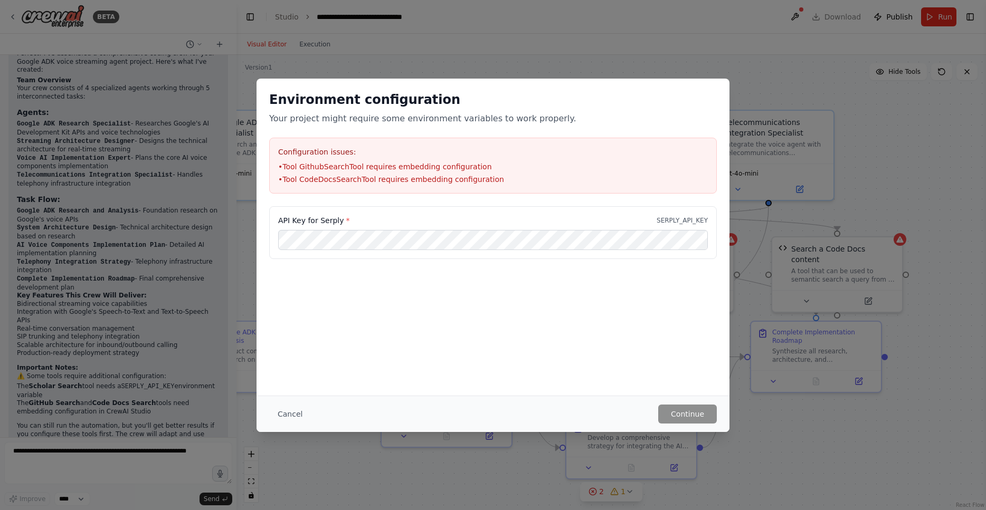
click at [671, 223] on p "SERPLY_API_KEY" at bounding box center [682, 220] width 51 height 8
click at [684, 411] on button "Continue" at bounding box center [687, 414] width 59 height 19
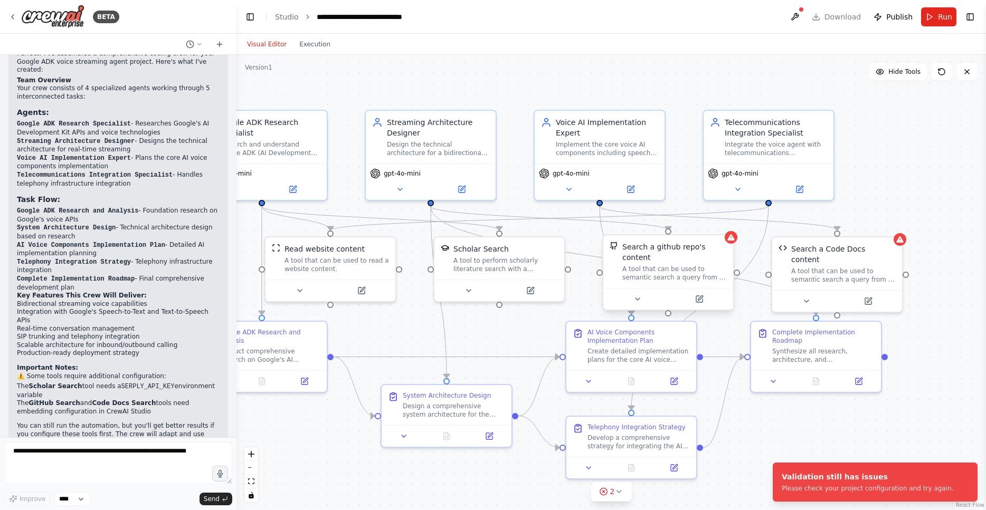
click at [730, 248] on div "Search a github repo's content A tool that can be used to semantic search a que…" at bounding box center [668, 261] width 130 height 53
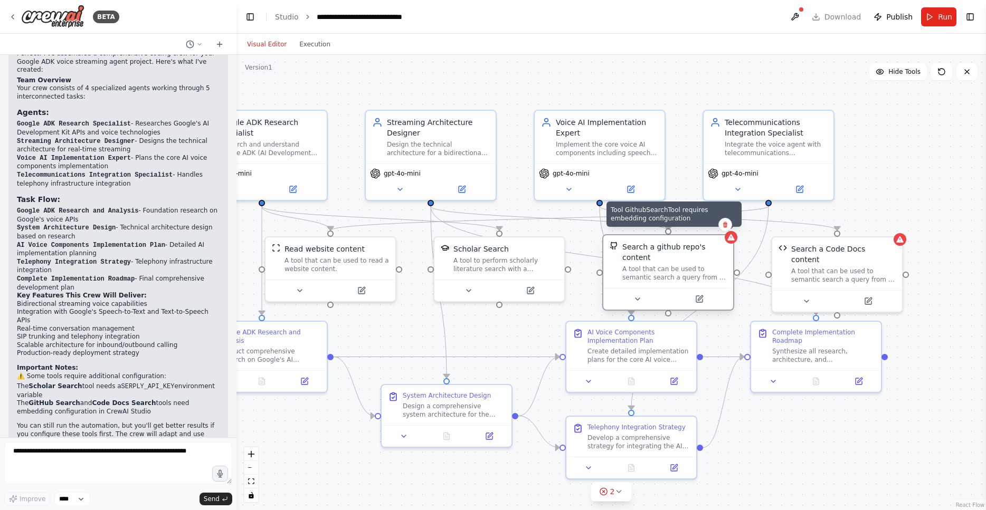
click at [731, 240] on icon at bounding box center [730, 237] width 7 height 6
click at [717, 247] on div "Search a github repo's content" at bounding box center [674, 252] width 105 height 21
click at [703, 301] on icon at bounding box center [699, 299] width 6 height 6
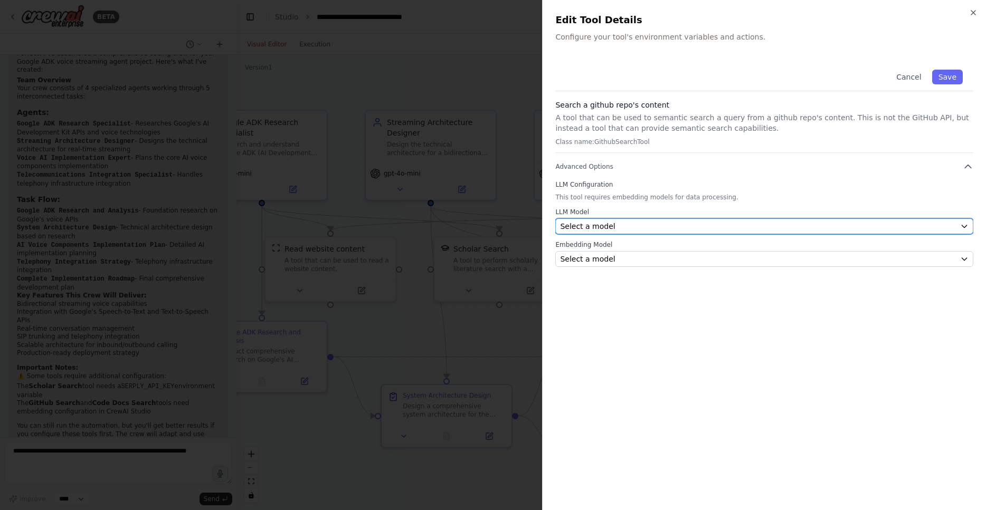
click at [700, 226] on div "Select a model" at bounding box center [758, 226] width 396 height 11
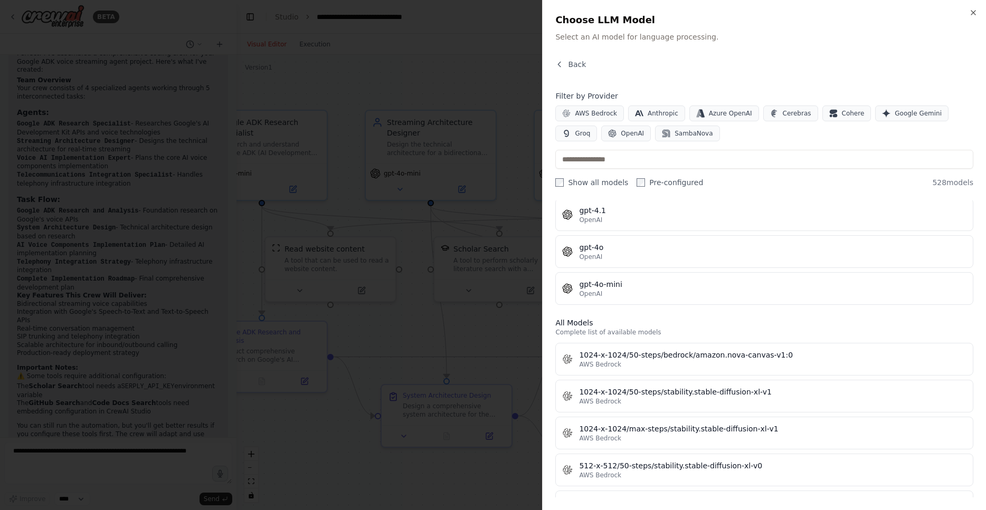
scroll to position [0, 0]
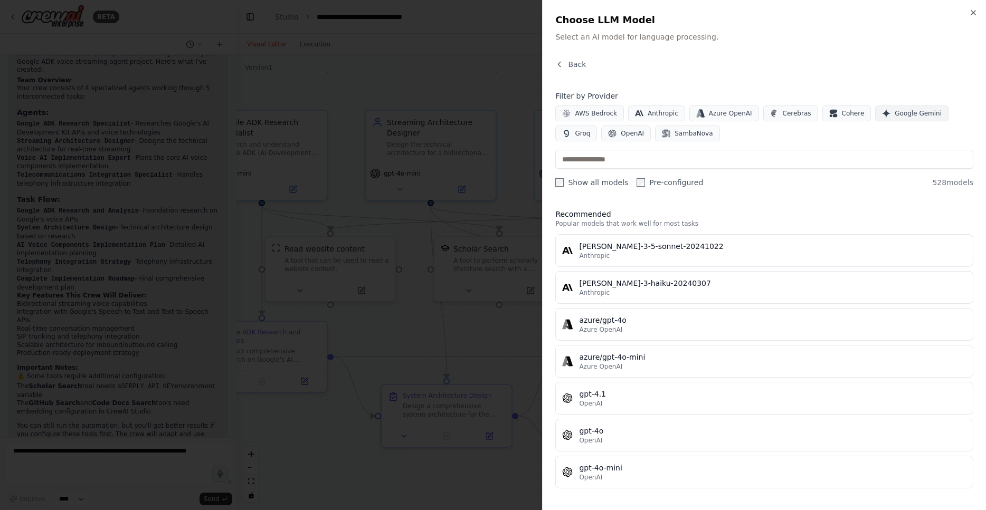
click at [909, 114] on span "Google Gemini" at bounding box center [918, 113] width 47 height 8
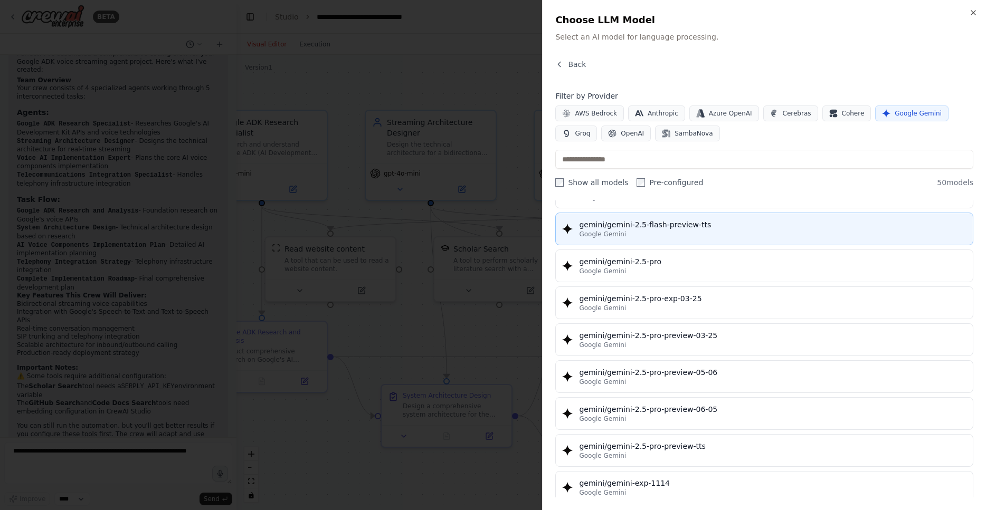
scroll to position [982, 0]
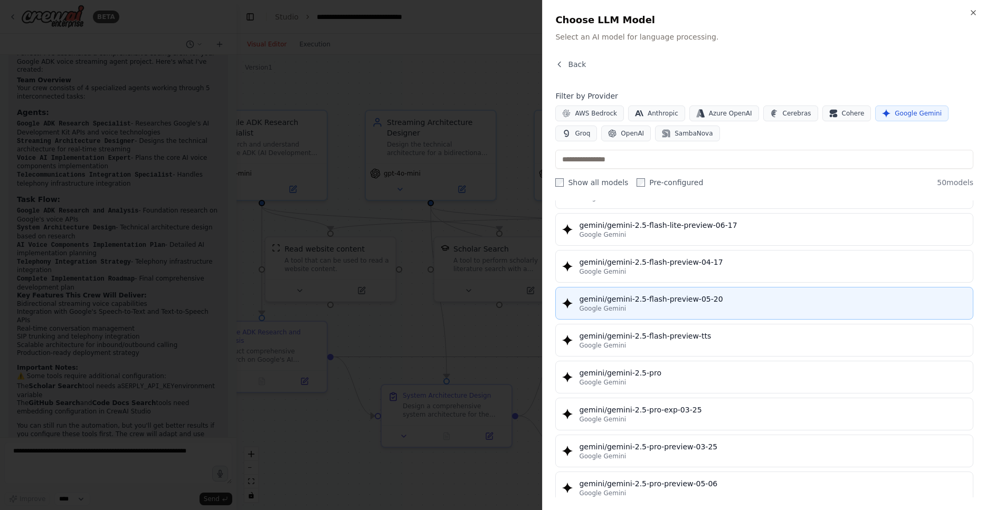
click at [724, 298] on div "gemini/gemini-2.5-flash-preview-05-20" at bounding box center [772, 299] width 387 height 11
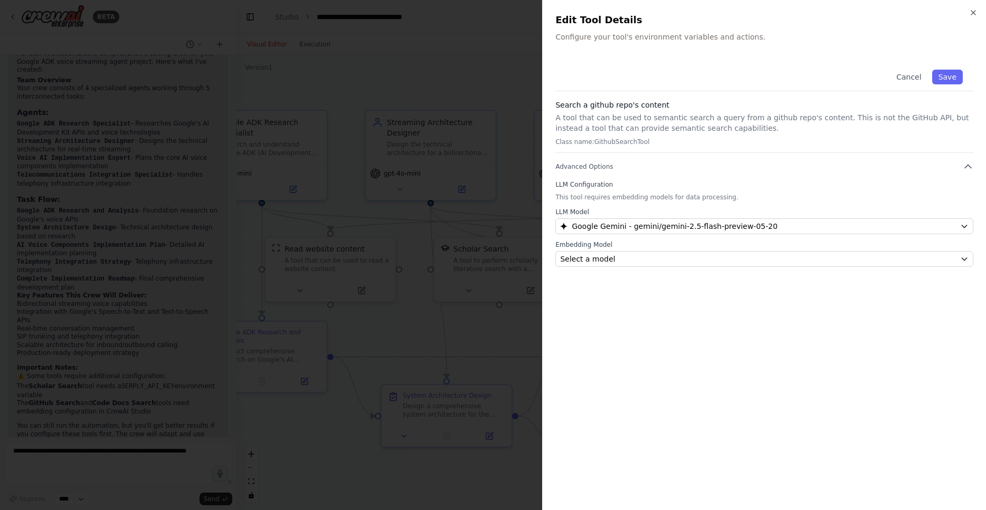
click at [705, 250] on div "Embedding Model Select a model" at bounding box center [764, 254] width 418 height 26
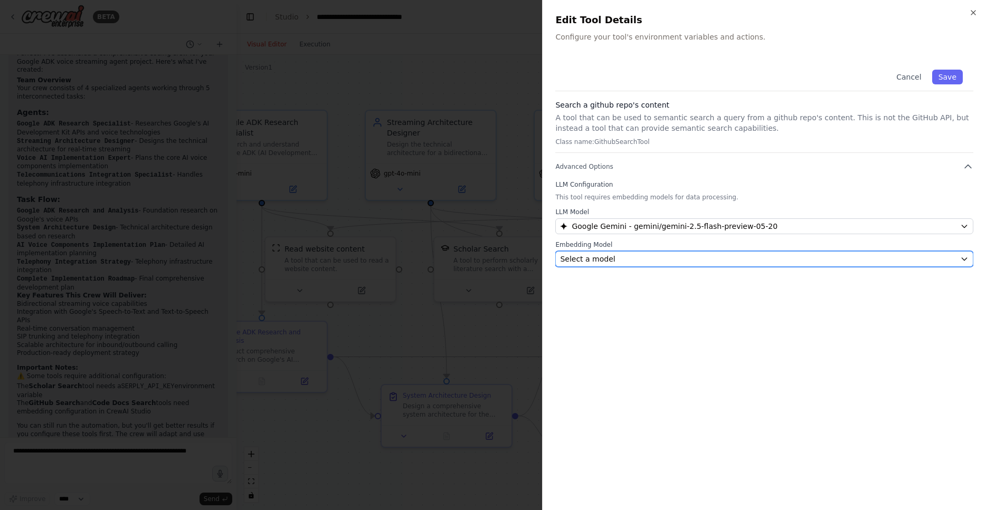
click at [694, 263] on div "Select a model" at bounding box center [758, 259] width 396 height 11
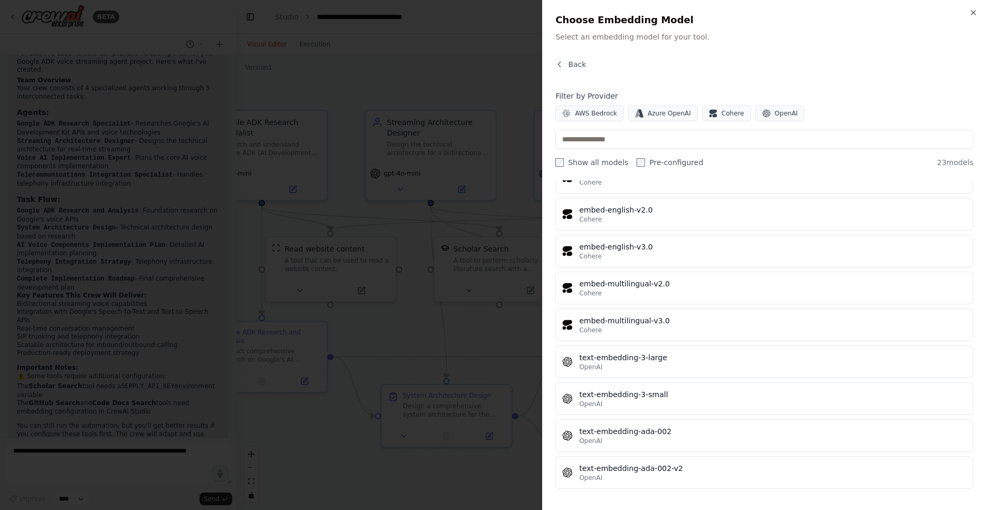
scroll to position [556, 0]
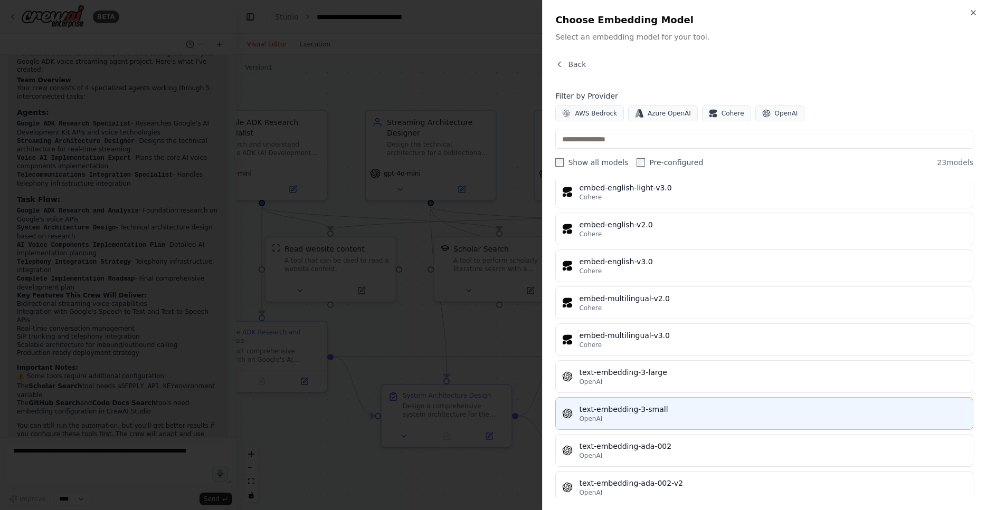
click at [679, 398] on button "text-embedding-3-small OpenAI" at bounding box center [764, 413] width 418 height 33
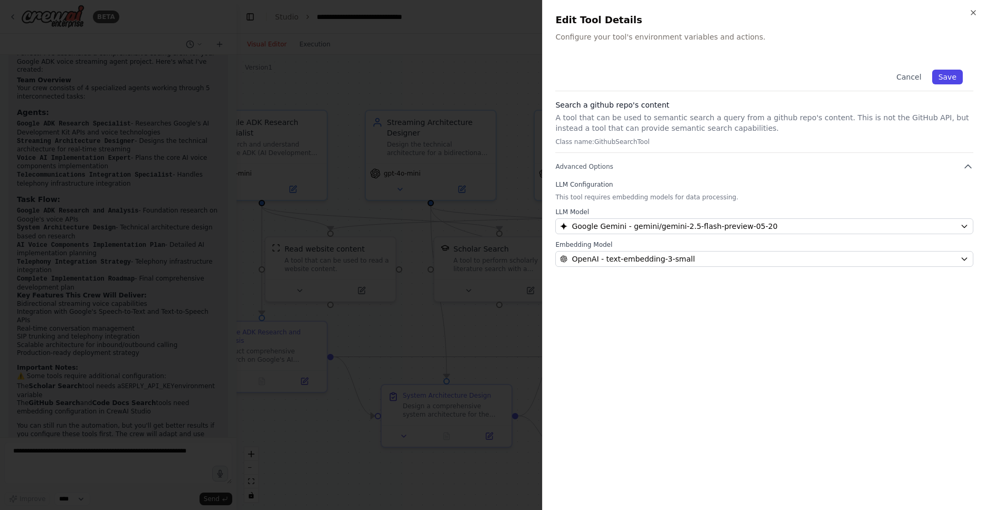
click at [951, 73] on button "Save" at bounding box center [947, 77] width 31 height 15
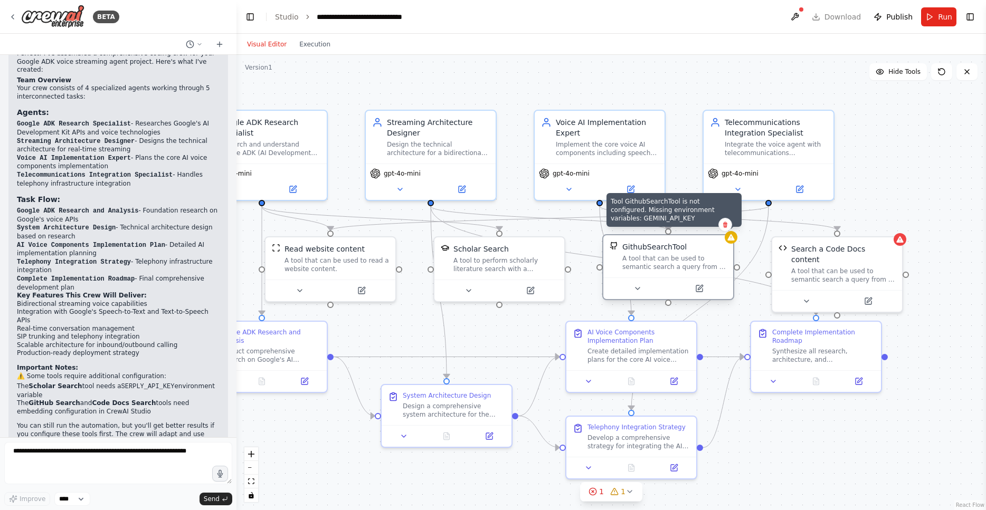
click at [735, 238] on div at bounding box center [731, 237] width 13 height 13
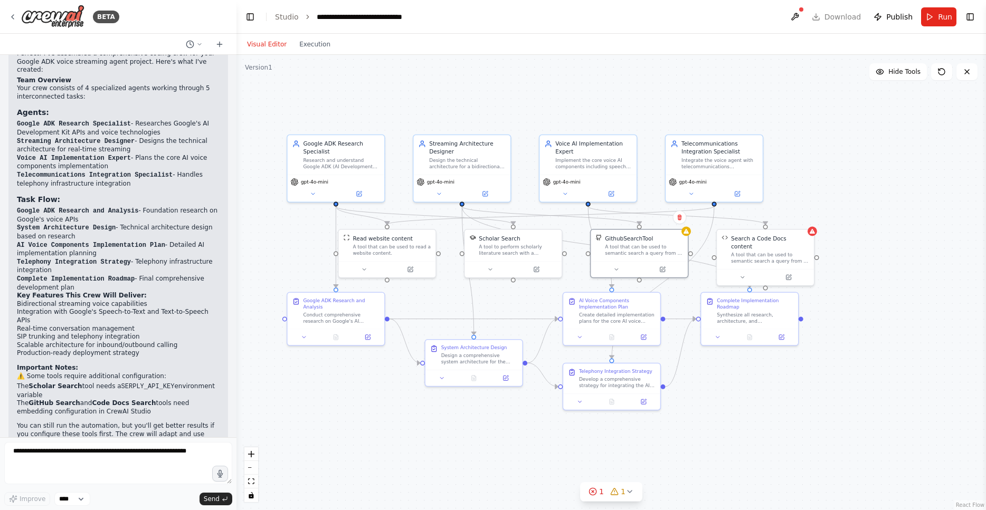
drag, startPoint x: 329, startPoint y: 445, endPoint x: 378, endPoint y: 392, distance: 72.5
click at [380, 392] on div ".deletable-edge-delete-btn { width: 20px; height: 20px; border: 0px solid #ffff…" at bounding box center [611, 283] width 750 height 456
click at [627, 496] on button "1 1" at bounding box center [611, 492] width 62 height 20
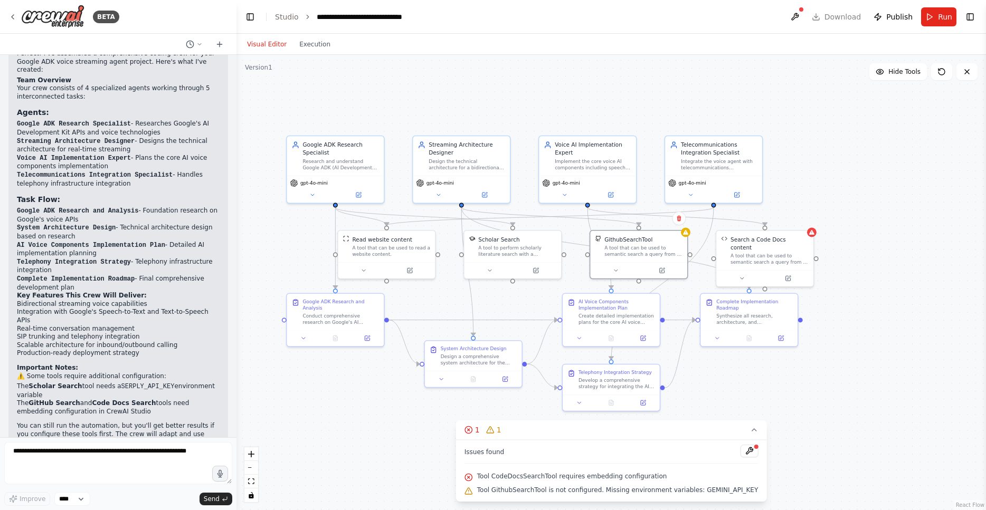
click at [753, 444] on div at bounding box center [756, 447] width 6 height 6
click at [743, 450] on button at bounding box center [749, 451] width 18 height 13
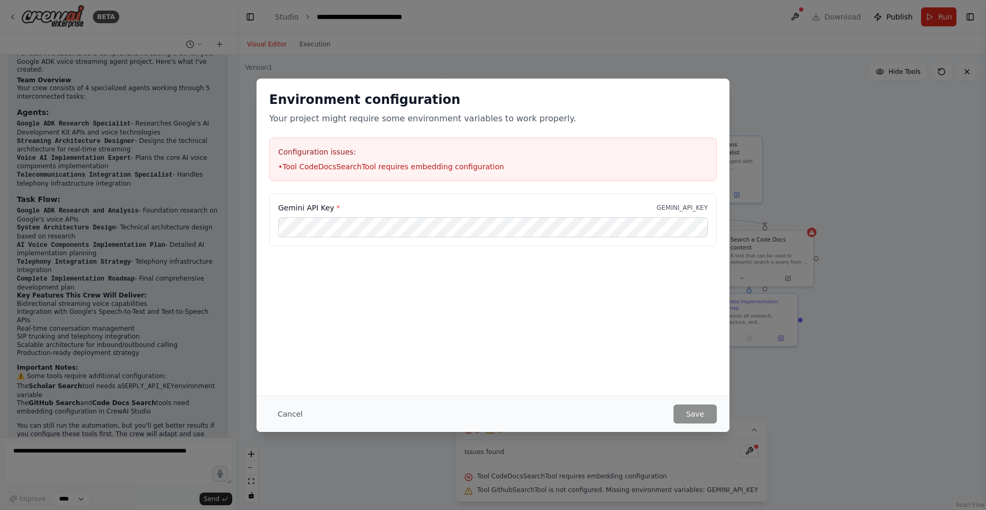
click at [467, 239] on div "Gemini API Key * GEMINI_API_KEY" at bounding box center [493, 220] width 448 height 53
click at [690, 408] on button "Save" at bounding box center [694, 414] width 43 height 19
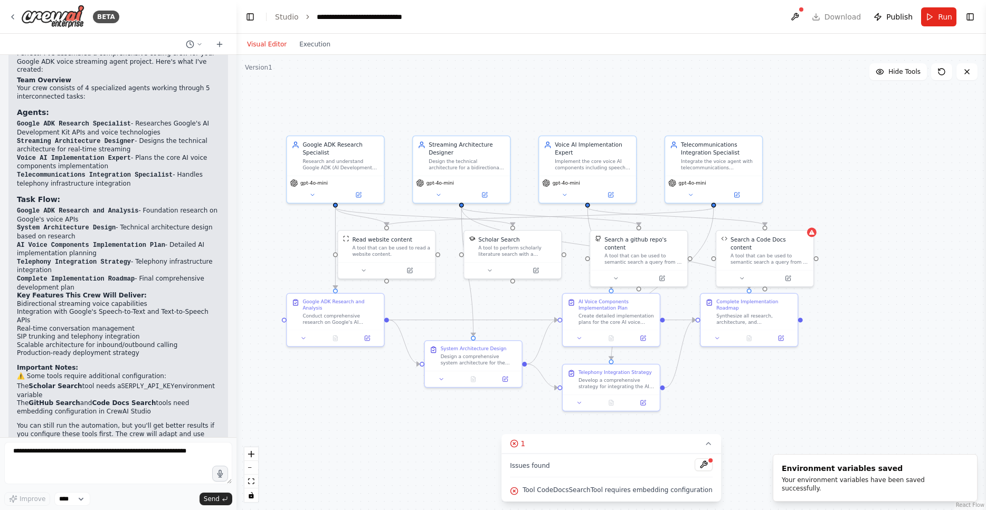
click at [448, 437] on div ".deletable-edge-delete-btn { width: 20px; height: 20px; border: 0px solid #ffff…" at bounding box center [611, 283] width 750 height 456
click at [600, 491] on span "Tool CodeDocsSearchTool requires embedding configuration" at bounding box center [618, 490] width 190 height 8
click at [696, 464] on button at bounding box center [704, 465] width 18 height 13
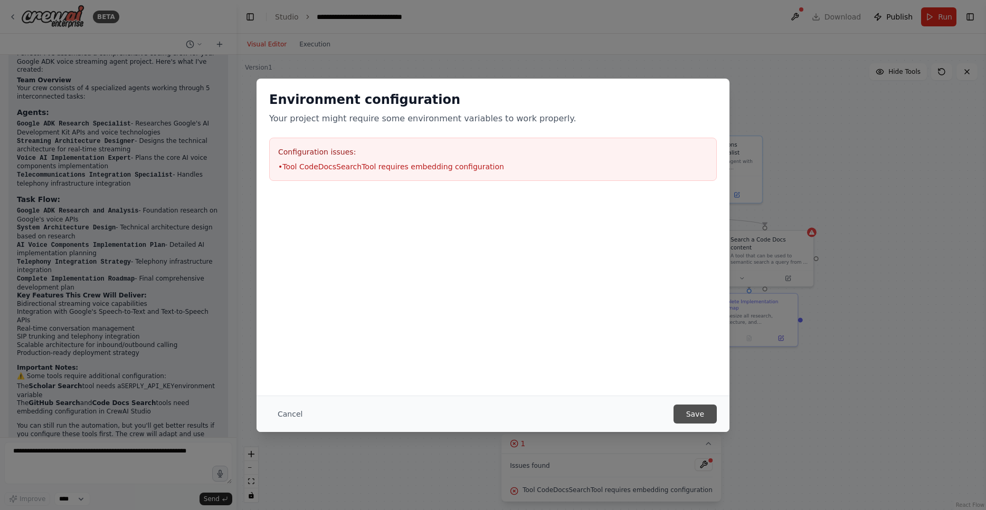
click at [690, 423] on button "Save" at bounding box center [694, 414] width 43 height 19
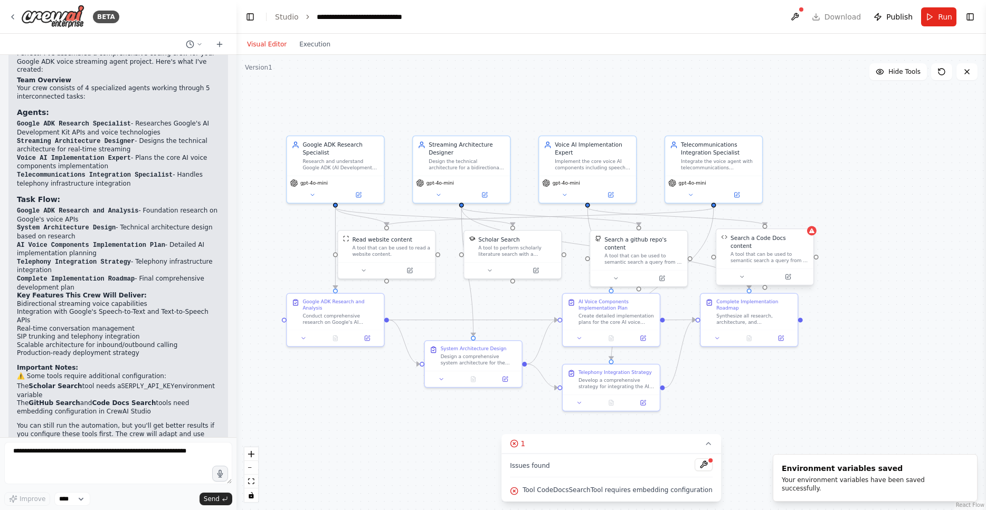
click at [788, 254] on div "A tool that can be used to semantic search a query from a Code Docs content." at bounding box center [770, 257] width 78 height 13
click at [788, 274] on icon at bounding box center [787, 276] width 5 height 5
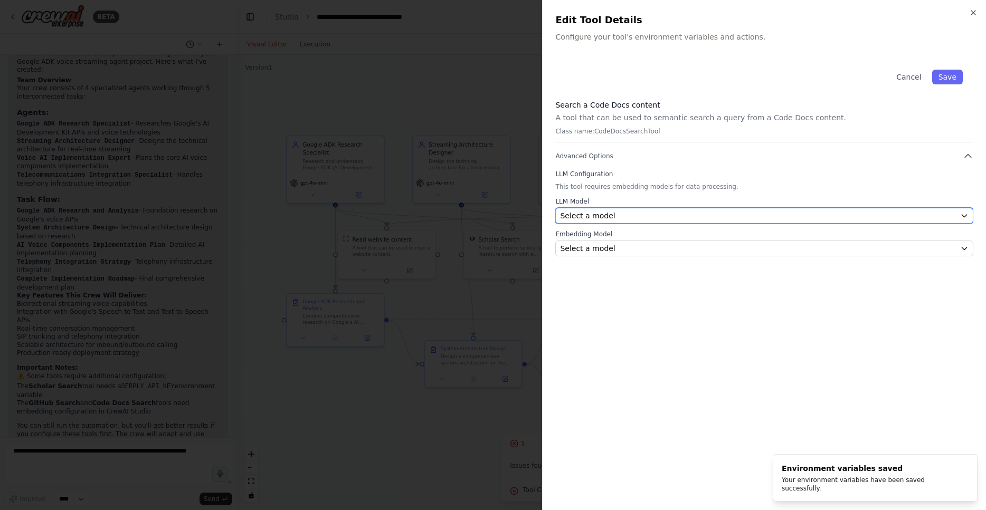
click at [761, 214] on div "Select a model" at bounding box center [758, 216] width 396 height 11
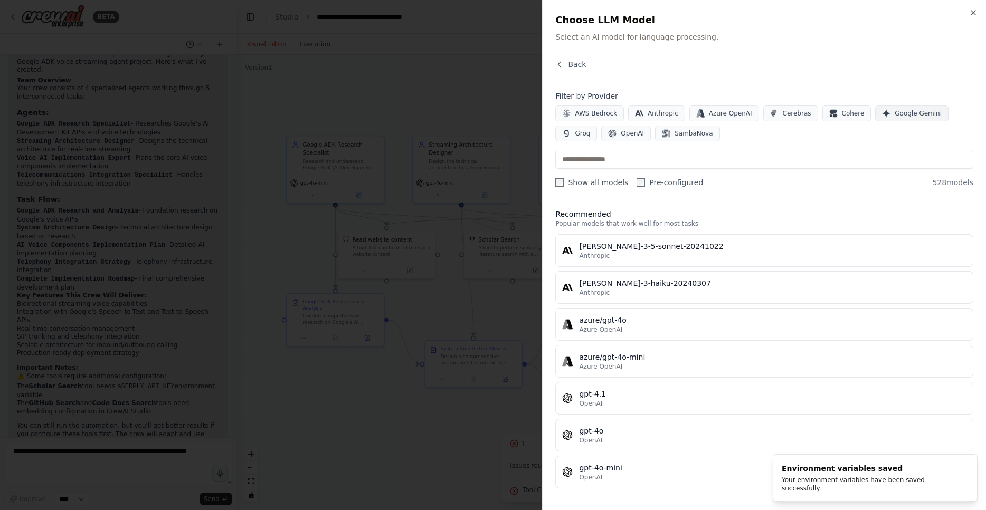
click at [902, 114] on span "Google Gemini" at bounding box center [918, 113] width 47 height 8
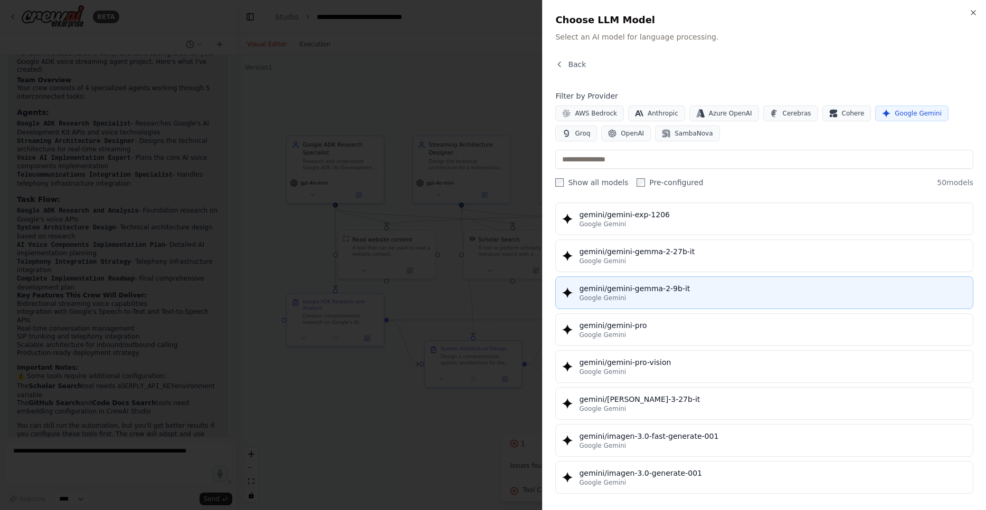
scroll to position [1380, 0]
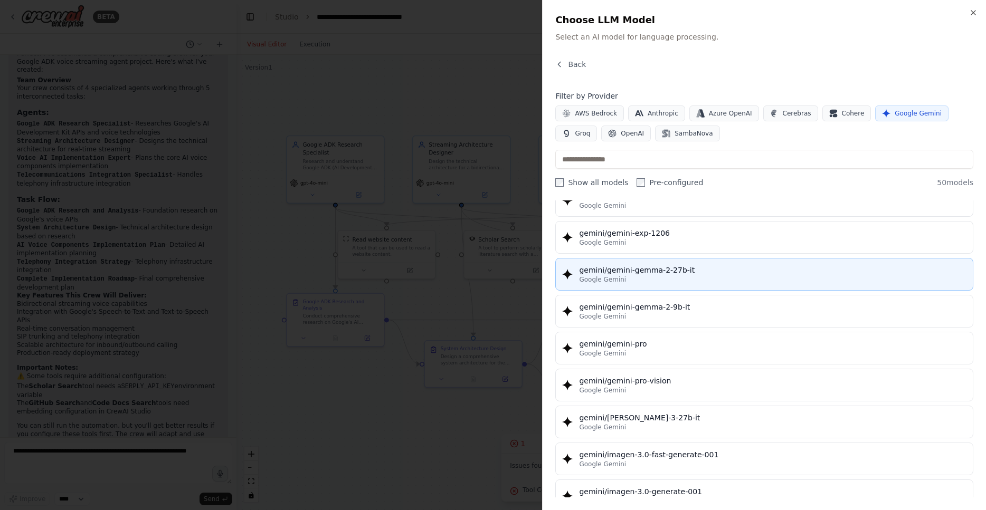
click at [677, 278] on div "Google Gemini" at bounding box center [772, 280] width 387 height 8
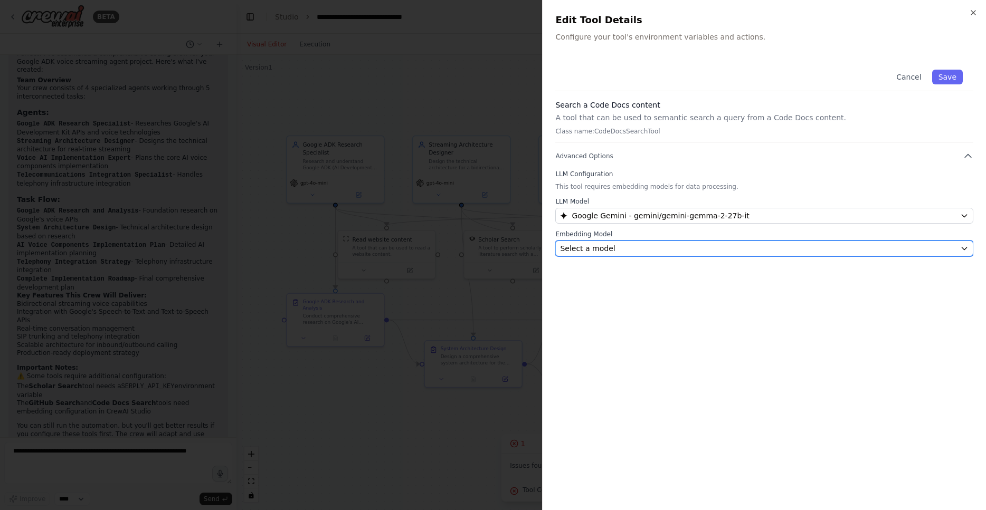
click at [689, 241] on button "Select a model" at bounding box center [764, 249] width 418 height 16
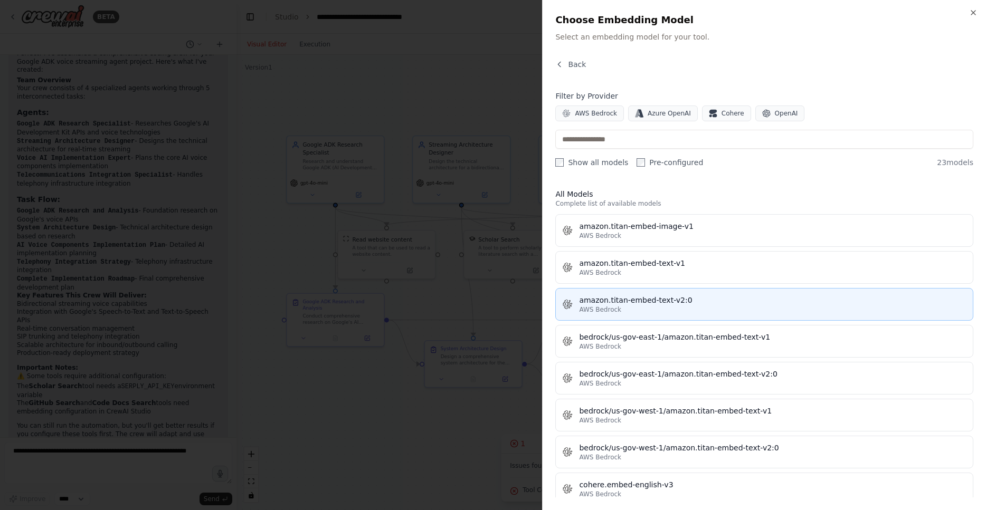
scroll to position [571, 0]
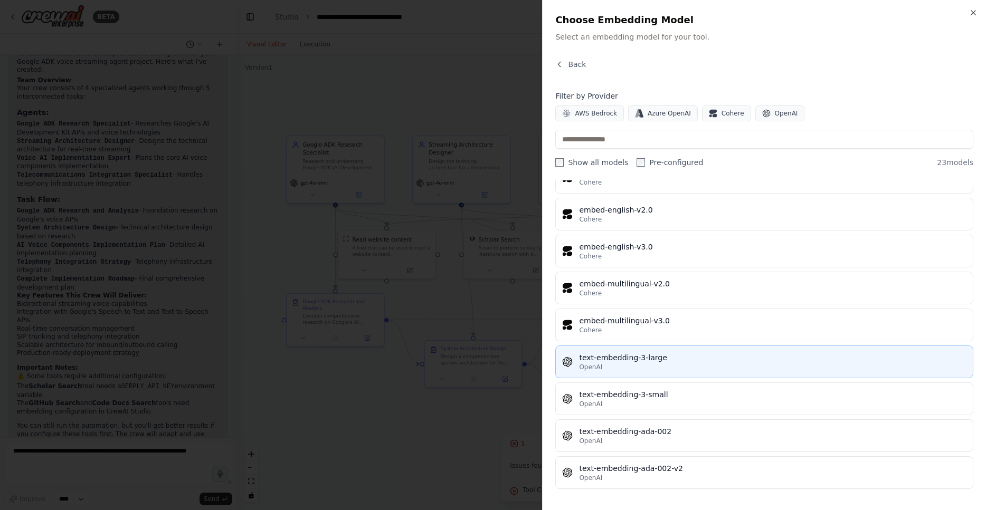
click at [651, 367] on div "OpenAI" at bounding box center [772, 367] width 387 height 8
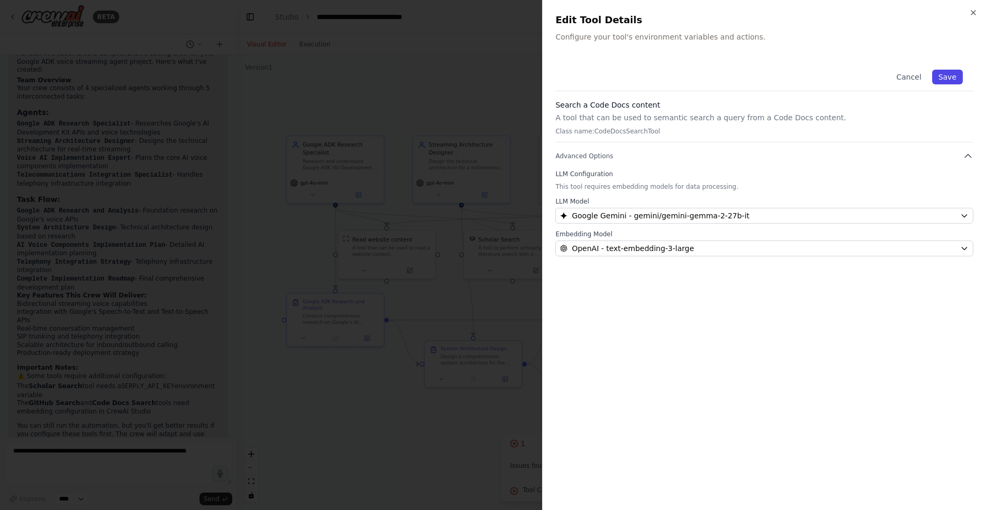
click at [953, 79] on button "Save" at bounding box center [947, 77] width 31 height 15
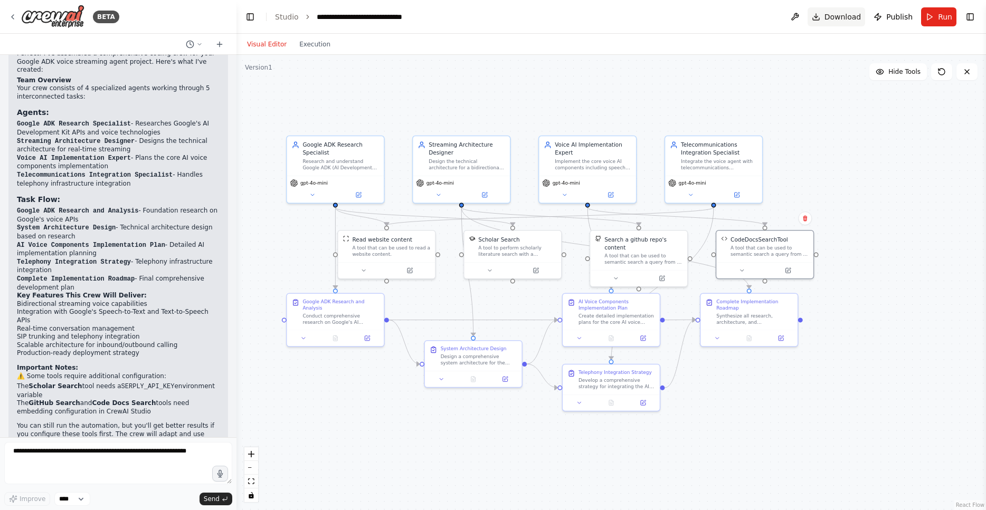
click at [843, 15] on span "Download" at bounding box center [842, 17] width 37 height 11
click at [357, 449] on div ".deletable-edge-delete-btn { width: 20px; height: 20px; border: 0px solid #ffff…" at bounding box center [611, 283] width 750 height 456
